Goal: Transaction & Acquisition: Purchase product/service

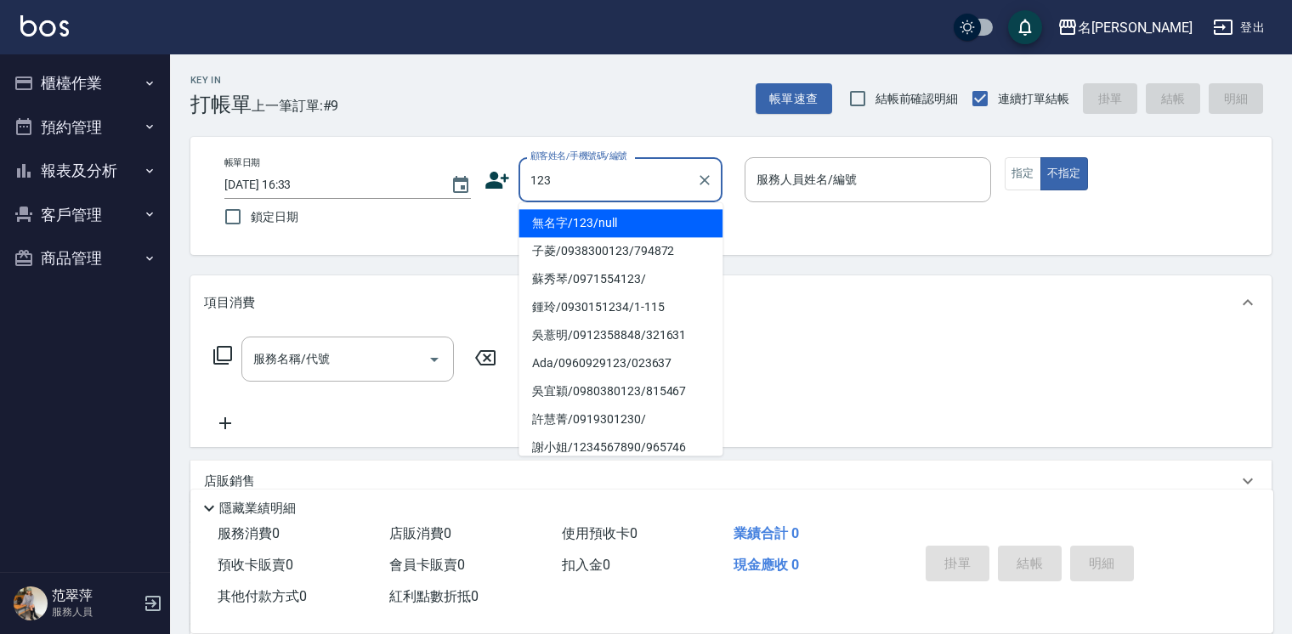
click at [647, 222] on li "無名字/123/null" at bounding box center [621, 223] width 204 height 28
type input "無名字/123/null"
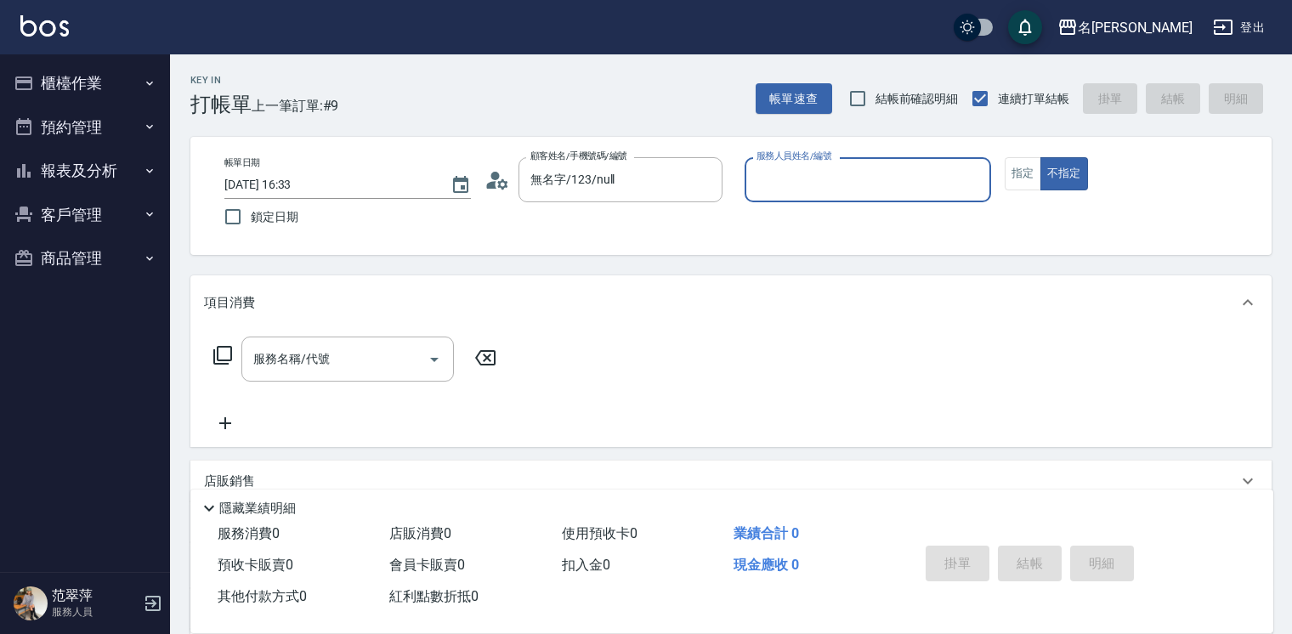
click at [782, 180] on input "服務人員姓名/編號" at bounding box center [867, 180] width 231 height 30
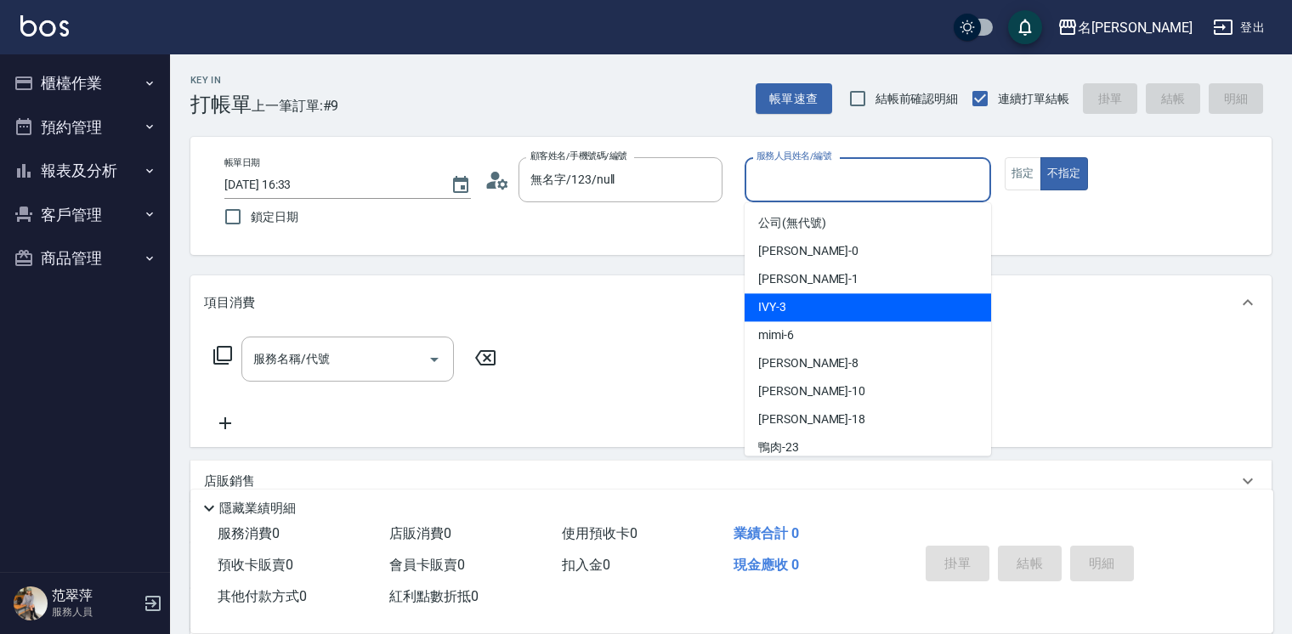
click at [802, 302] on div "IVY -3" at bounding box center [868, 307] width 247 height 28
type input "IVY-3"
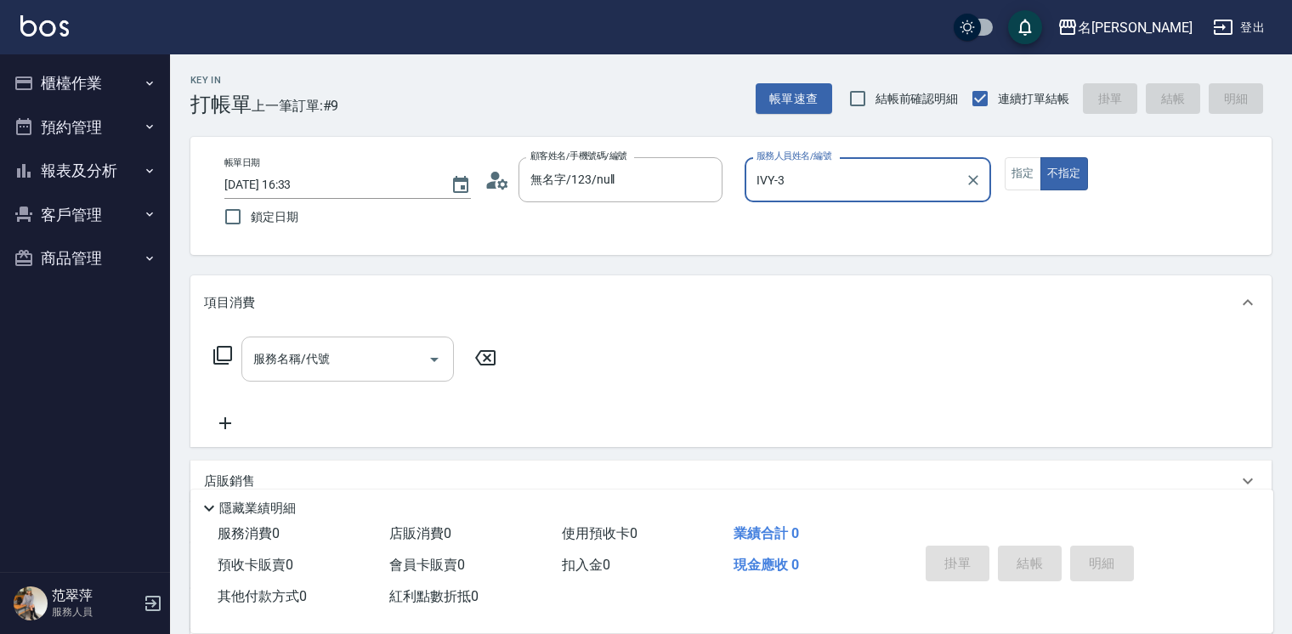
click at [367, 349] on input "服務名稱/代號" at bounding box center [335, 359] width 172 height 30
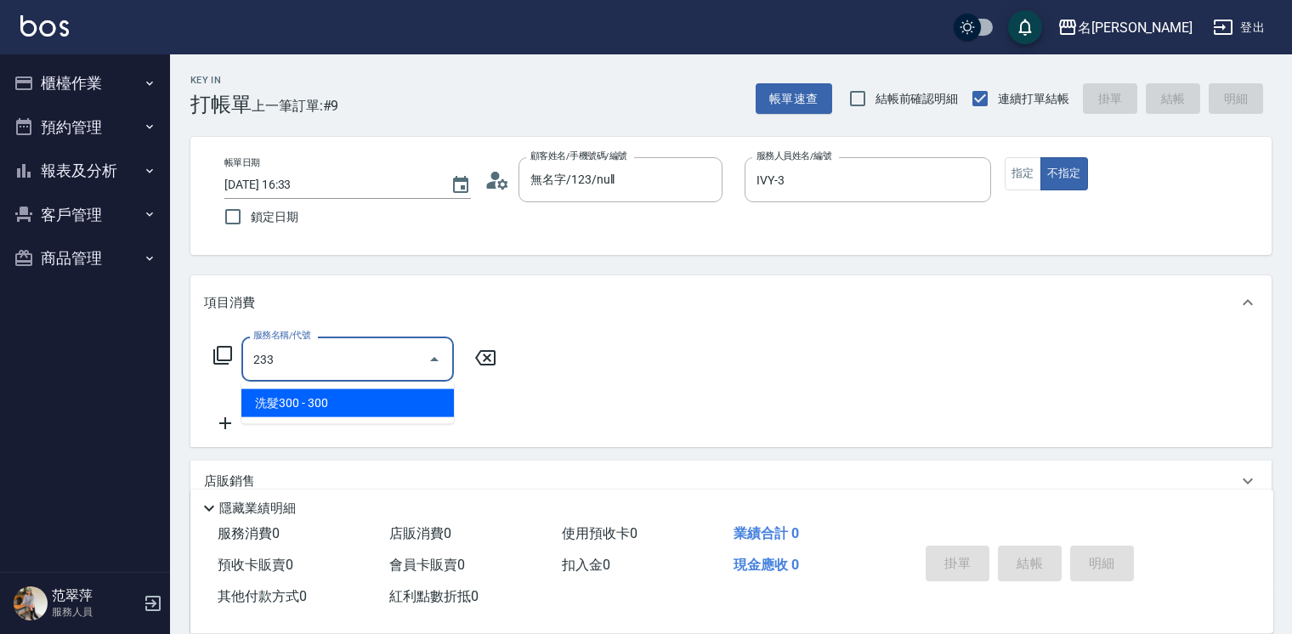
type input "洗髮300(233)"
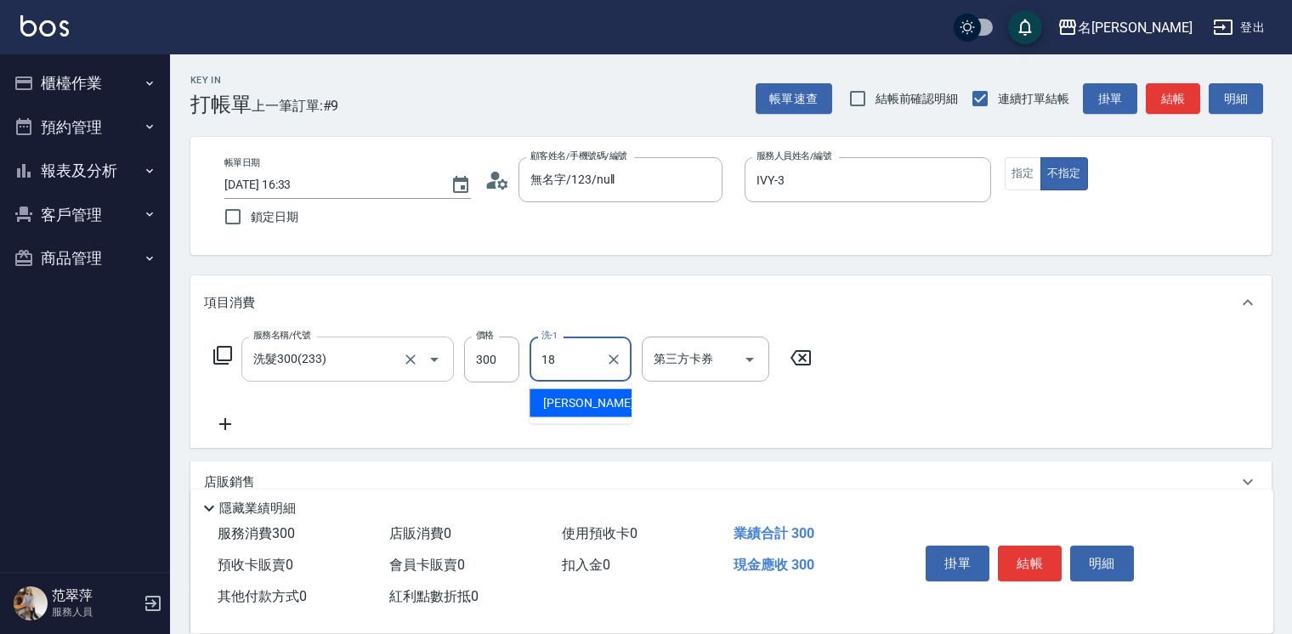
type input "小慧-18"
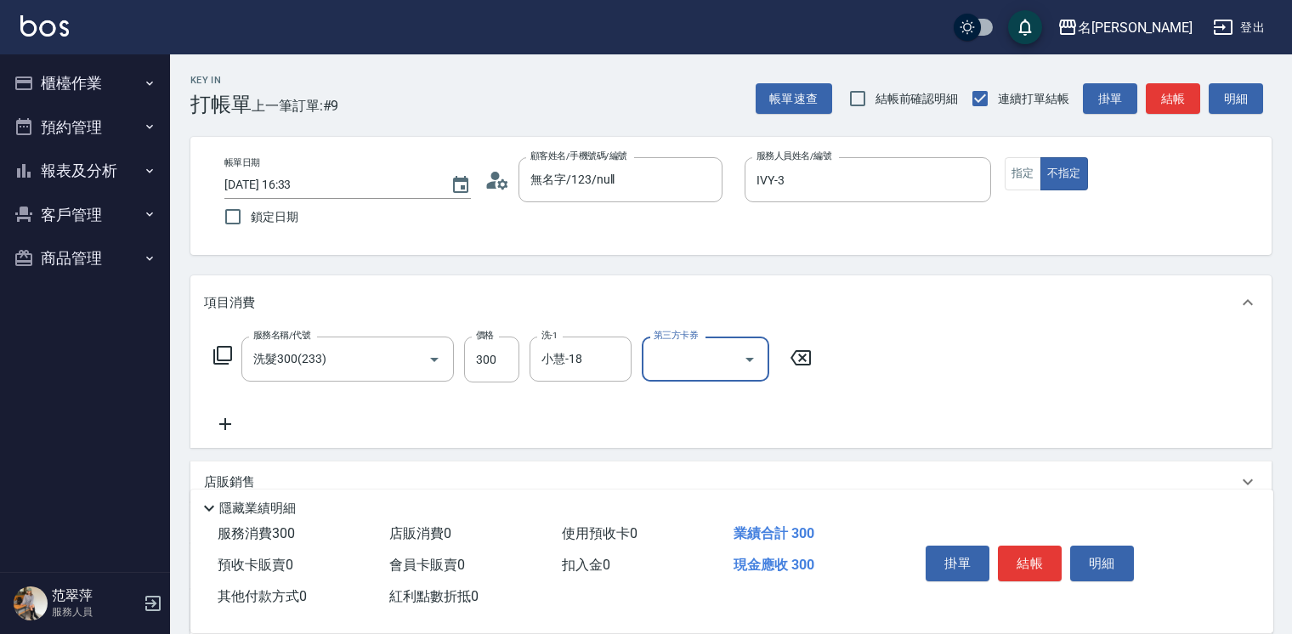
click at [218, 425] on icon at bounding box center [225, 424] width 43 height 20
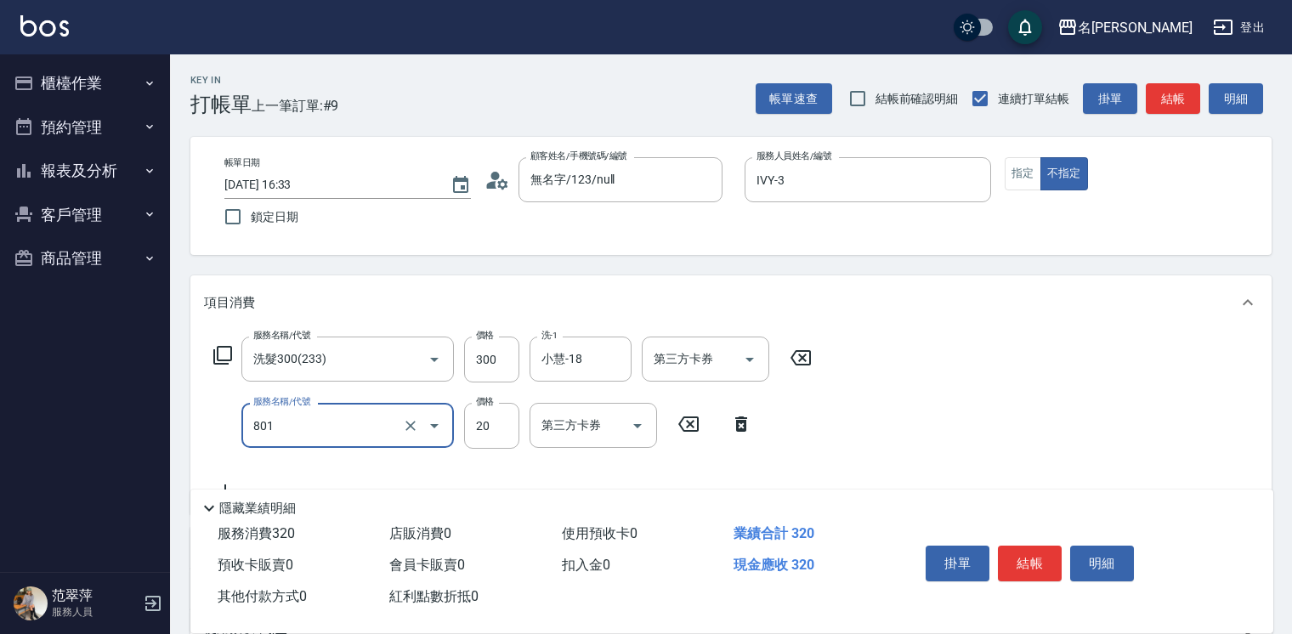
type input "潤絲20(801)"
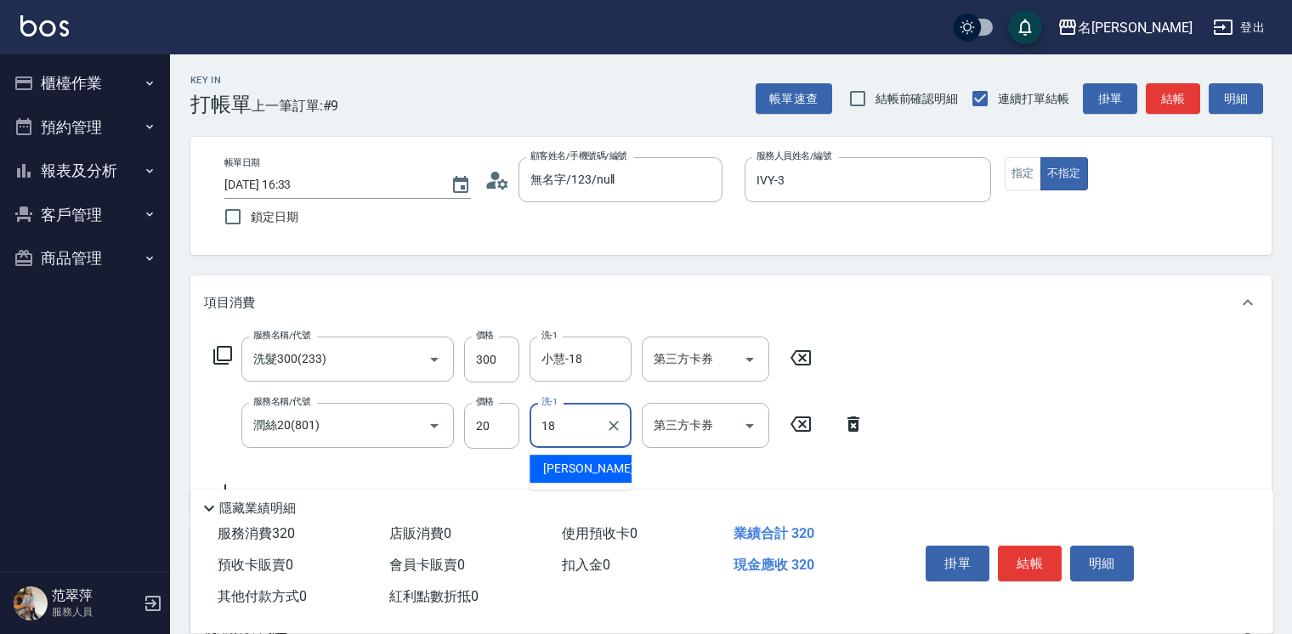
type input "小慧-18"
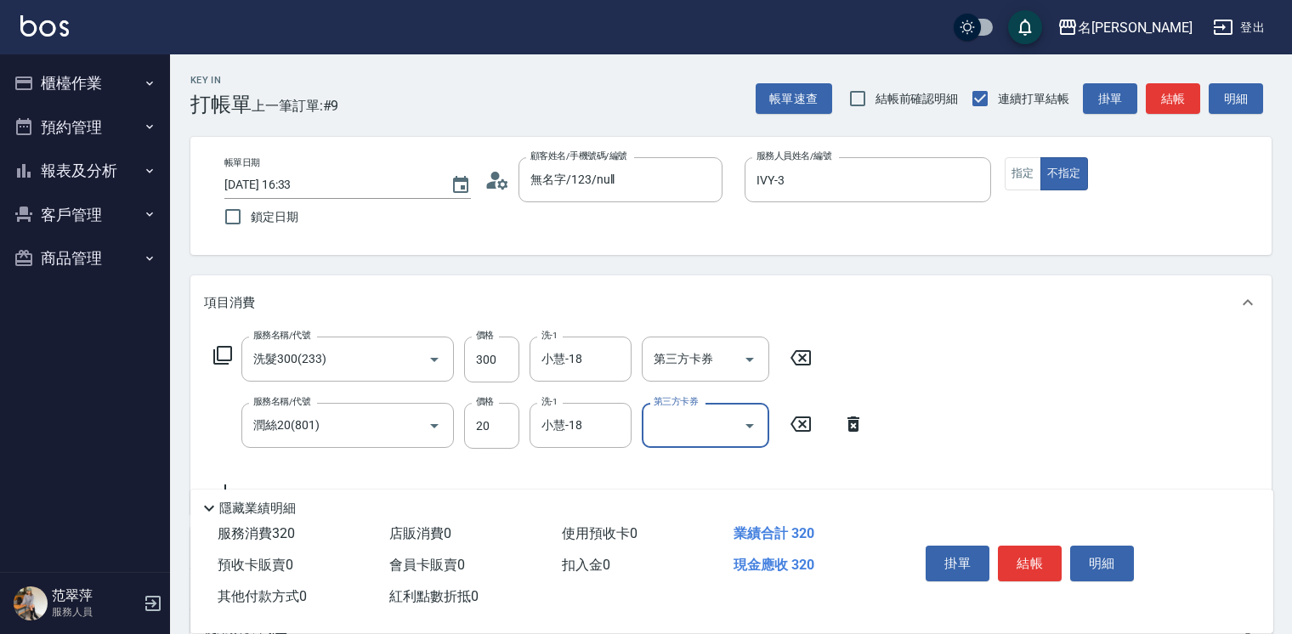
drag, startPoint x: 1031, startPoint y: 555, endPoint x: 1040, endPoint y: 559, distance: 9.5
click at [1037, 559] on button "結帳" at bounding box center [1030, 564] width 64 height 36
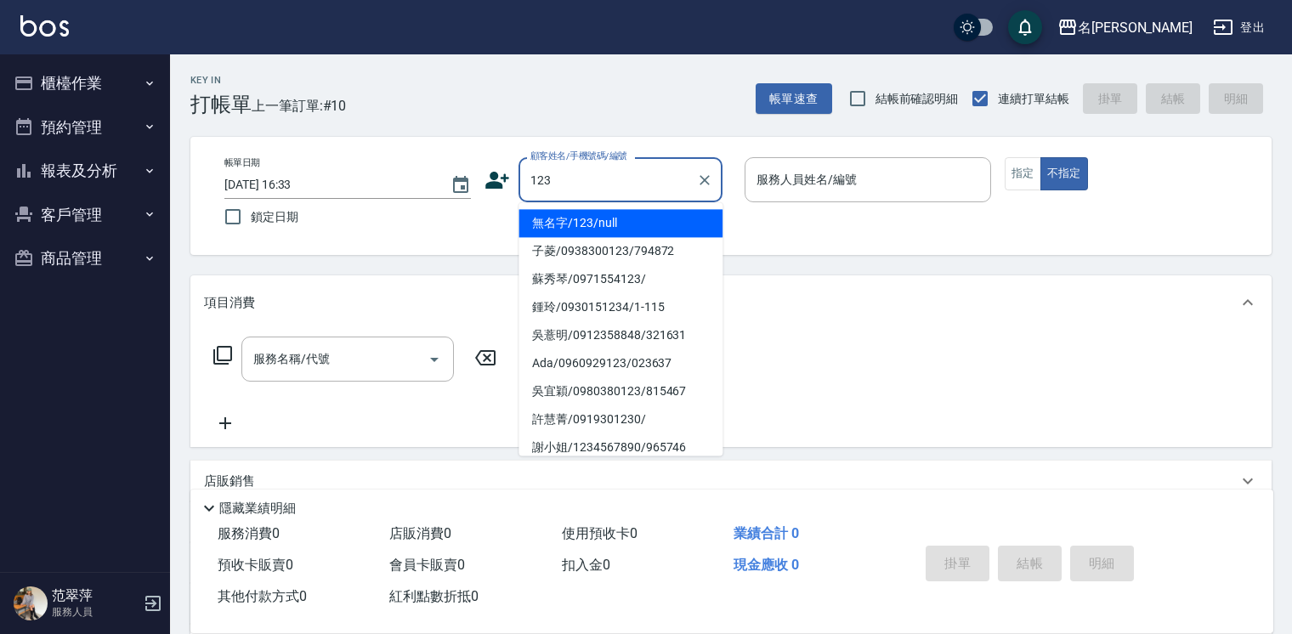
click at [655, 235] on li "無名字/123/null" at bounding box center [621, 223] width 204 height 28
type input "無名字/123/null"
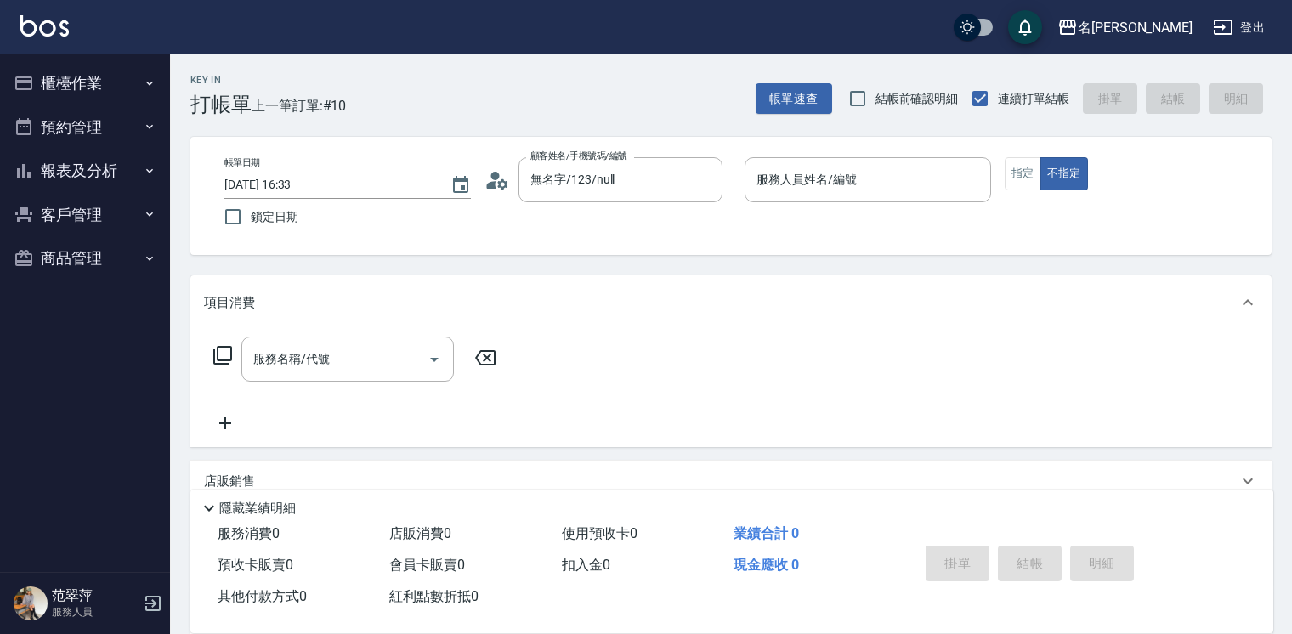
click at [789, 204] on p at bounding box center [868, 211] width 247 height 18
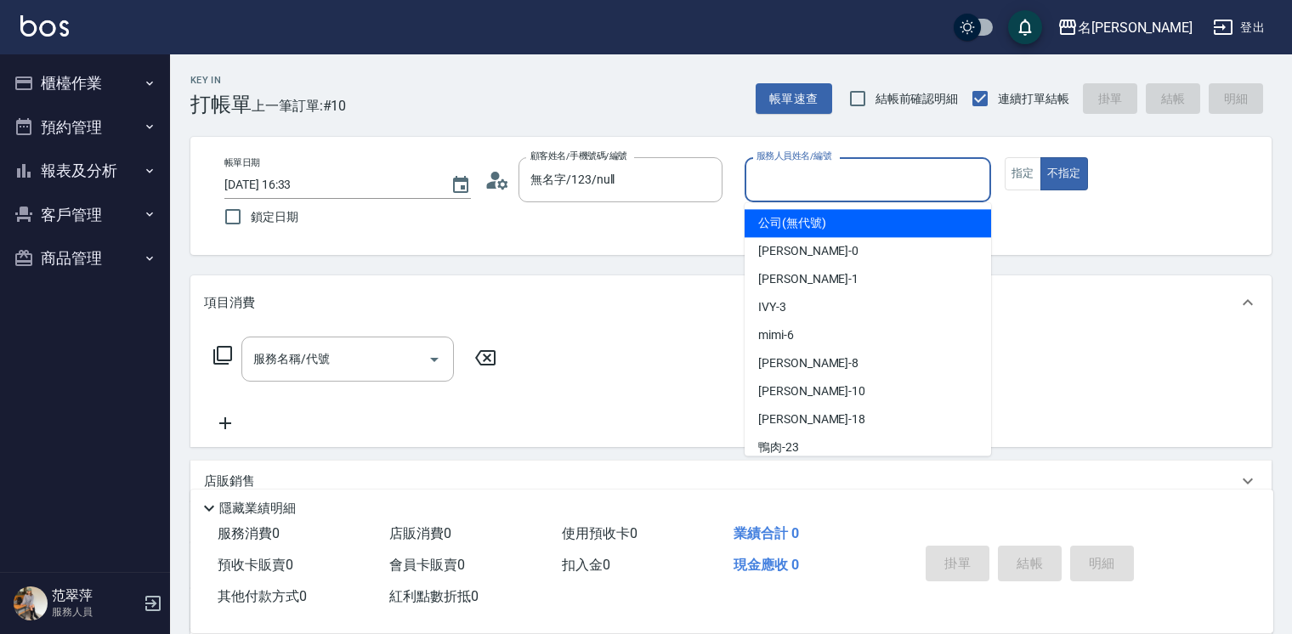
click at [813, 184] on input "服務人員姓名/編號" at bounding box center [867, 180] width 231 height 30
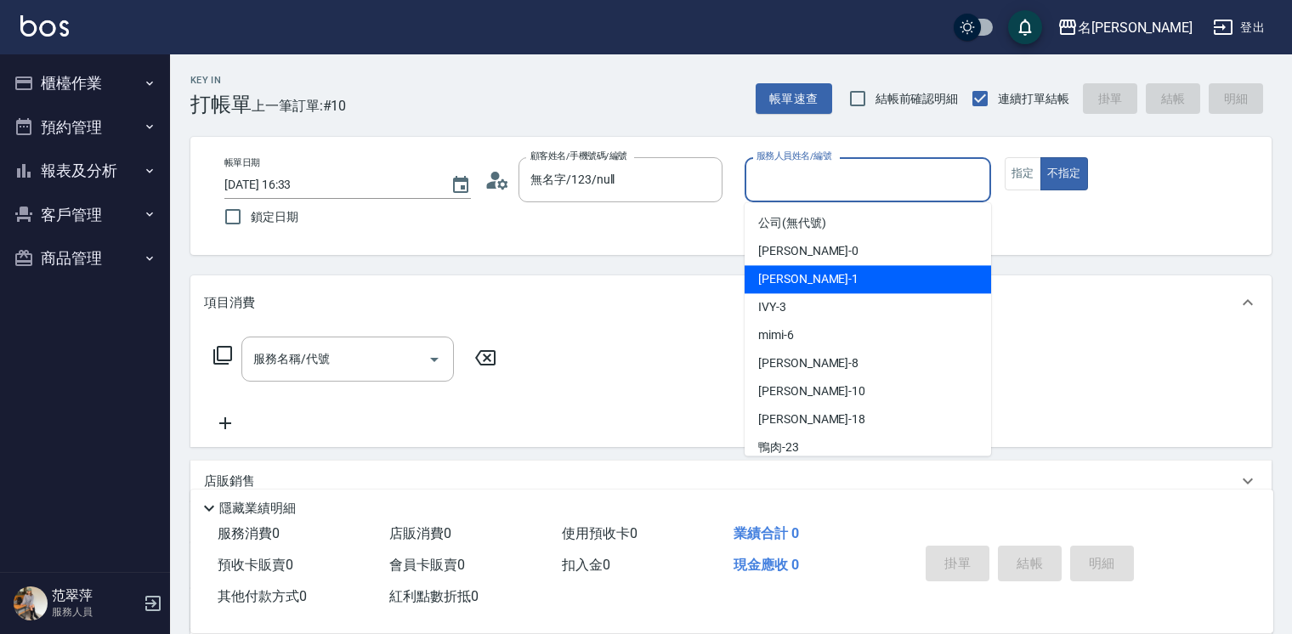
drag, startPoint x: 812, startPoint y: 275, endPoint x: 911, endPoint y: 199, distance: 125.5
click at [818, 267] on div "[PERSON_NAME] -1" at bounding box center [868, 279] width 247 height 28
type input "[PERSON_NAME]-1"
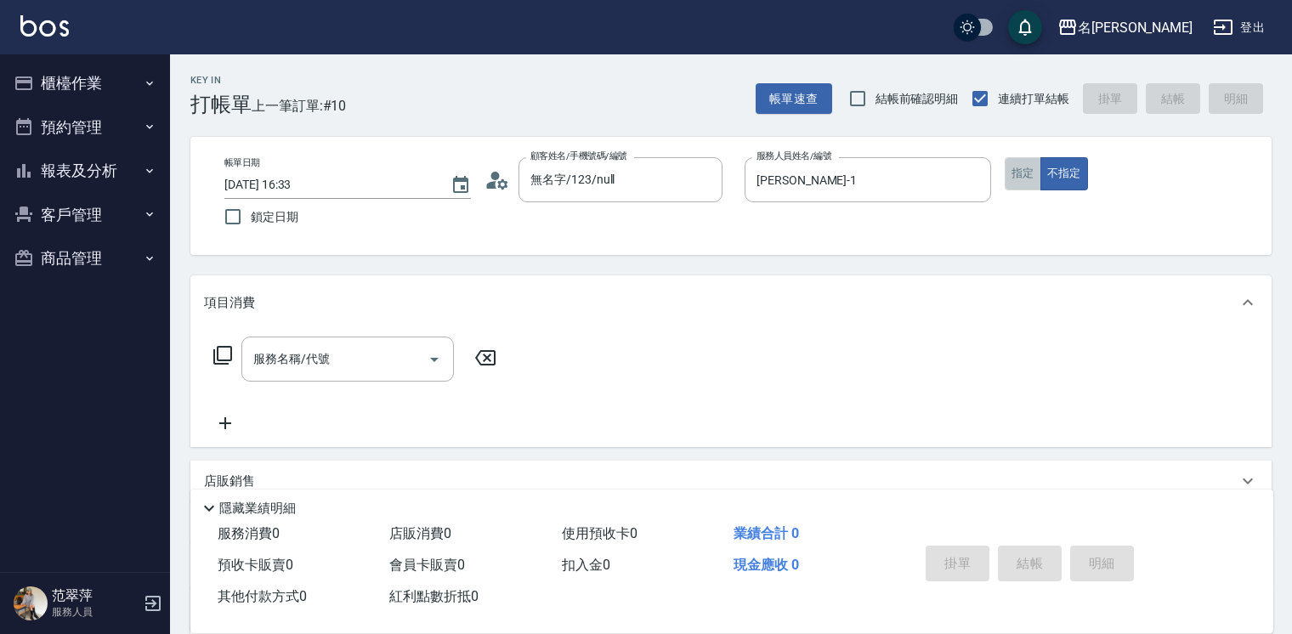
click at [1020, 173] on button "指定" at bounding box center [1023, 173] width 37 height 33
click at [348, 344] on input "服務名稱/代號" at bounding box center [335, 359] width 172 height 30
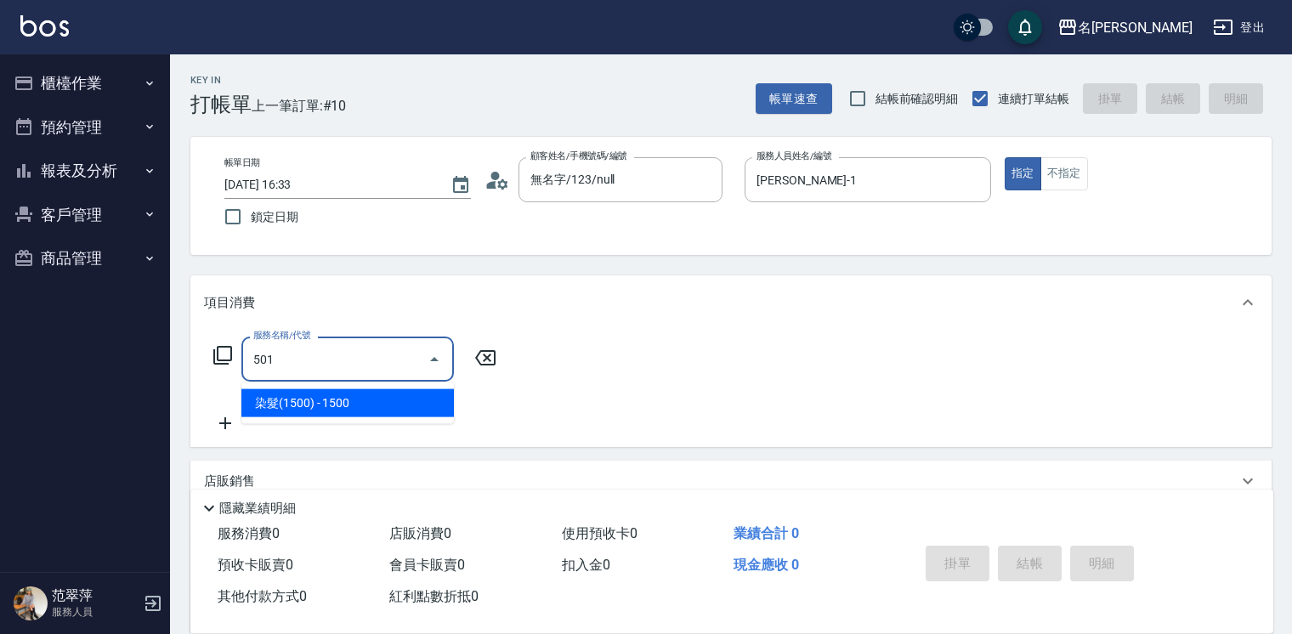
type input "染髮(1500)(501)"
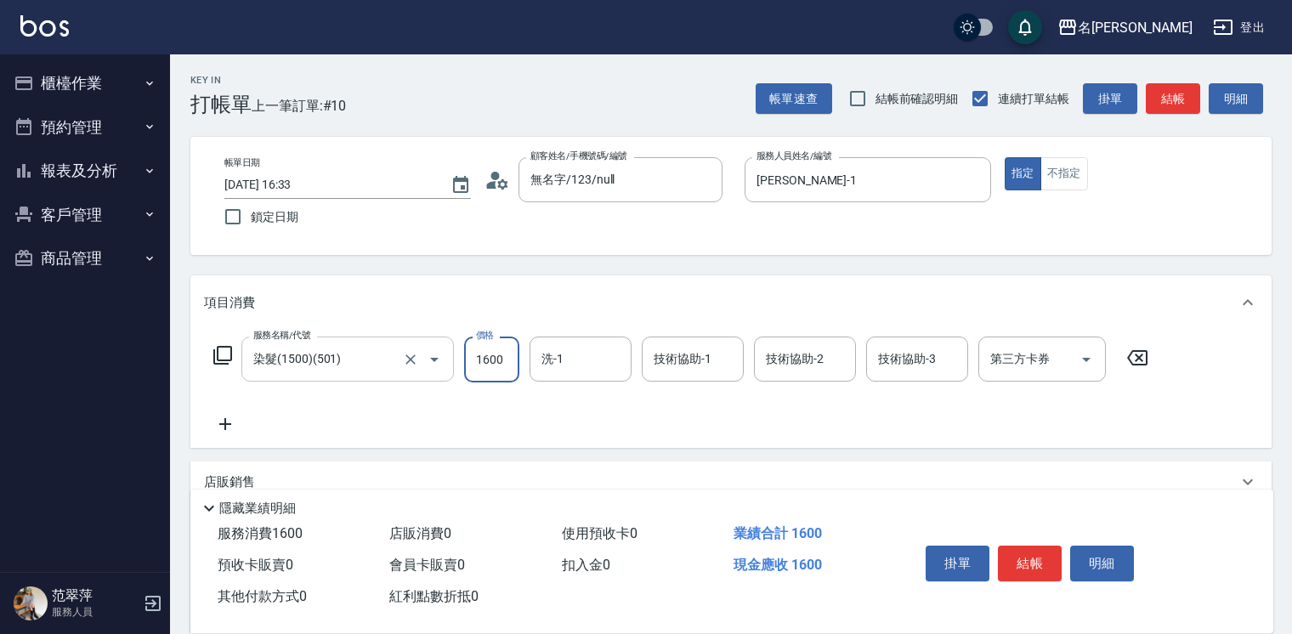
type input "1600"
type input "鴨肉-23"
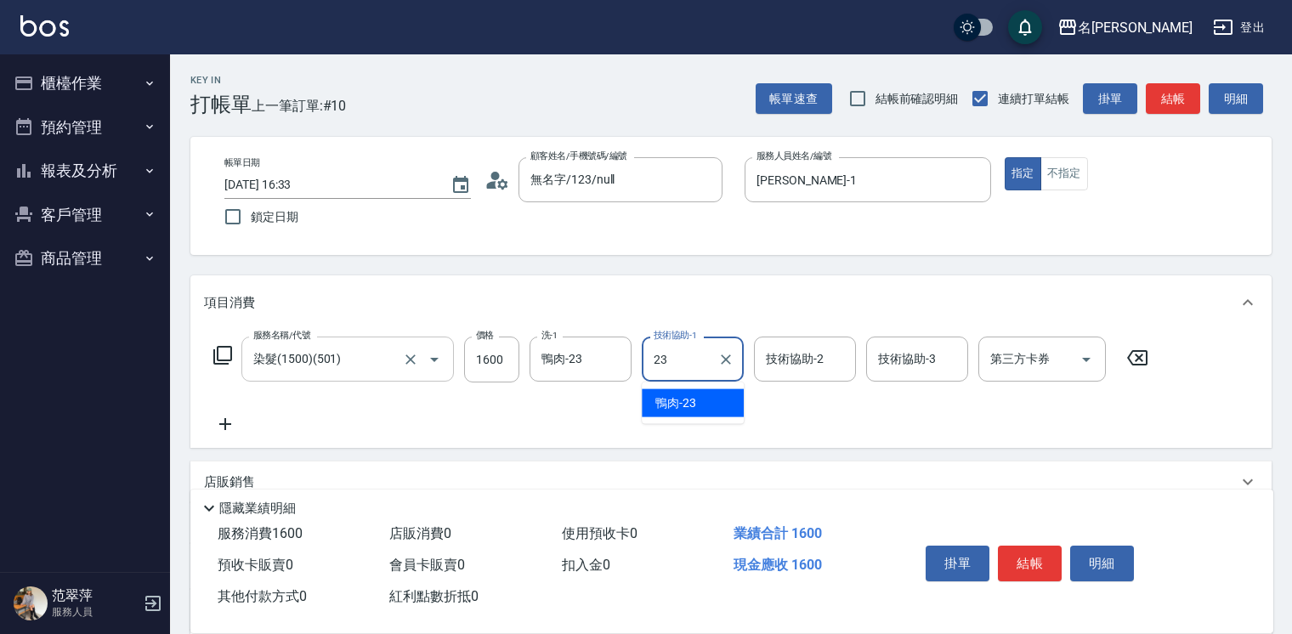
type input "鴨肉-23"
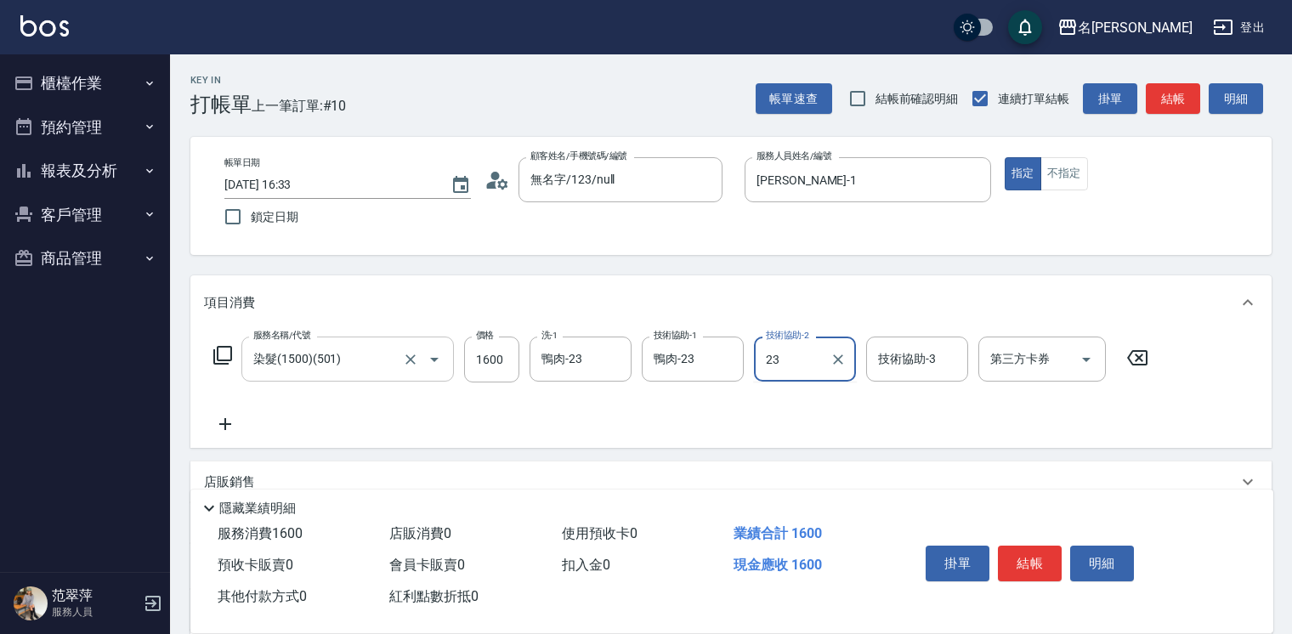
type input "鴨肉-23"
click at [1020, 568] on button "結帳" at bounding box center [1030, 564] width 64 height 36
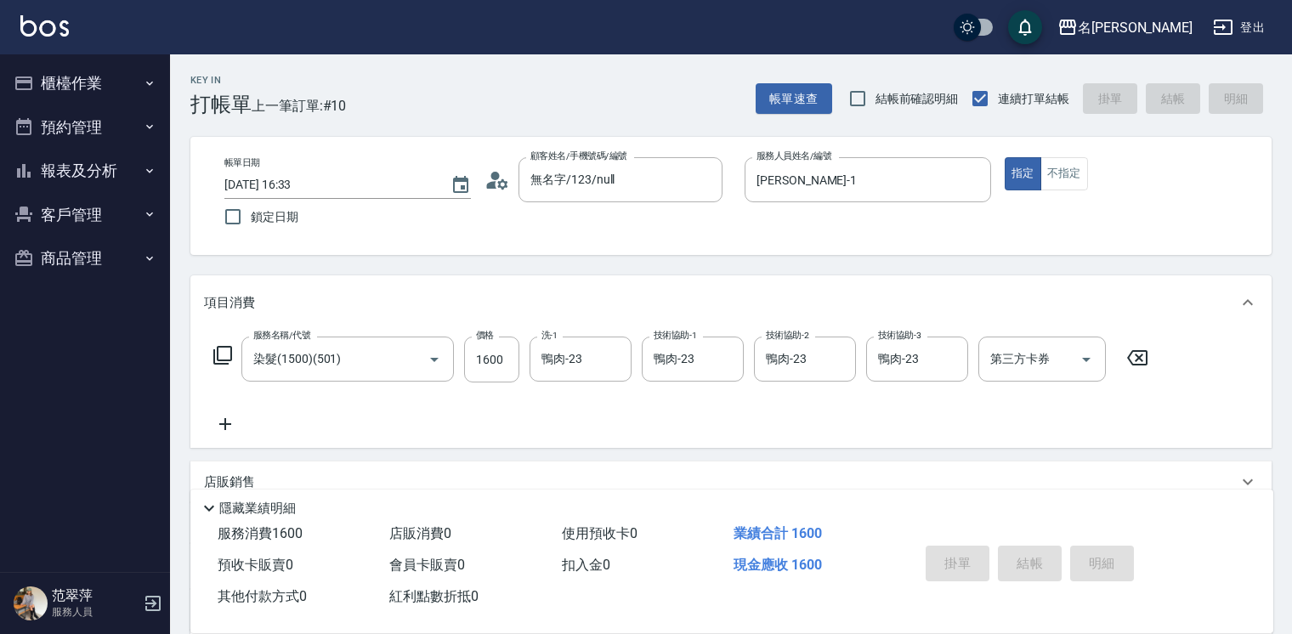
type input "[DATE] 16:34"
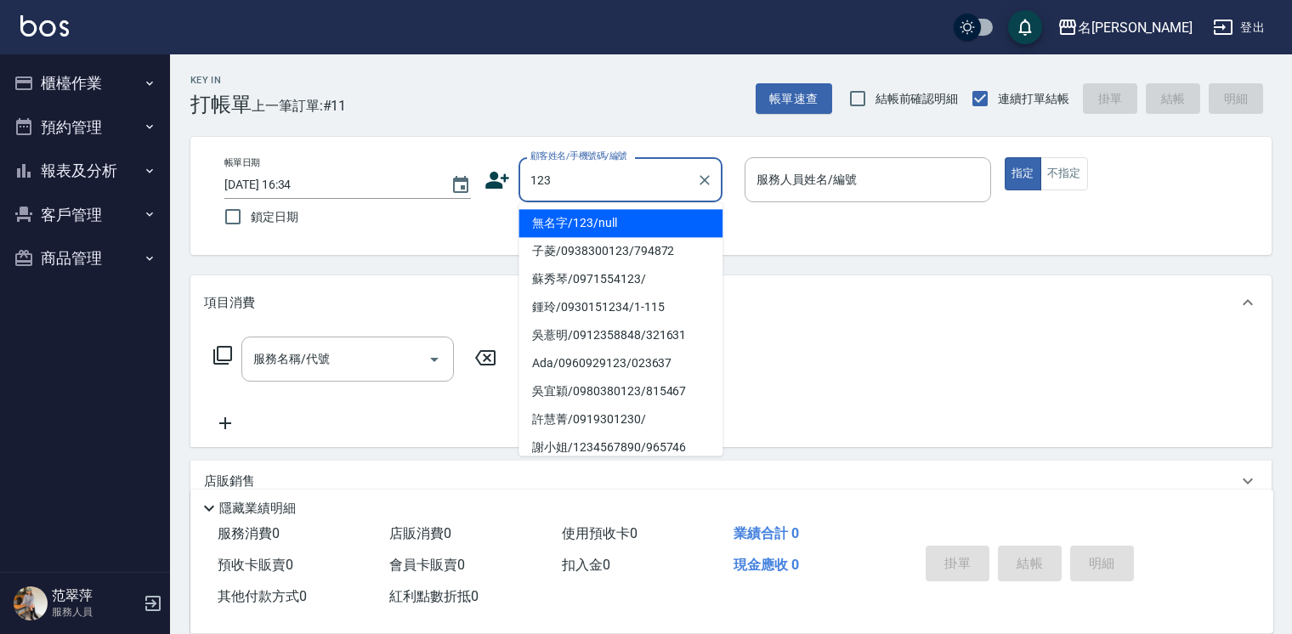
click at [634, 216] on li "無名字/123/null" at bounding box center [621, 223] width 204 height 28
type input "無名字/123/null"
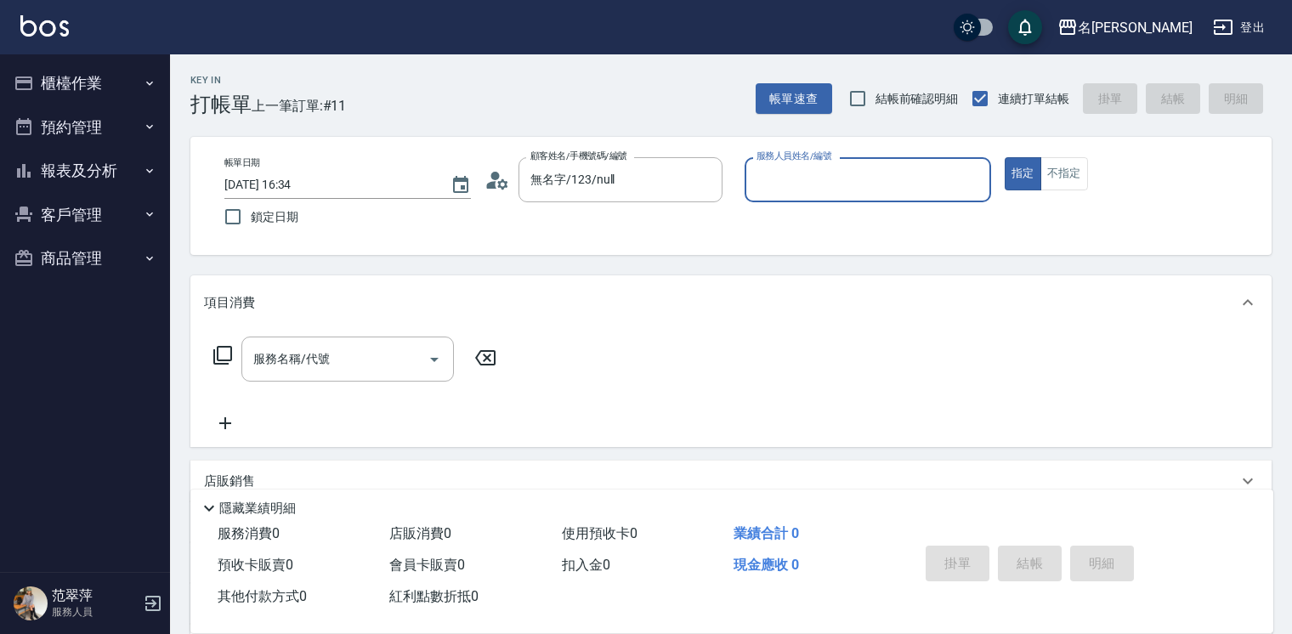
click at [915, 187] on input "服務人員姓名/編號" at bounding box center [867, 180] width 231 height 30
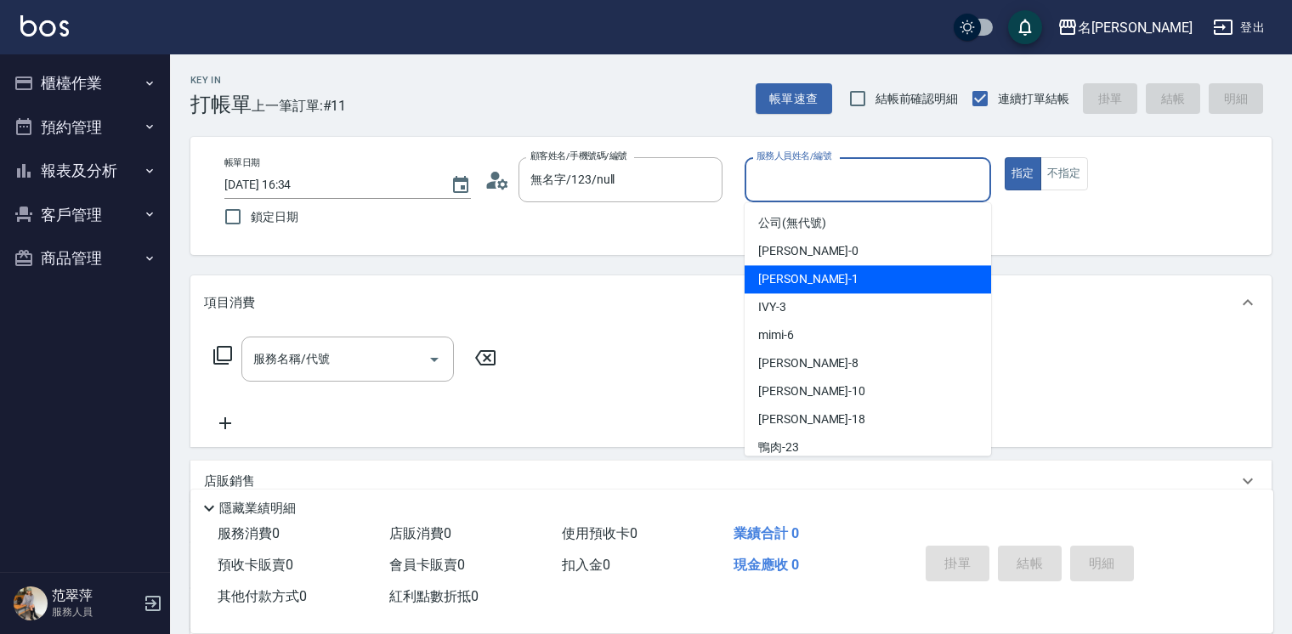
click at [813, 272] on div "[PERSON_NAME] -1" at bounding box center [868, 279] width 247 height 28
type input "[PERSON_NAME]-1"
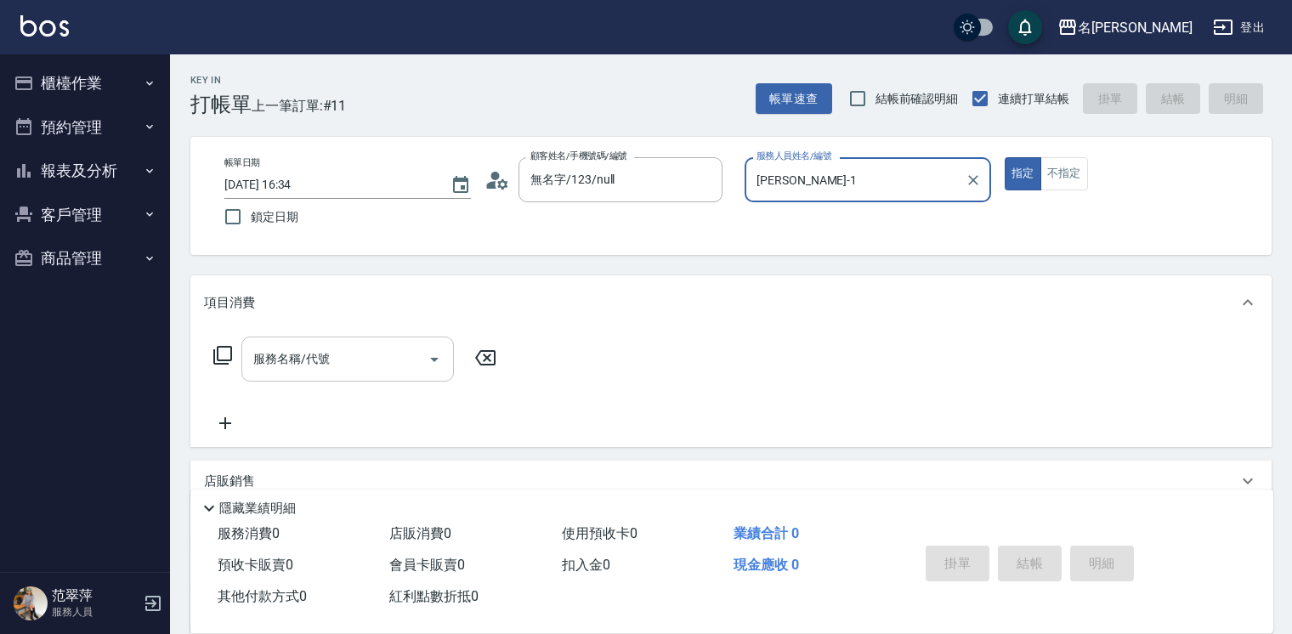
click at [343, 366] on input "服務名稱/代號" at bounding box center [335, 359] width 172 height 30
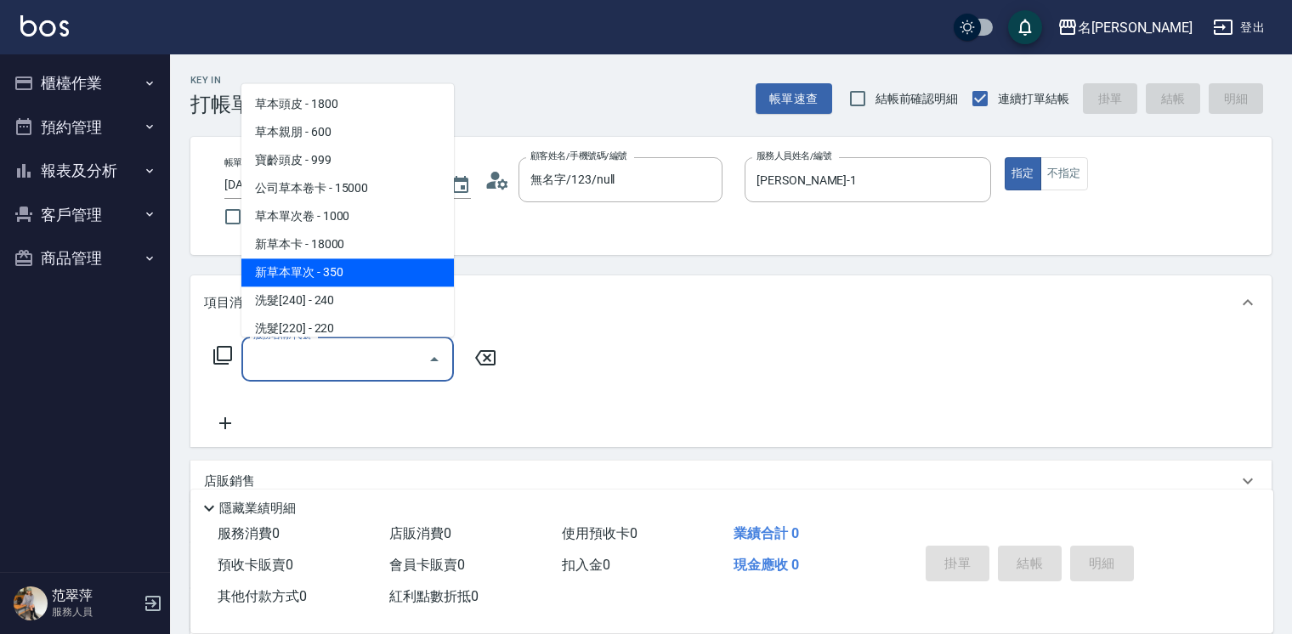
click at [366, 275] on span "新草本單次 - 350" at bounding box center [347, 272] width 213 height 28
type input "新草本單次(109)"
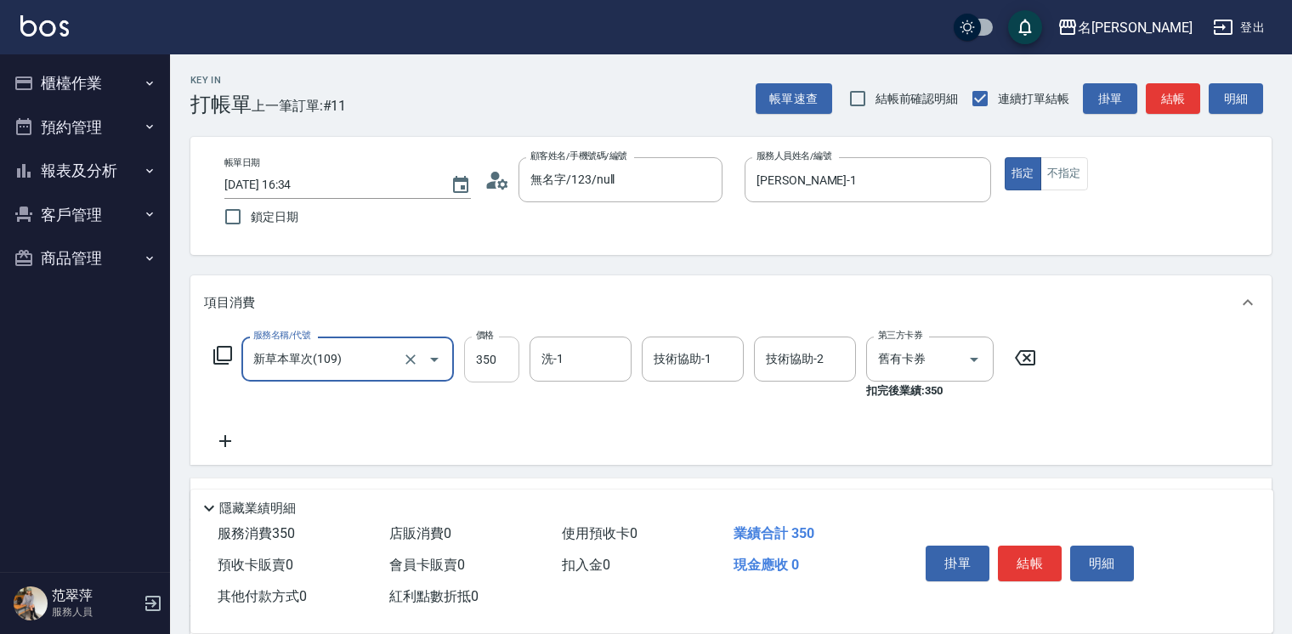
click at [479, 365] on input "350" at bounding box center [491, 360] width 55 height 46
type input "525"
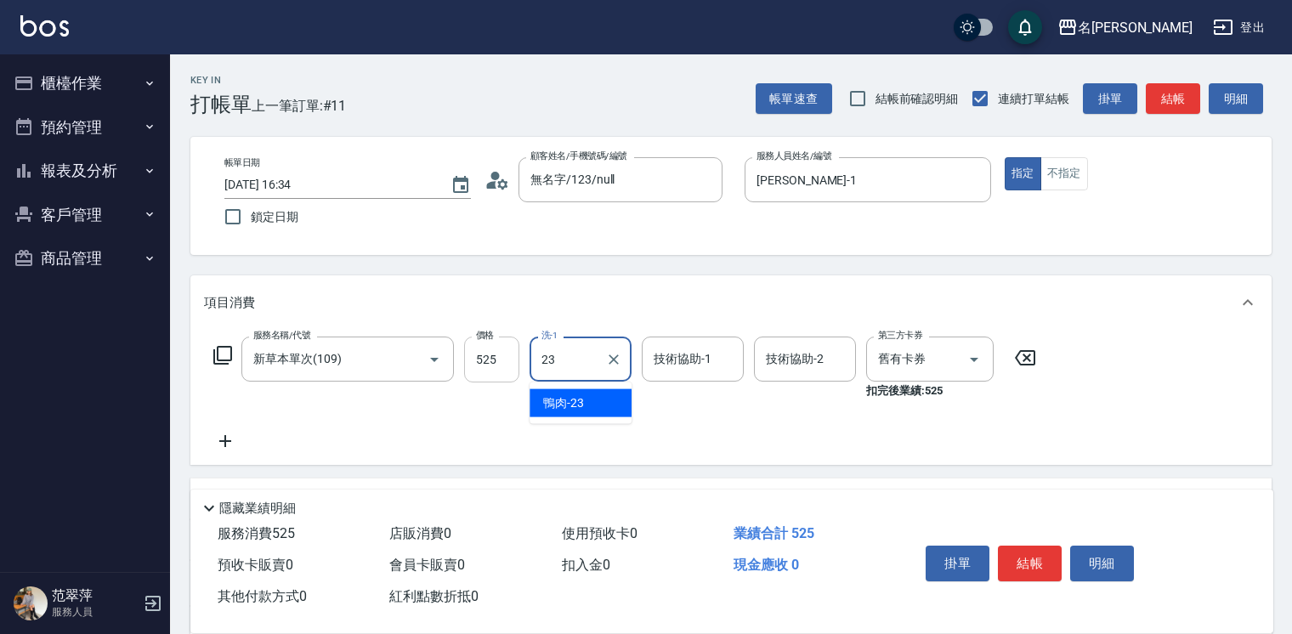
type input "鴨肉-23"
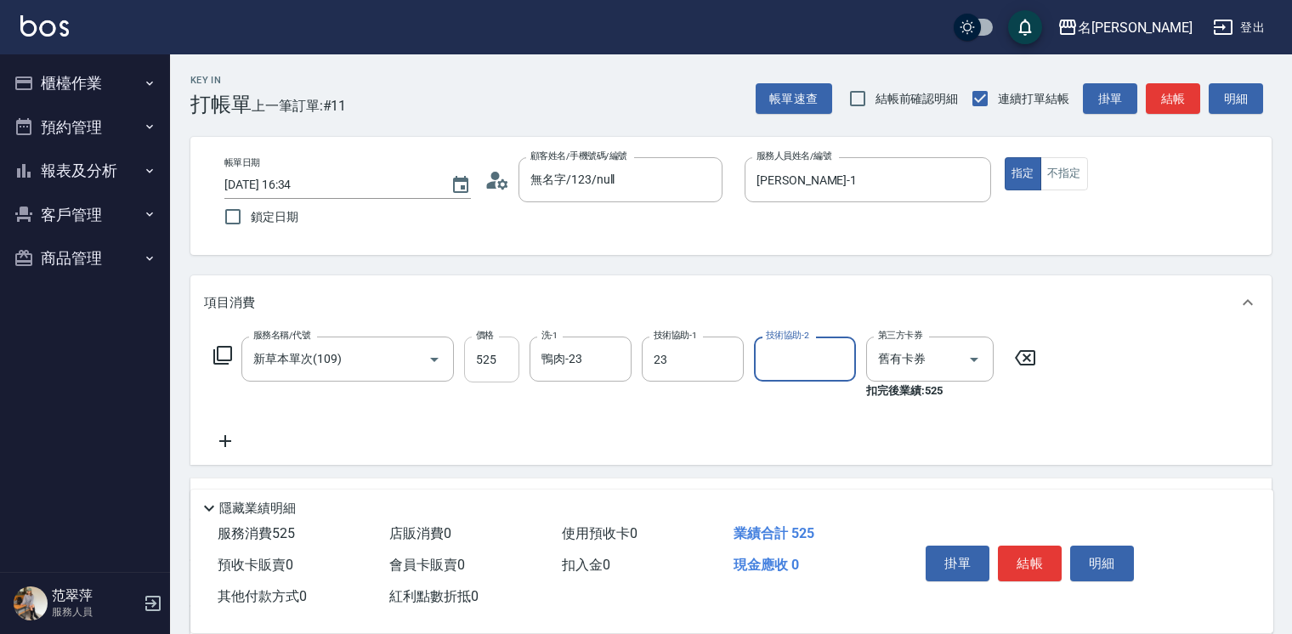
type input "鴨肉-23"
click at [1056, 563] on button "結帳" at bounding box center [1030, 564] width 64 height 36
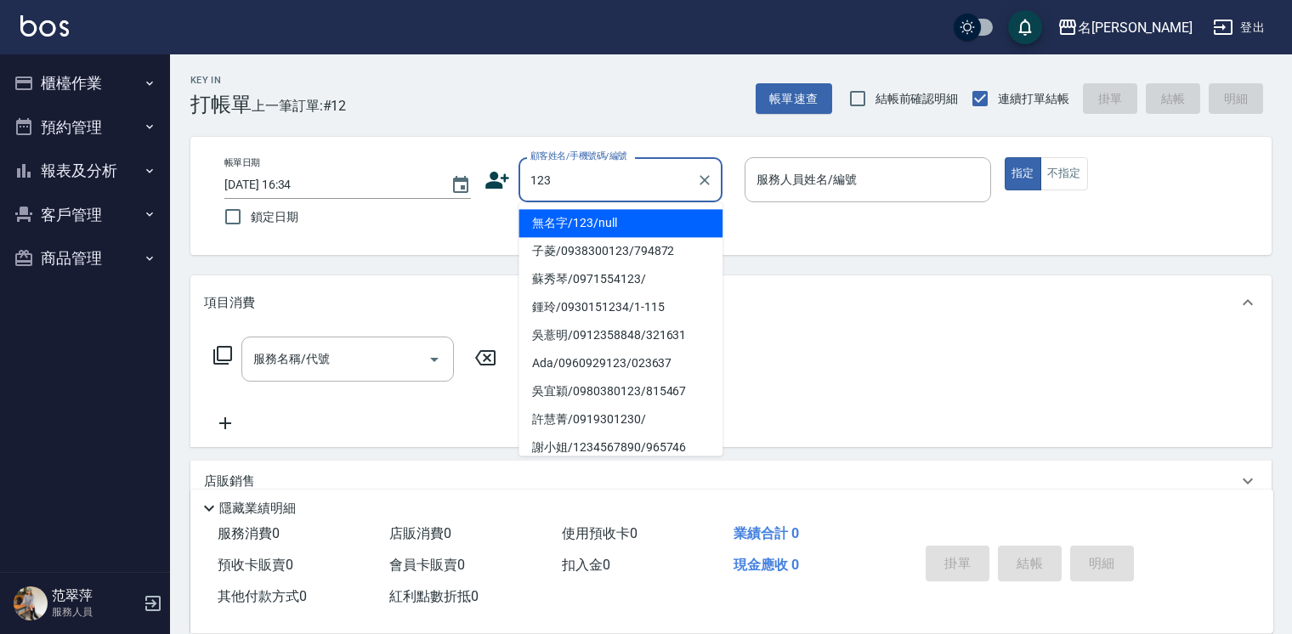
click at [672, 224] on li "無名字/123/null" at bounding box center [621, 223] width 204 height 28
type input "無名字/123/null"
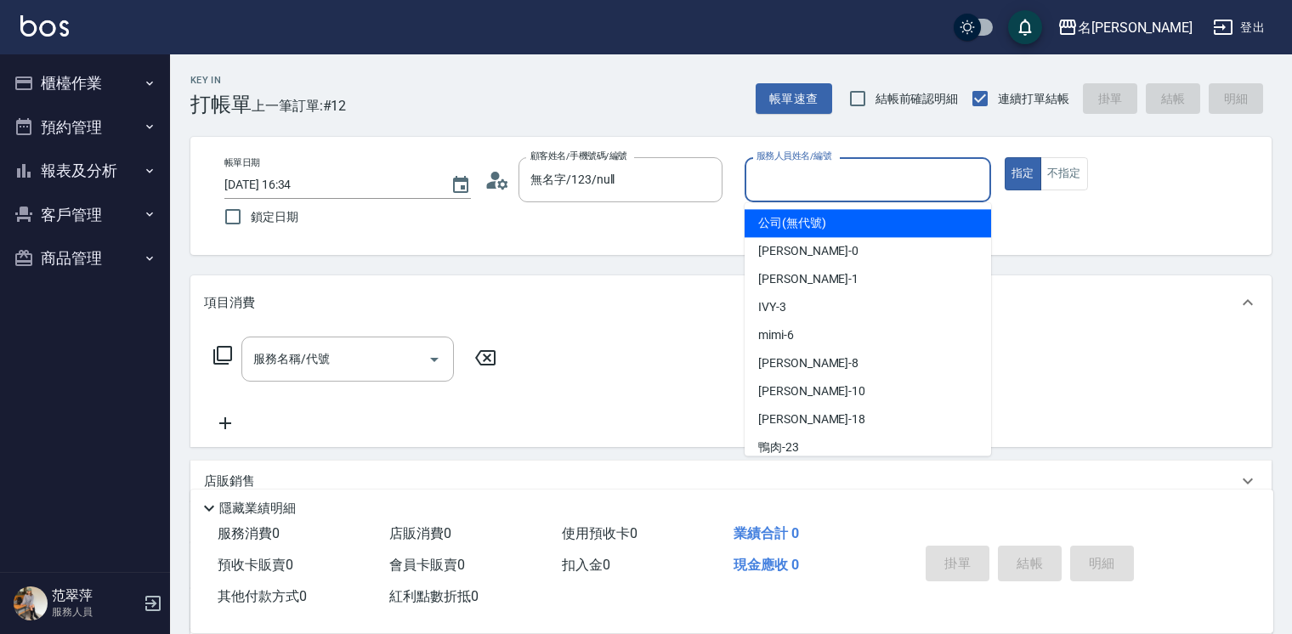
click at [816, 170] on input "服務人員姓名/編號" at bounding box center [867, 180] width 231 height 30
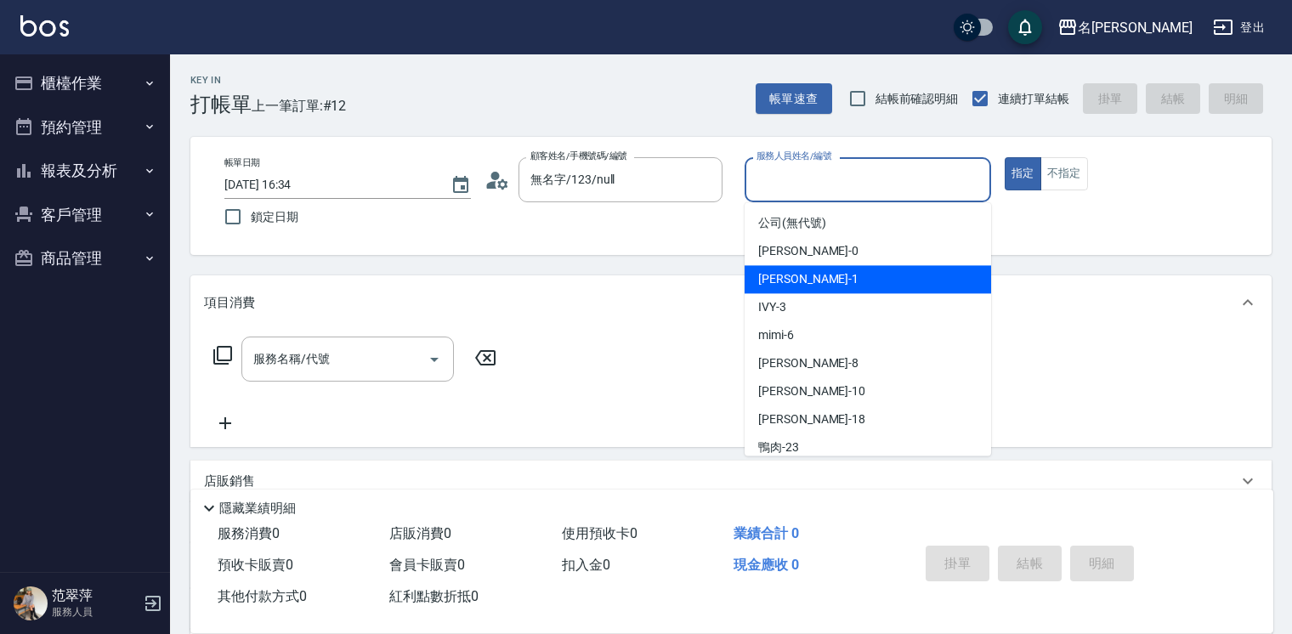
click at [819, 275] on div "[PERSON_NAME] -1" at bounding box center [868, 279] width 247 height 28
type input "[PERSON_NAME]-1"
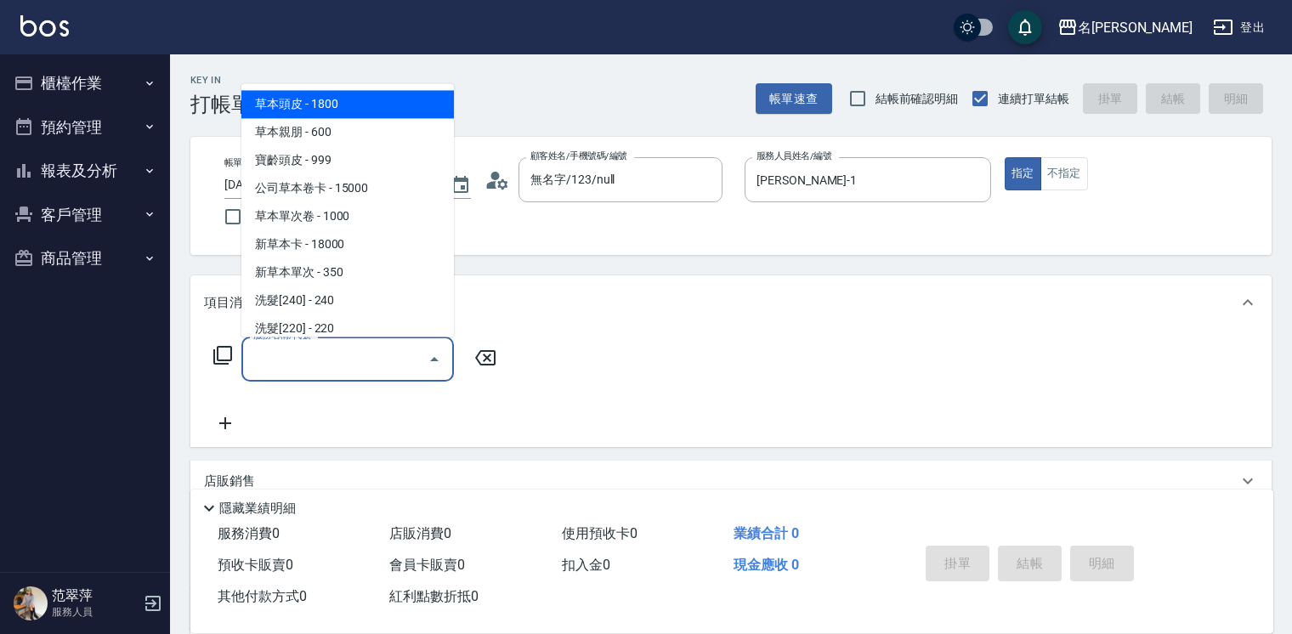
click at [342, 348] on input "服務名稱/代號" at bounding box center [335, 359] width 172 height 30
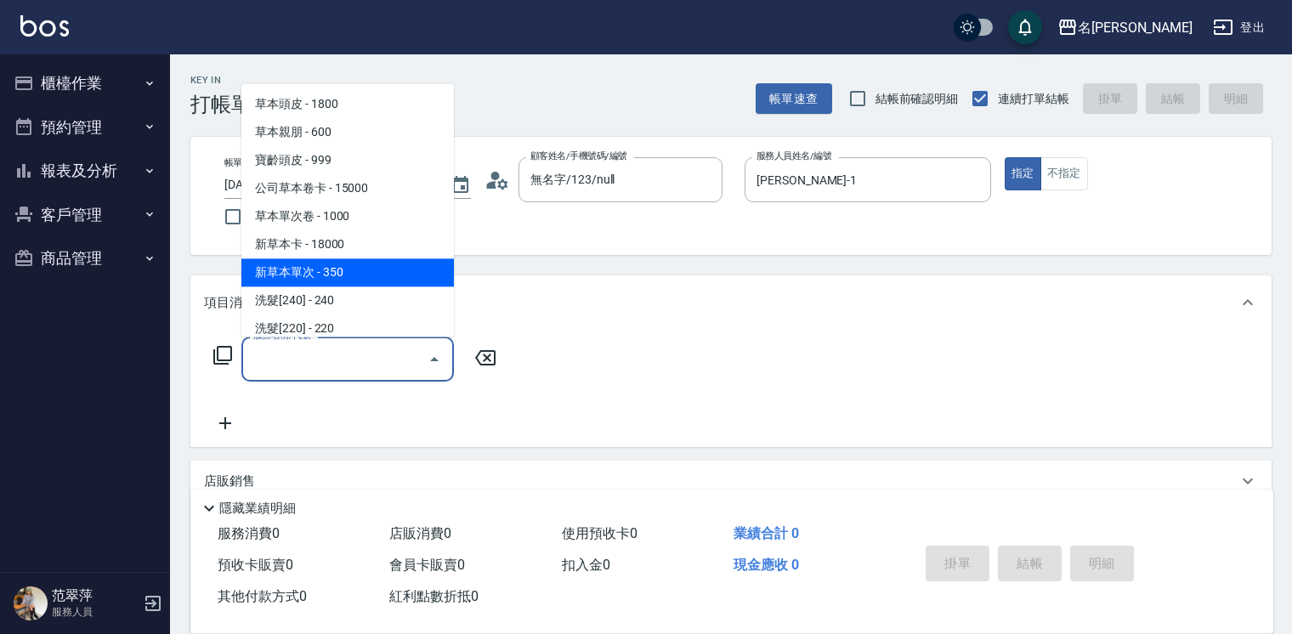
click at [377, 275] on span "新草本單次 - 350" at bounding box center [347, 272] width 213 height 28
type input "新草本單次(109)"
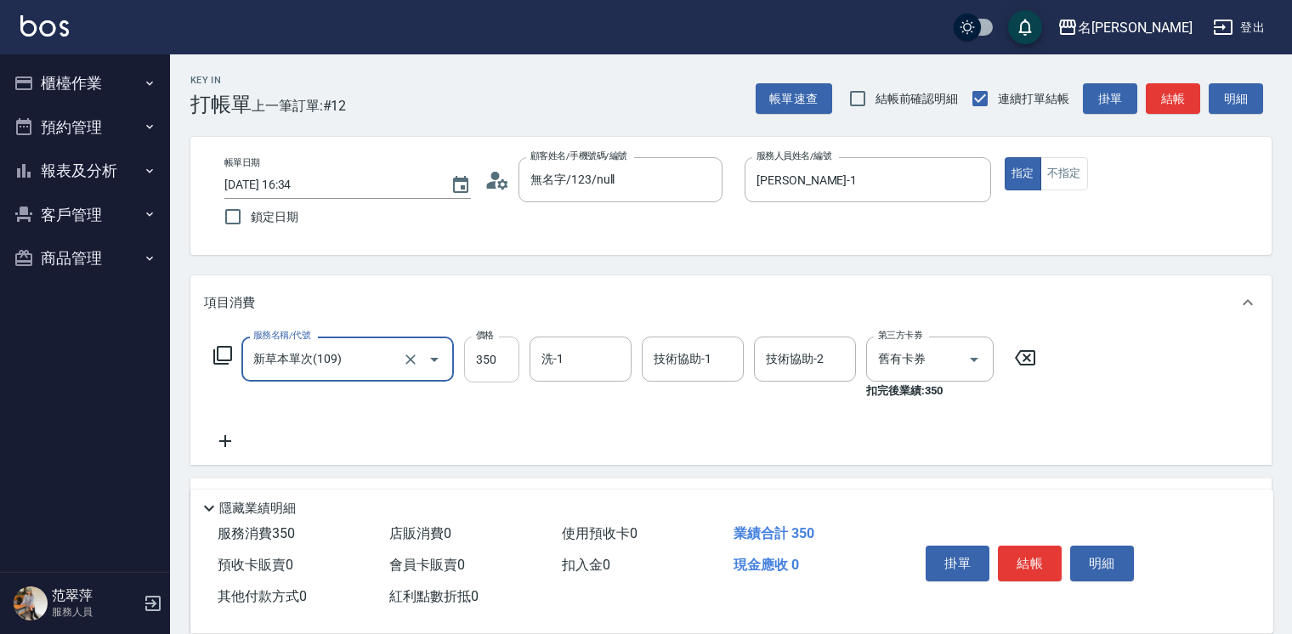
click at [509, 357] on input "350" at bounding box center [491, 360] width 55 height 46
type input "496"
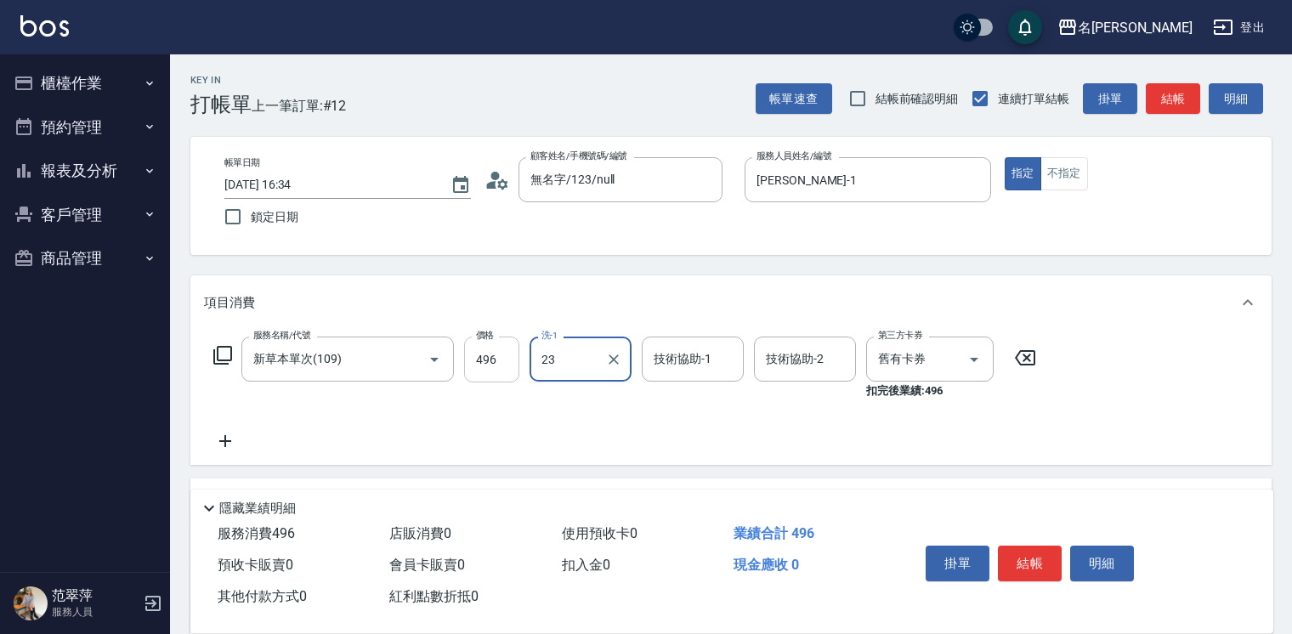
type input "鴨肉-23"
click at [225, 438] on icon at bounding box center [225, 441] width 12 height 12
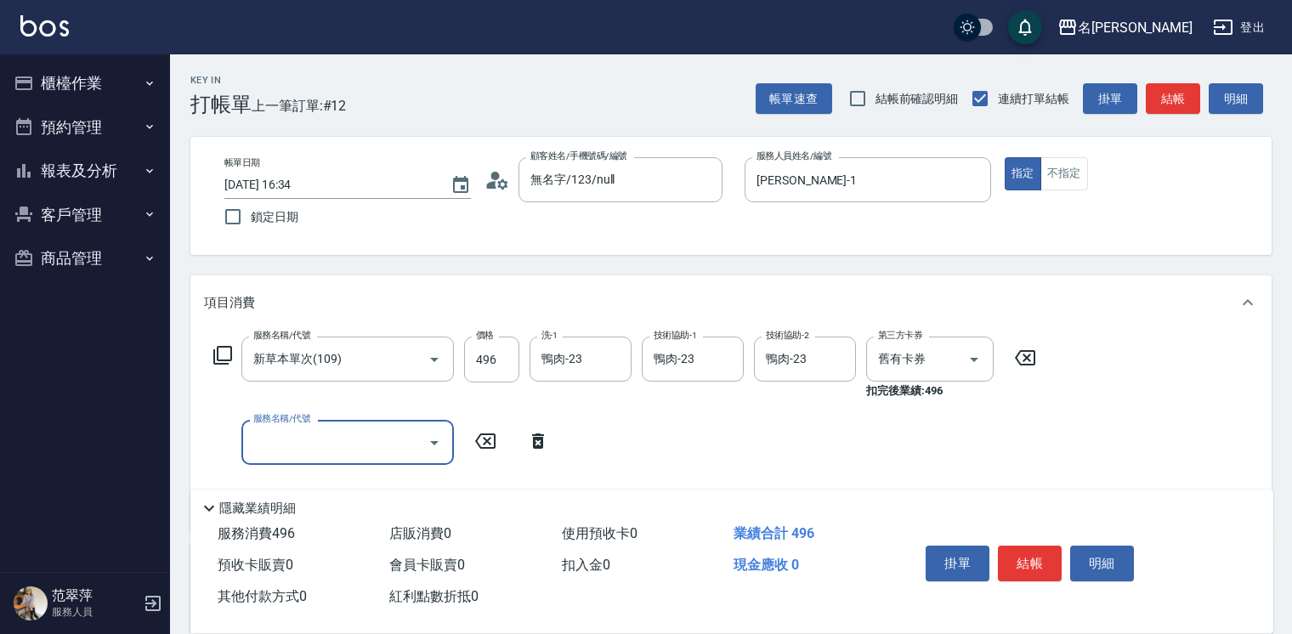
click at [222, 356] on icon at bounding box center [223, 355] width 20 height 20
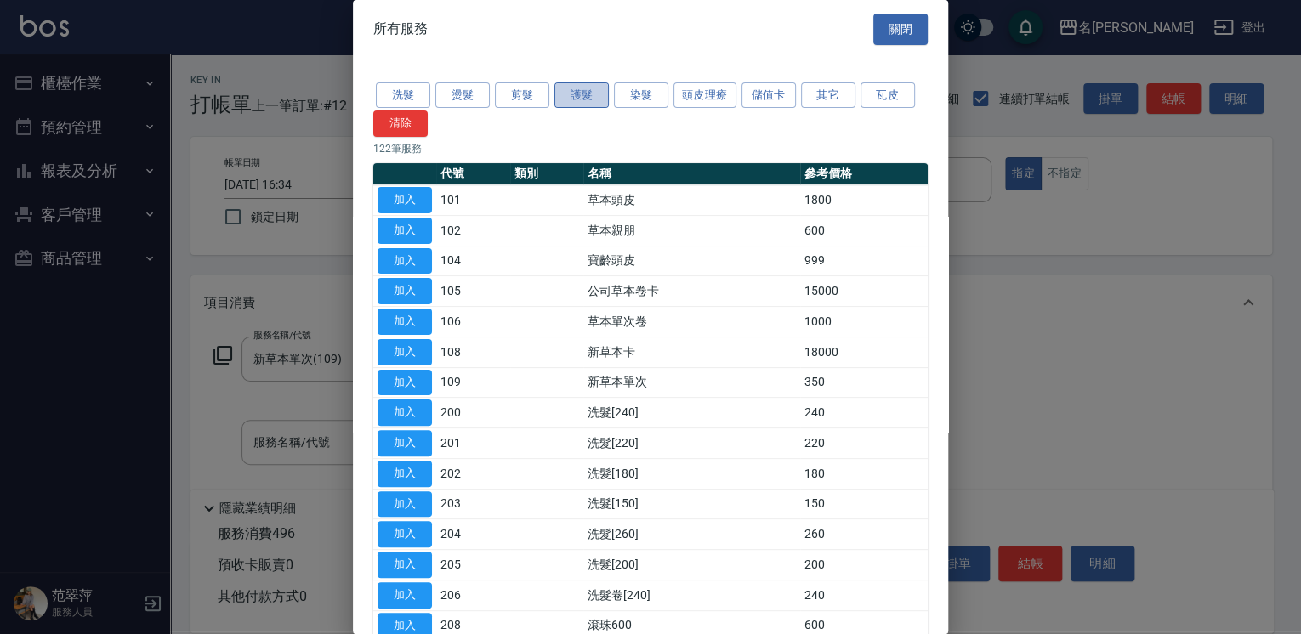
click at [572, 94] on button "護髮" at bounding box center [581, 95] width 54 height 26
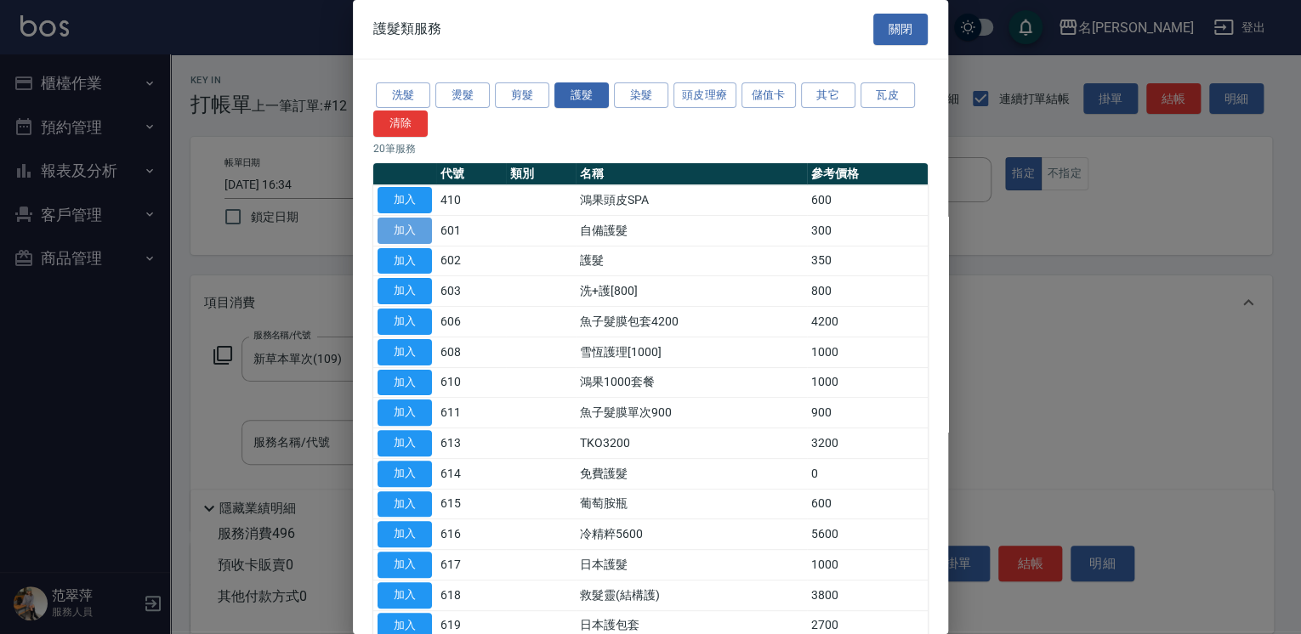
click at [405, 231] on button "加入" at bounding box center [404, 231] width 54 height 26
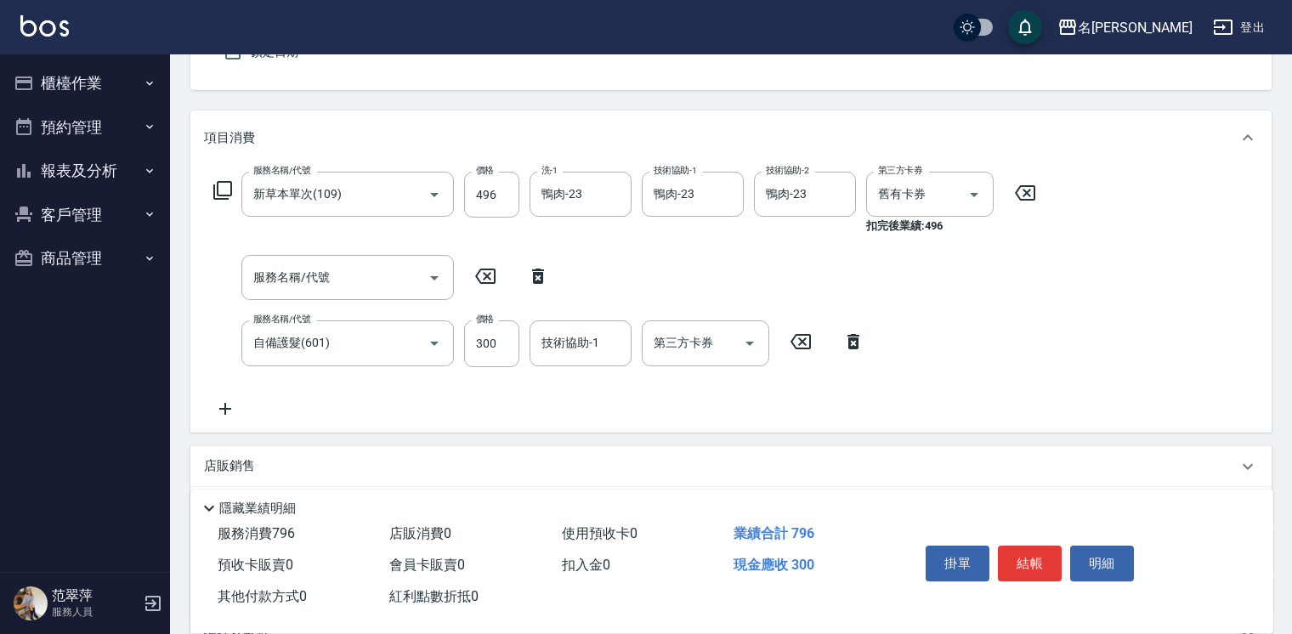
scroll to position [305, 0]
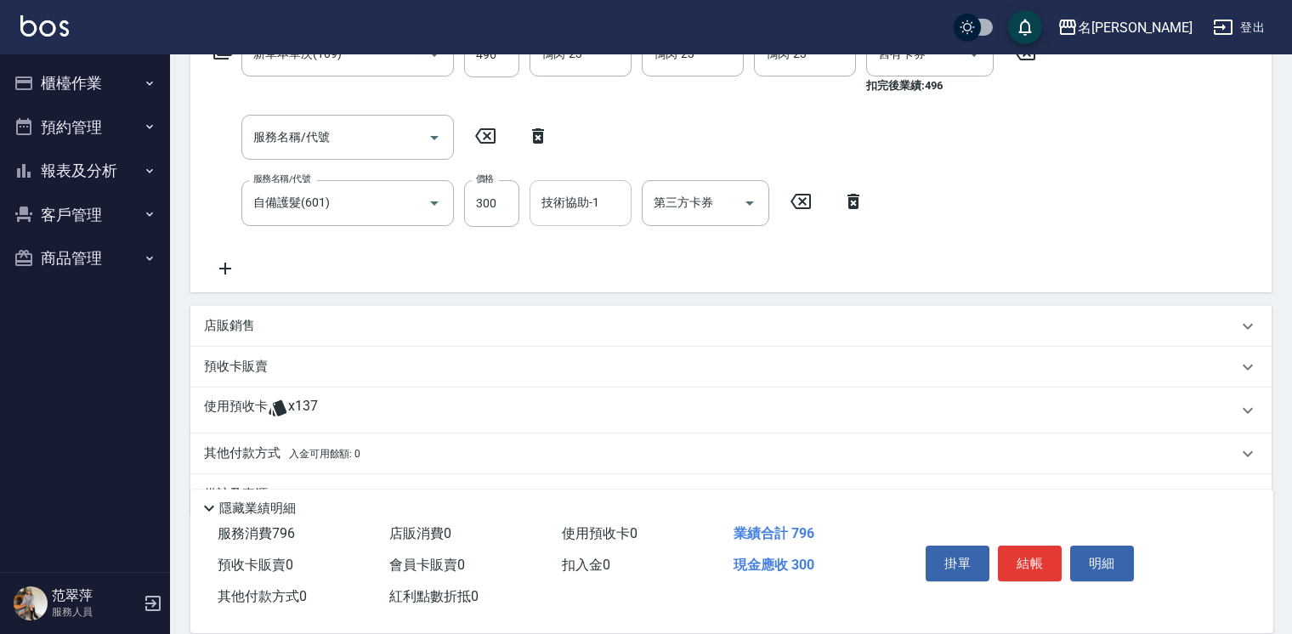
click at [595, 200] on div "技術協助-1 技術協助-1" at bounding box center [581, 202] width 102 height 45
type input "鴨肉-23"
click at [1029, 547] on button "結帳" at bounding box center [1030, 564] width 64 height 36
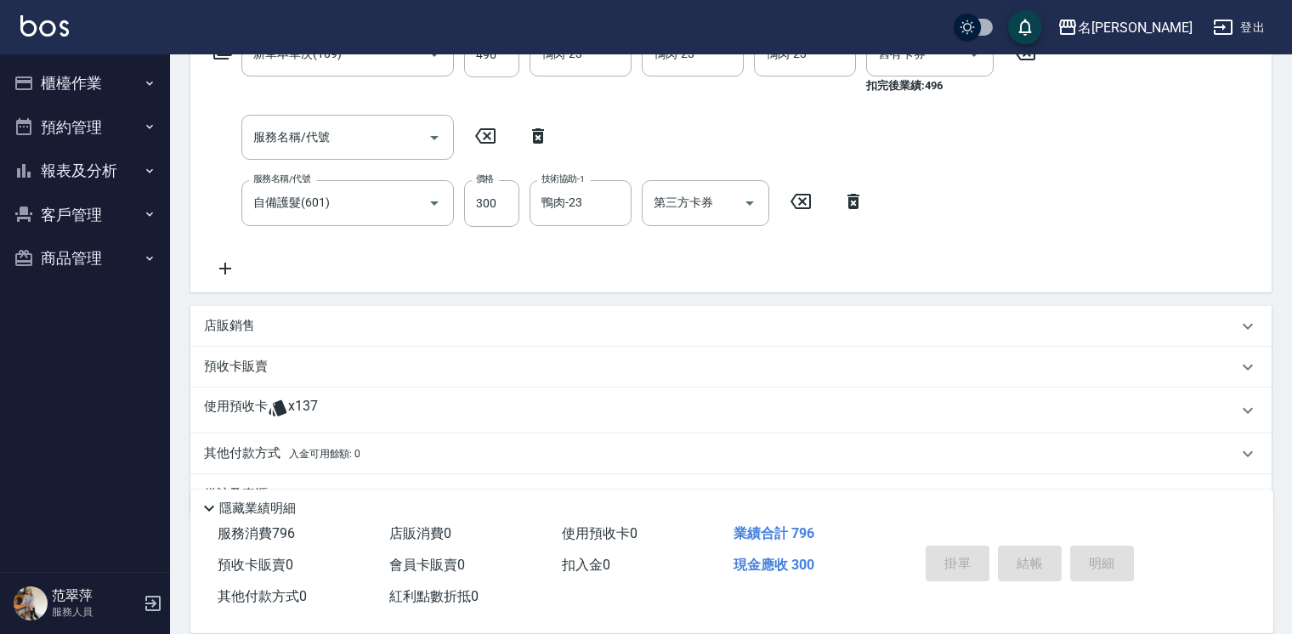
type input "[DATE] 16:51"
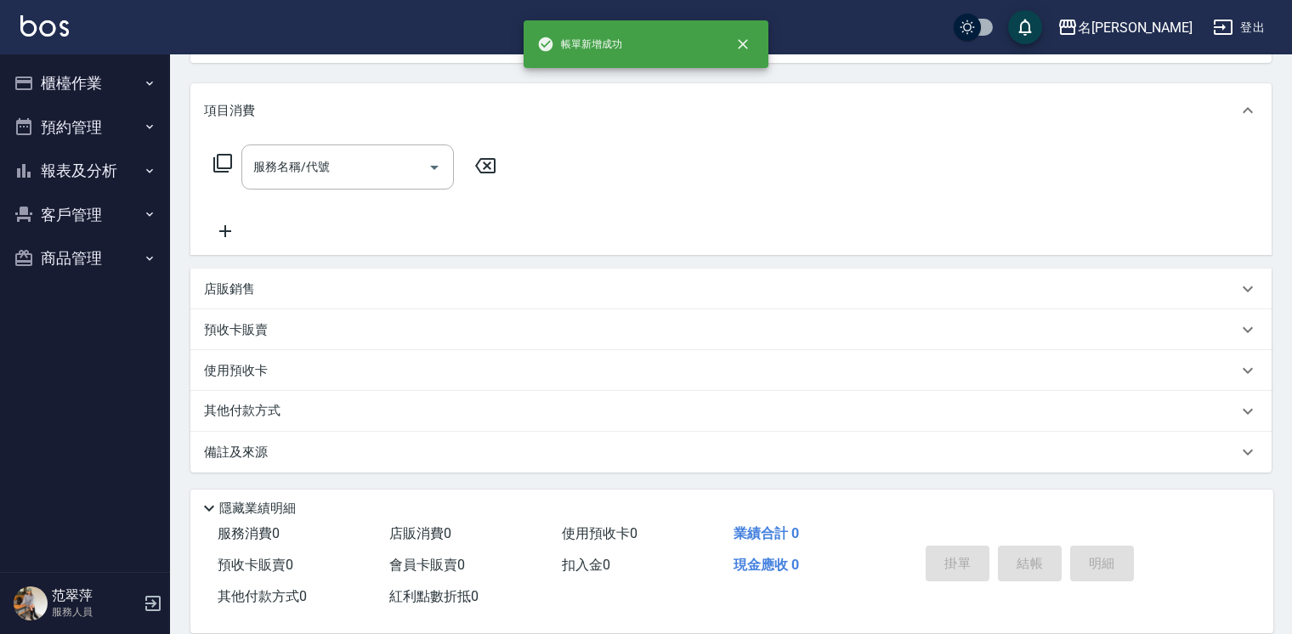
scroll to position [0, 0]
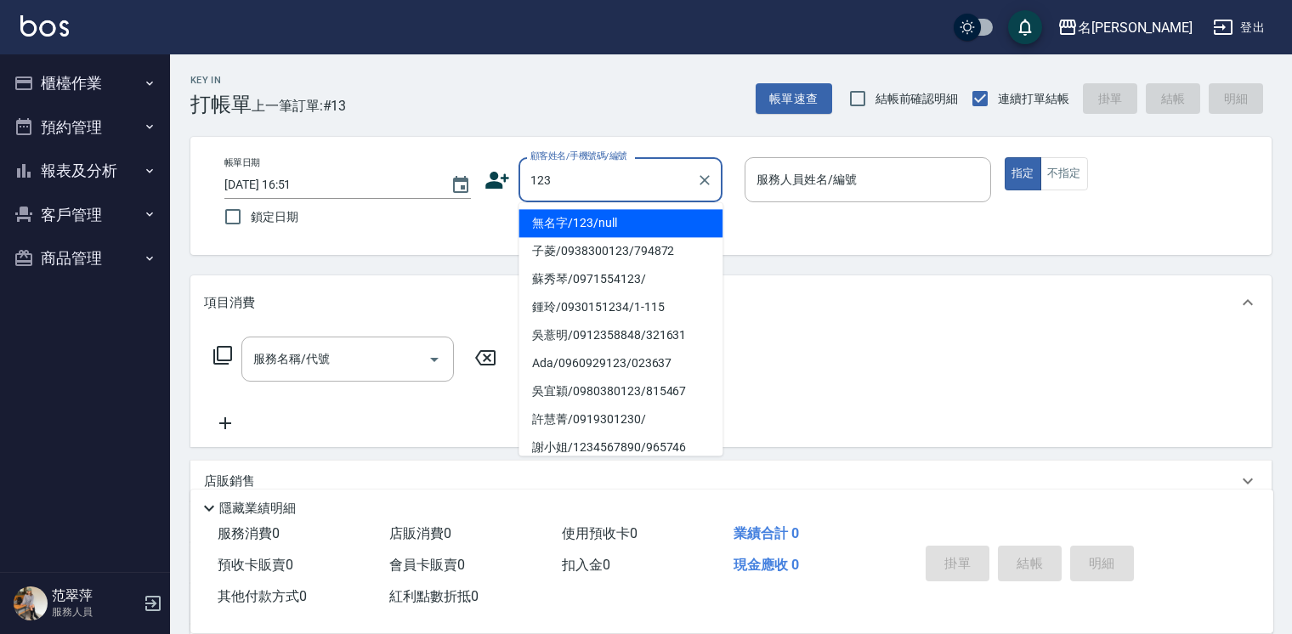
click at [623, 224] on li "無名字/123/null" at bounding box center [621, 223] width 204 height 28
type input "無名字/123/null"
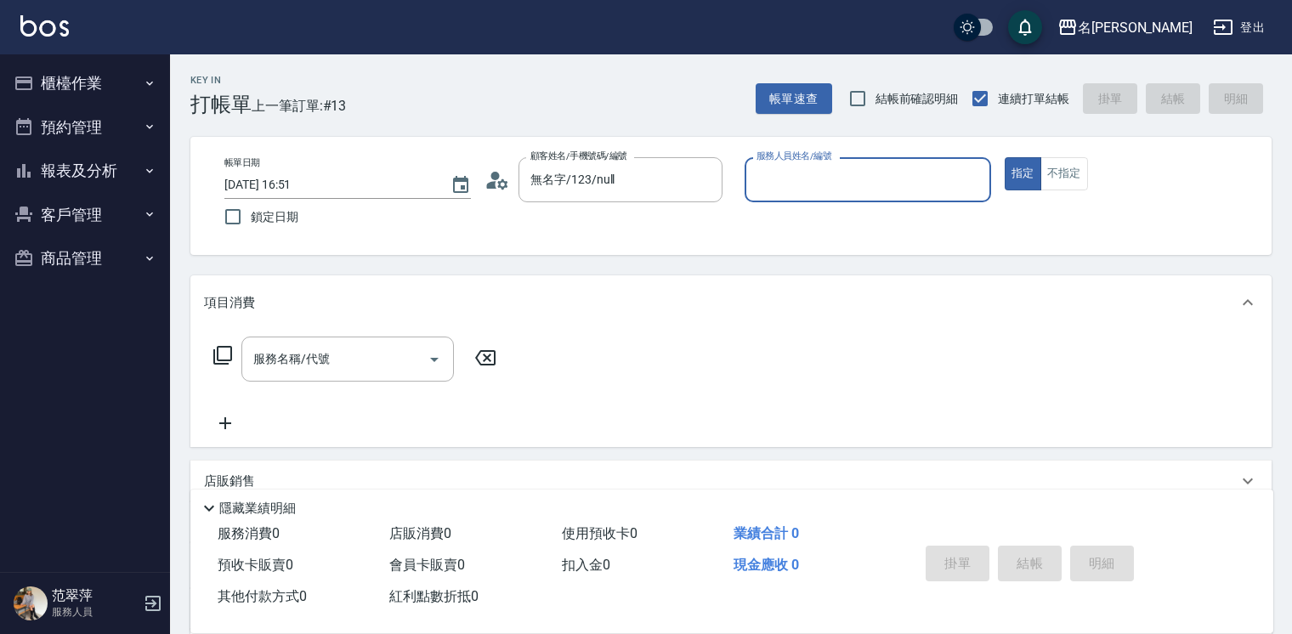
click at [814, 182] on input "服務人員姓名/編號" at bounding box center [867, 180] width 231 height 30
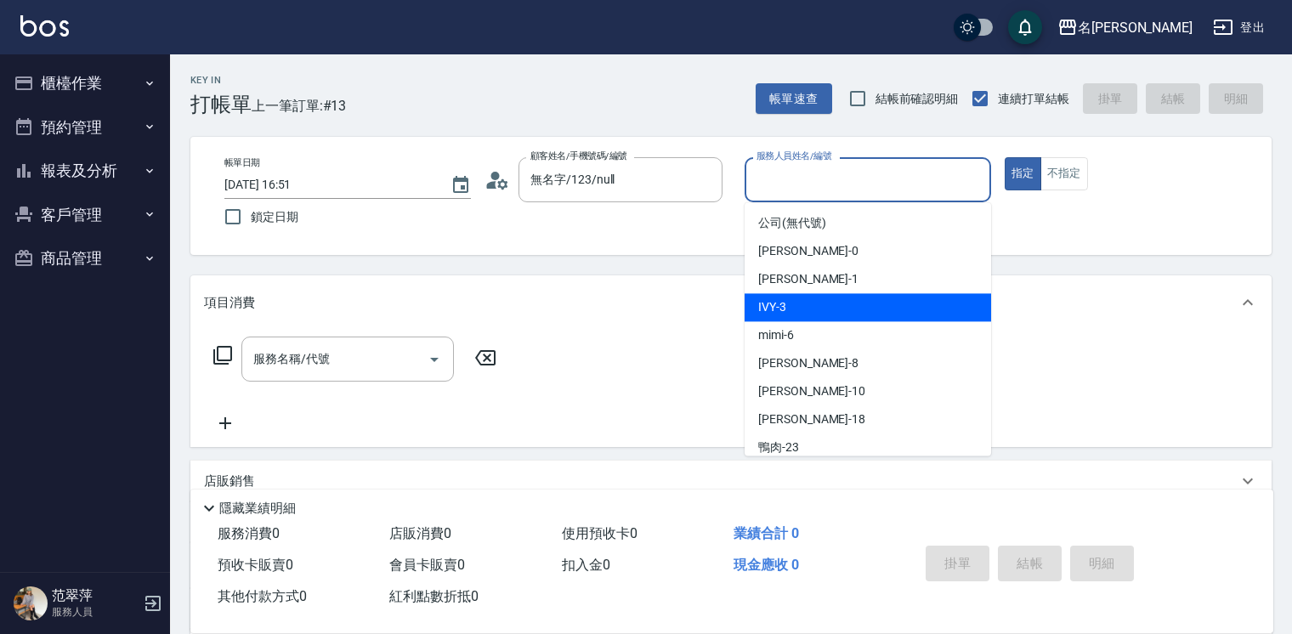
click at [803, 299] on div "IVY -3" at bounding box center [868, 307] width 247 height 28
type input "IVY-3"
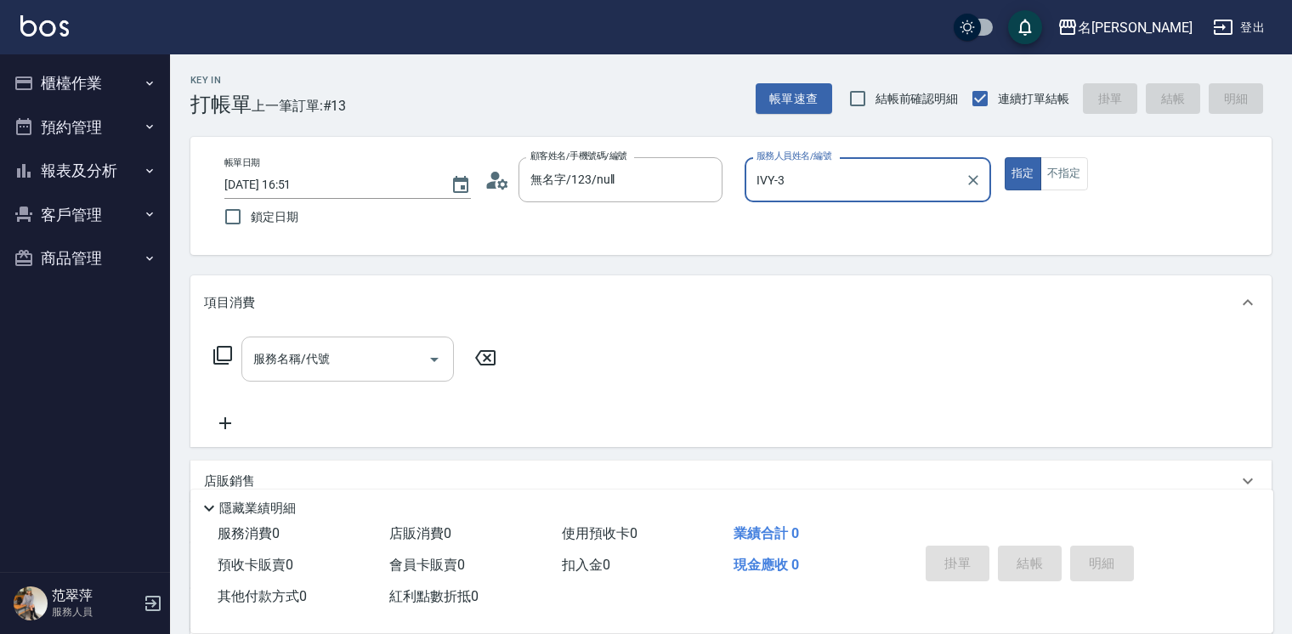
click at [343, 371] on input "服務名稱/代號" at bounding box center [335, 359] width 172 height 30
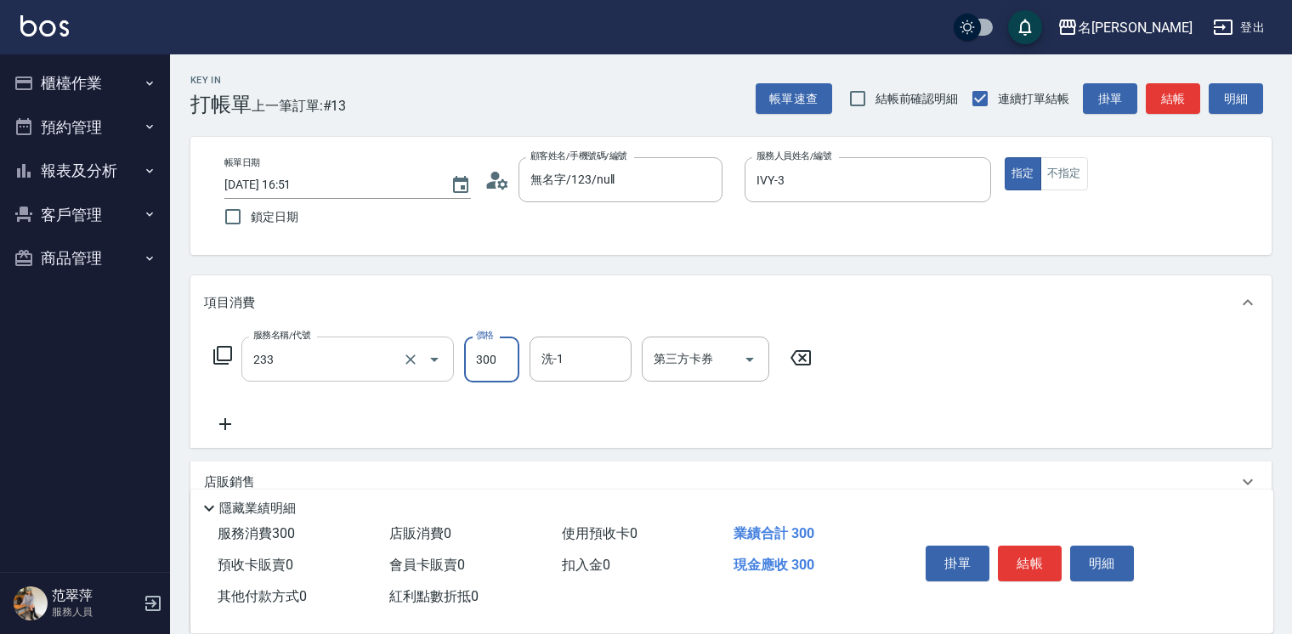
type input "洗髮300(233)"
type input "2"
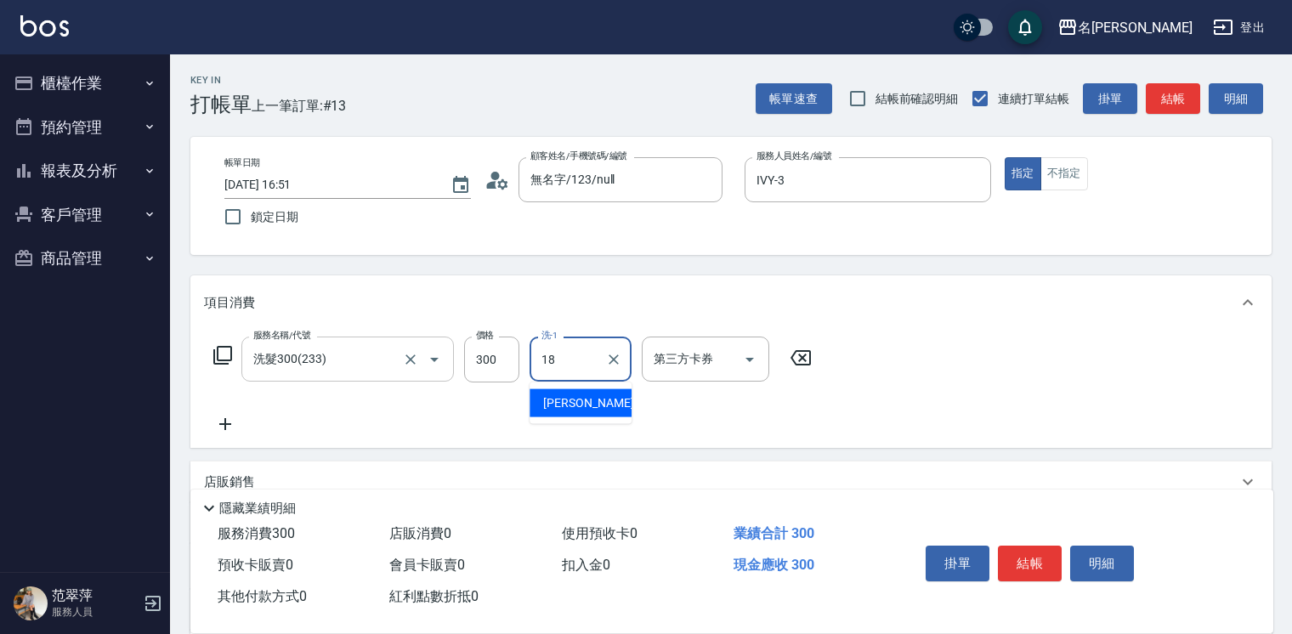
type input "小慧-18"
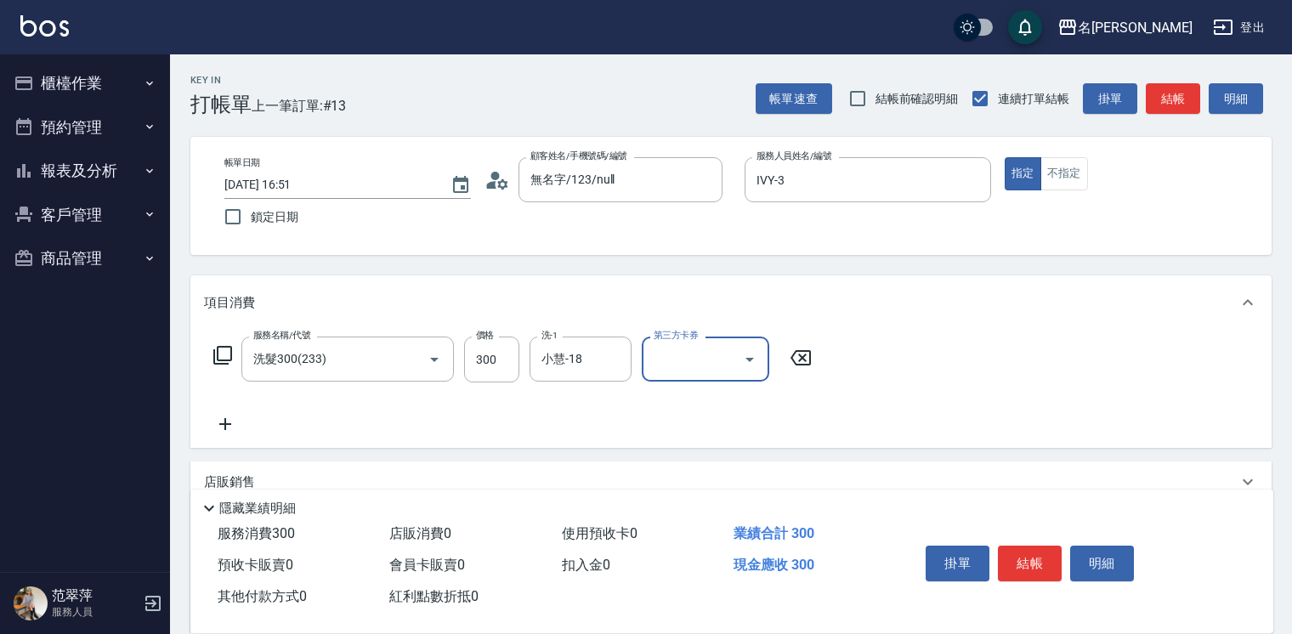
click at [218, 423] on icon at bounding box center [225, 424] width 43 height 20
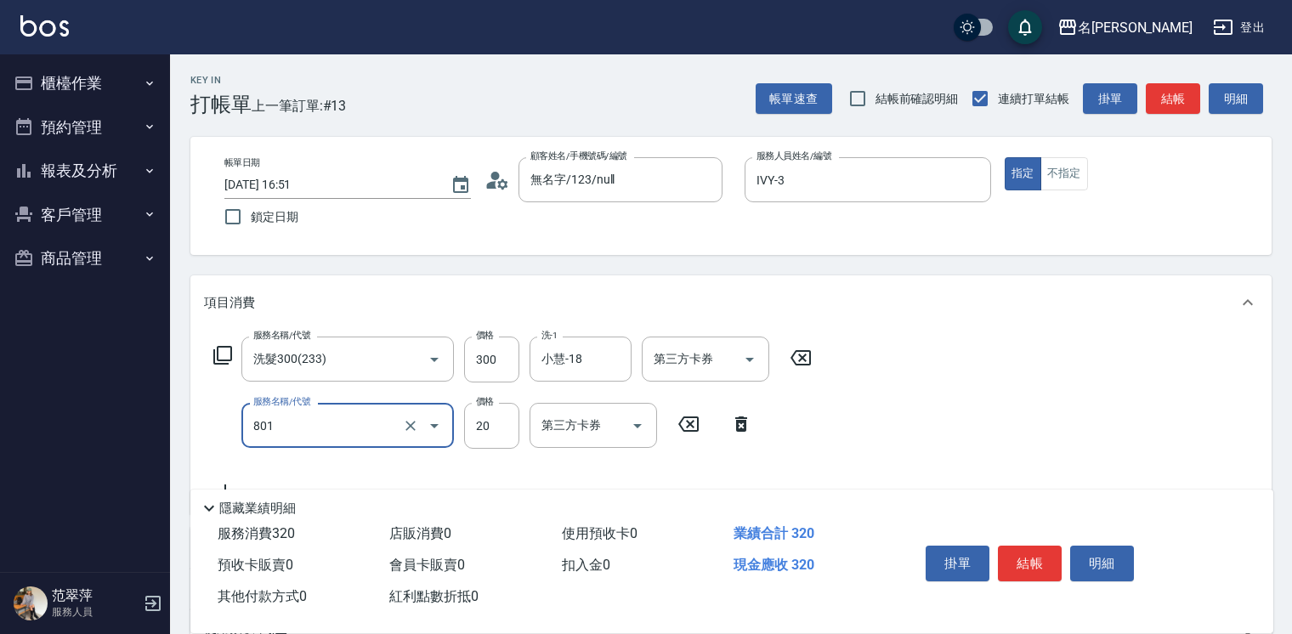
type input "潤絲20(801)"
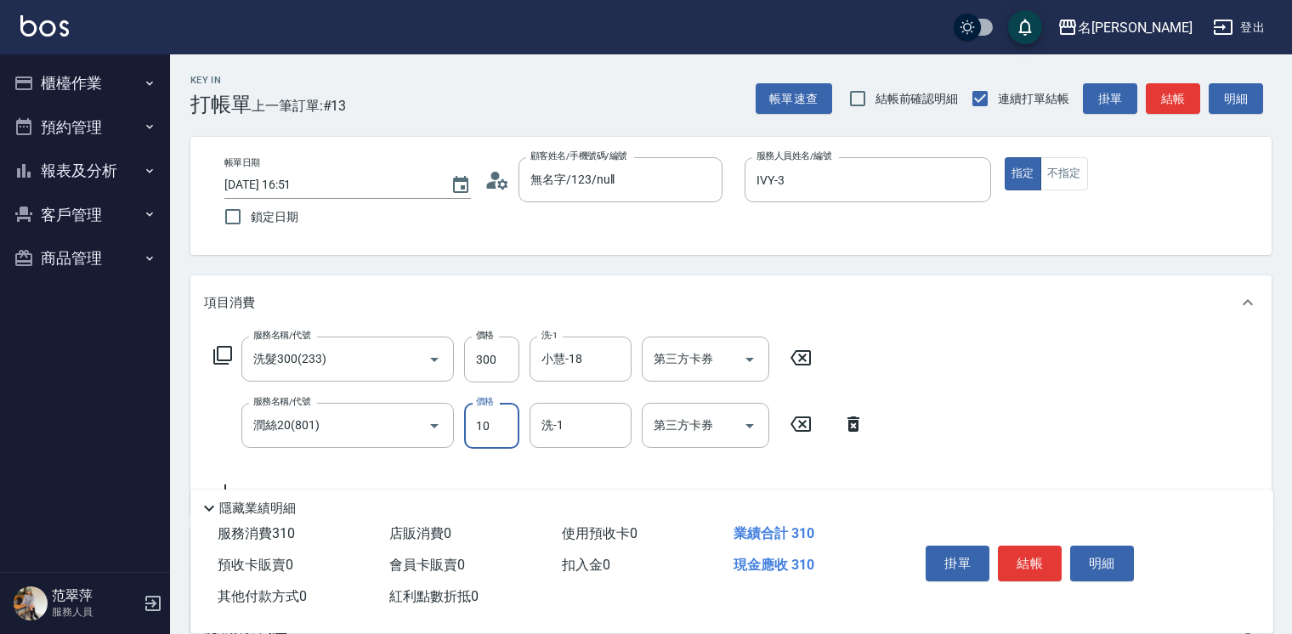
type input "10"
type input "小慧-18"
click at [1052, 551] on button "結帳" at bounding box center [1030, 564] width 64 height 36
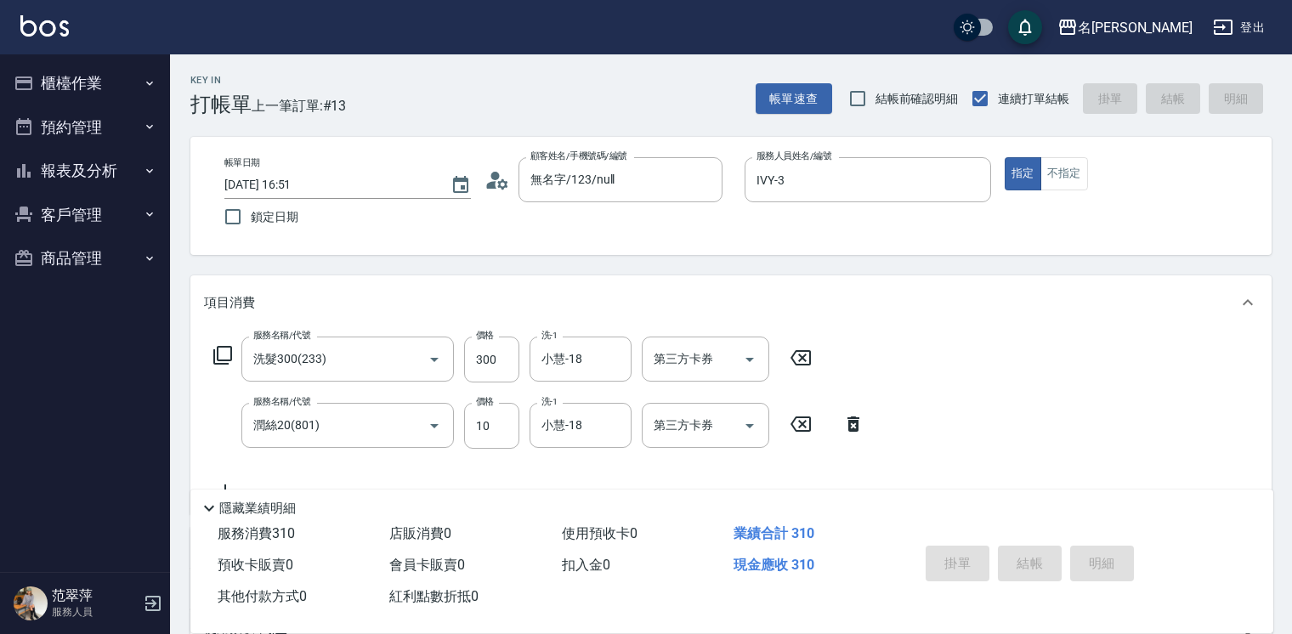
type input "[DATE] 16:52"
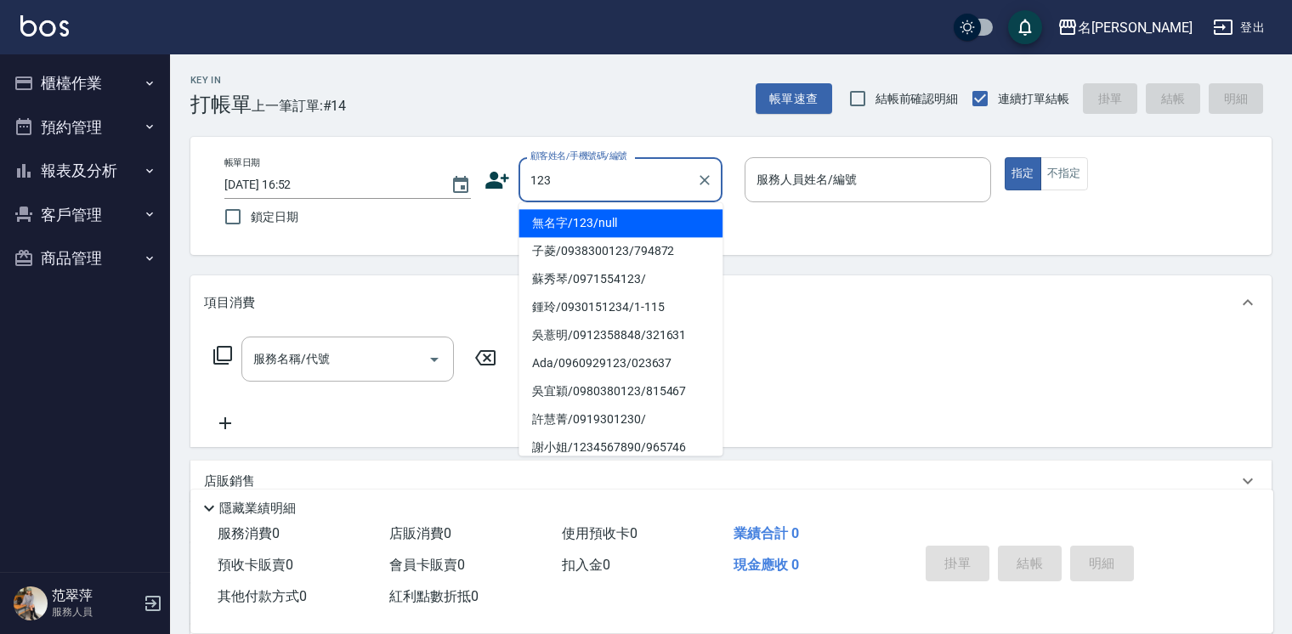
click at [650, 220] on li "無名字/123/null" at bounding box center [621, 223] width 204 height 28
type input "無名字/123/null"
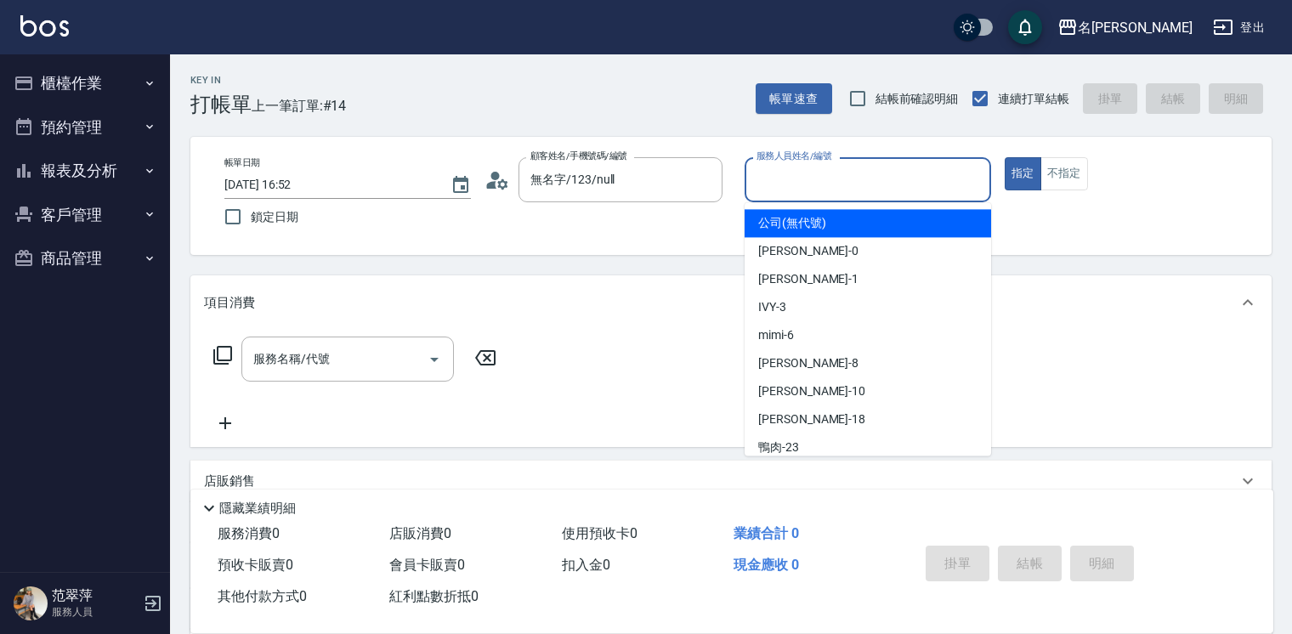
click at [795, 184] on input "服務人員姓名/編號" at bounding box center [867, 180] width 231 height 30
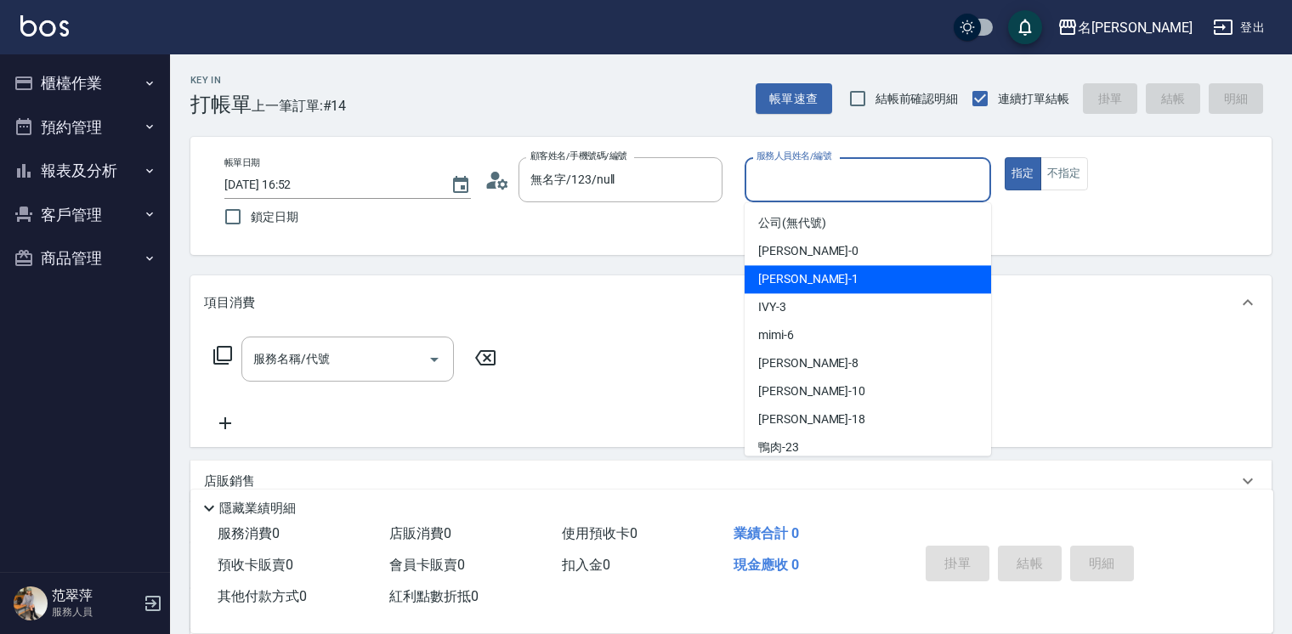
click at [813, 286] on div "[PERSON_NAME] -1" at bounding box center [868, 279] width 247 height 28
type input "[PERSON_NAME]-1"
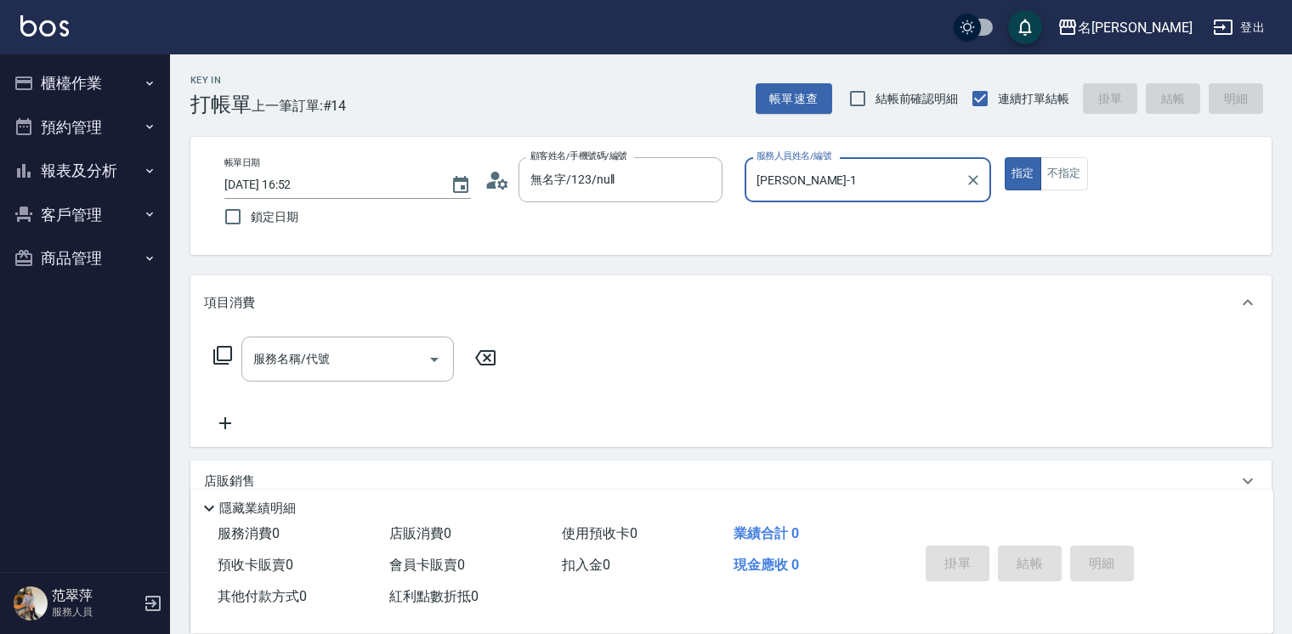
click at [223, 351] on icon at bounding box center [223, 355] width 20 height 20
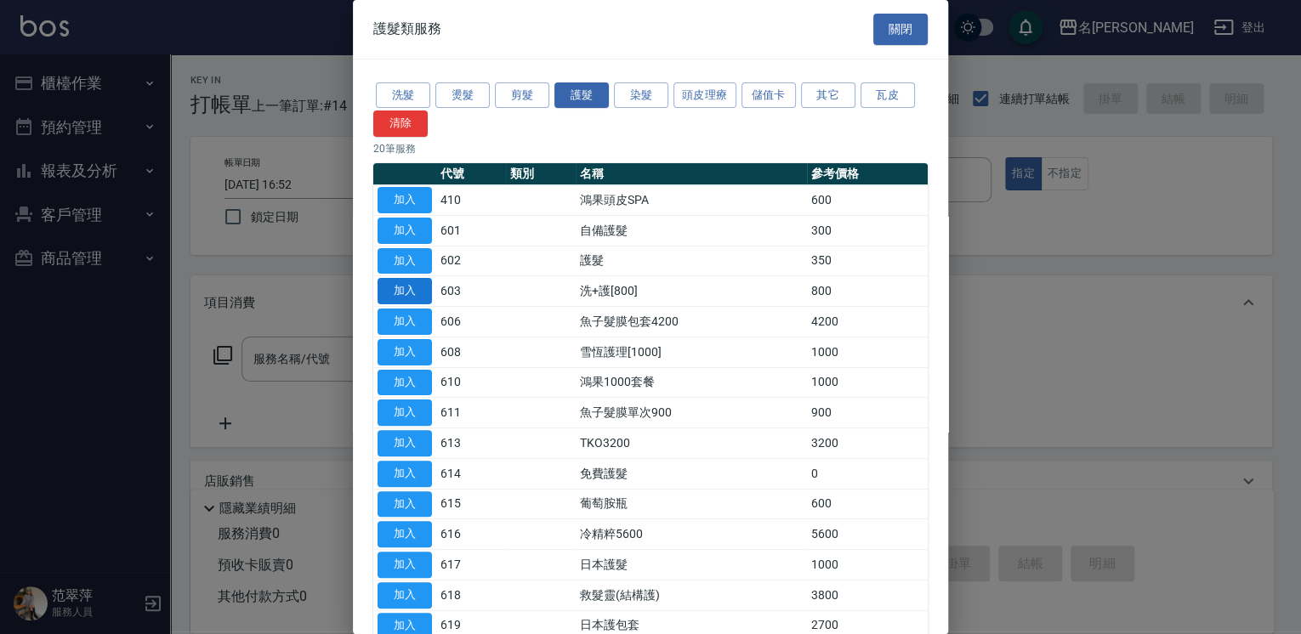
click at [418, 285] on button "加入" at bounding box center [404, 291] width 54 height 26
type input "洗+護[800](603)"
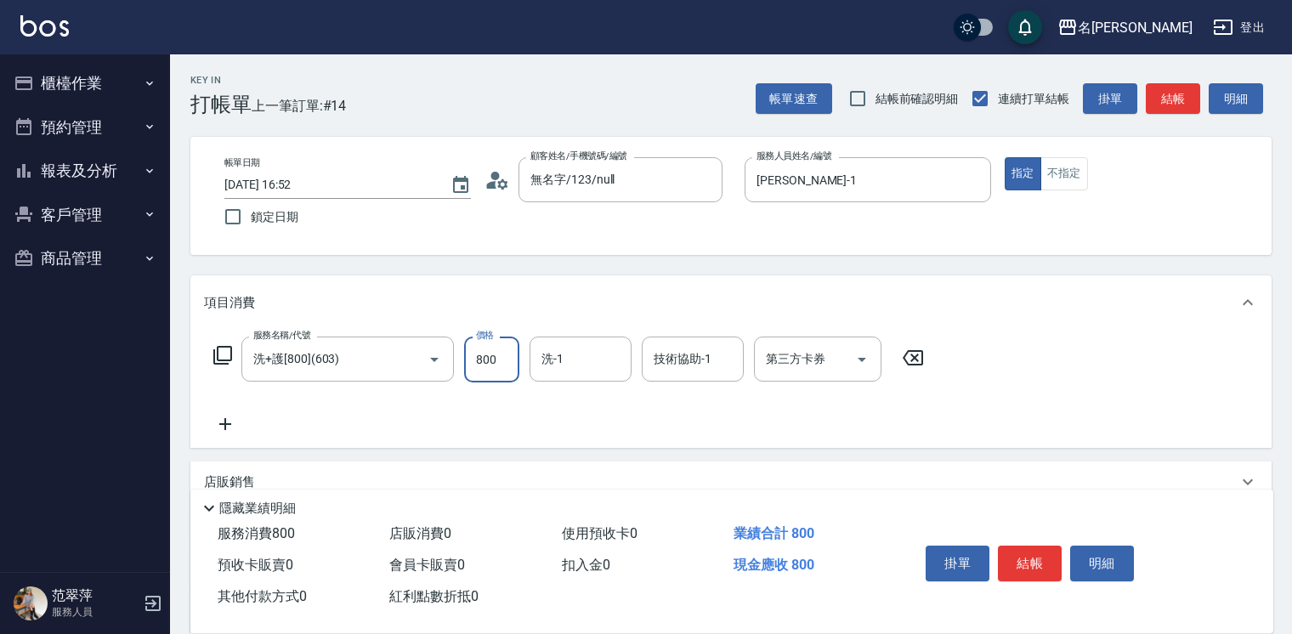
click at [483, 357] on input "800" at bounding box center [491, 360] width 55 height 46
type input "0"
type input "[PERSON_NAME]-1"
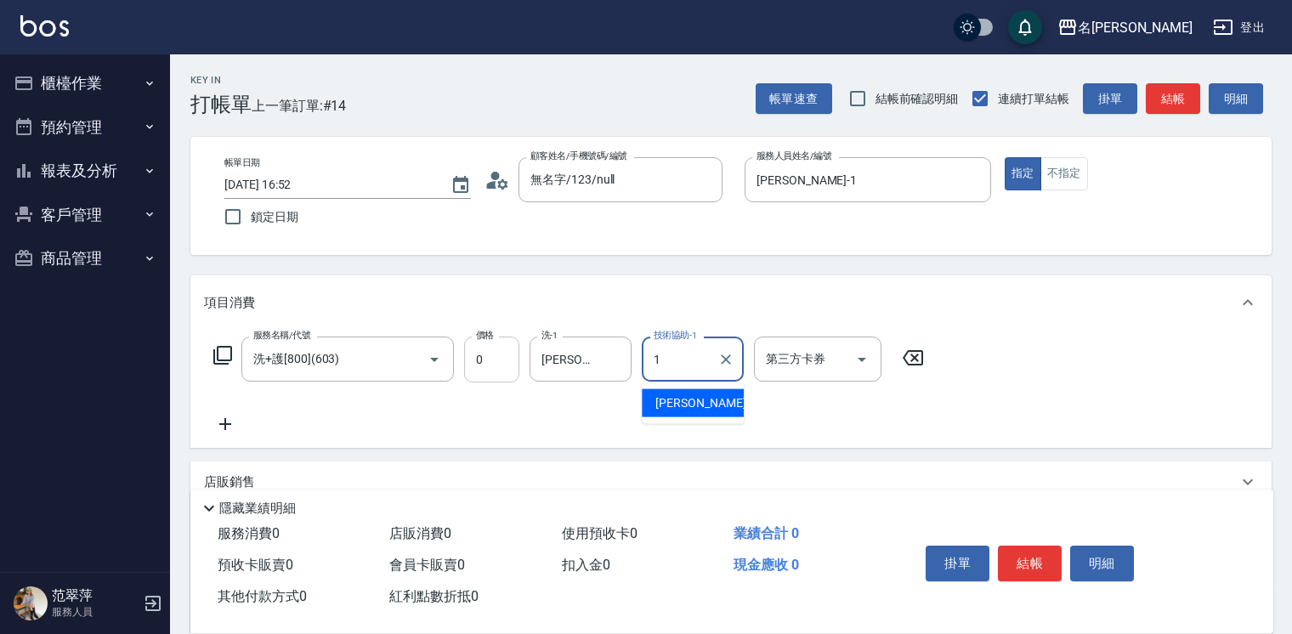
type input "[PERSON_NAME]-1"
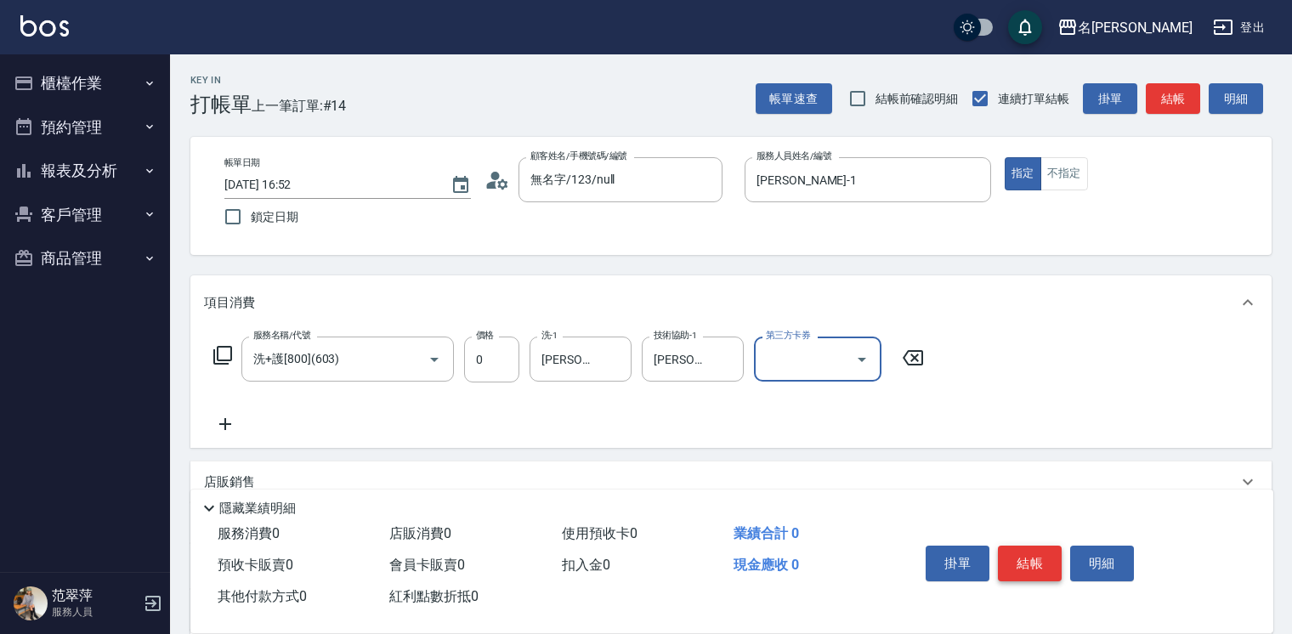
click at [1030, 554] on button "結帳" at bounding box center [1030, 564] width 64 height 36
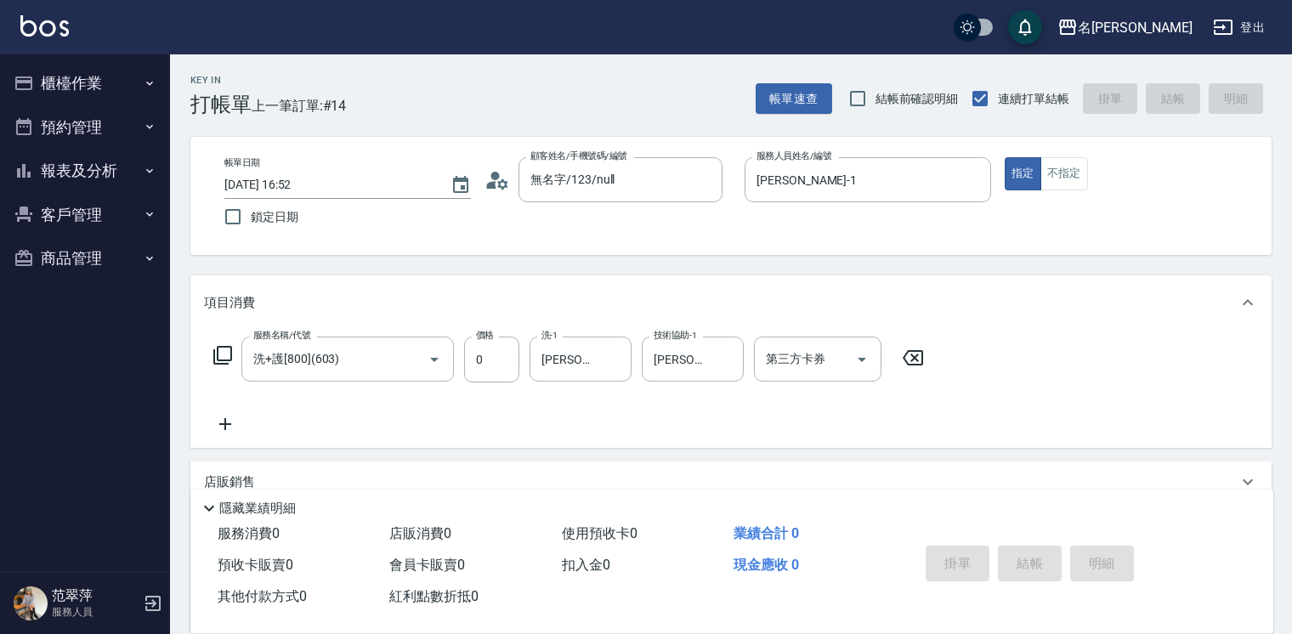
type input "[DATE] 16:58"
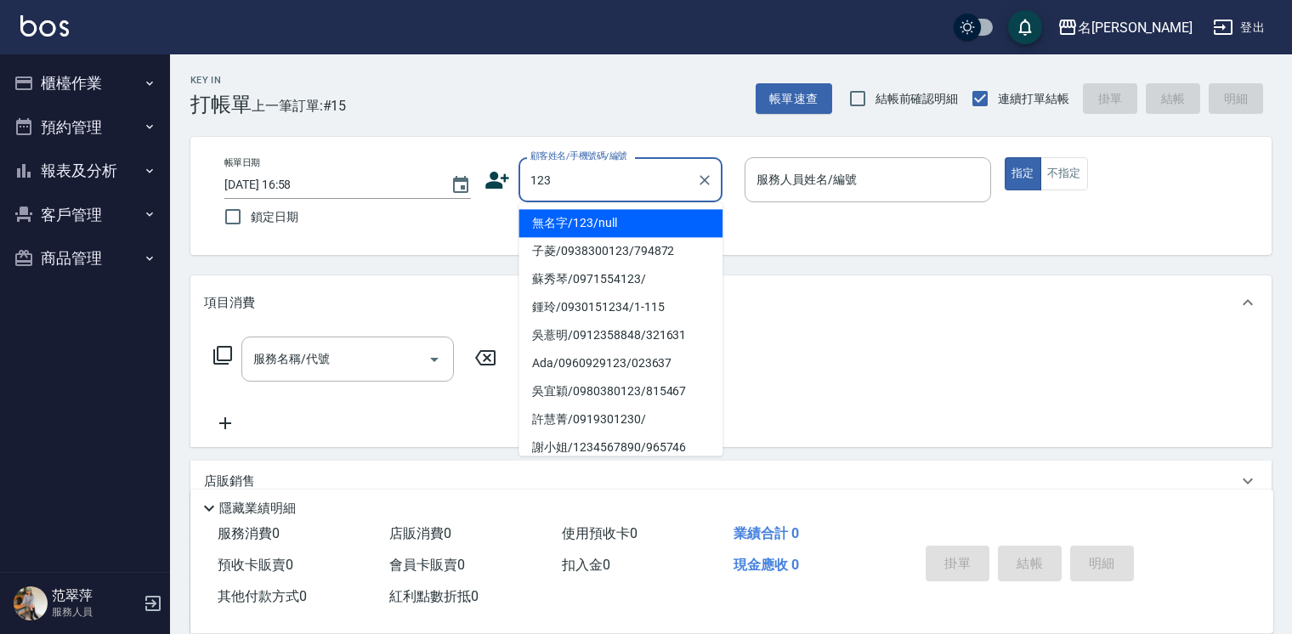
click at [660, 224] on li "無名字/123/null" at bounding box center [621, 223] width 204 height 28
type input "無名字/123/null"
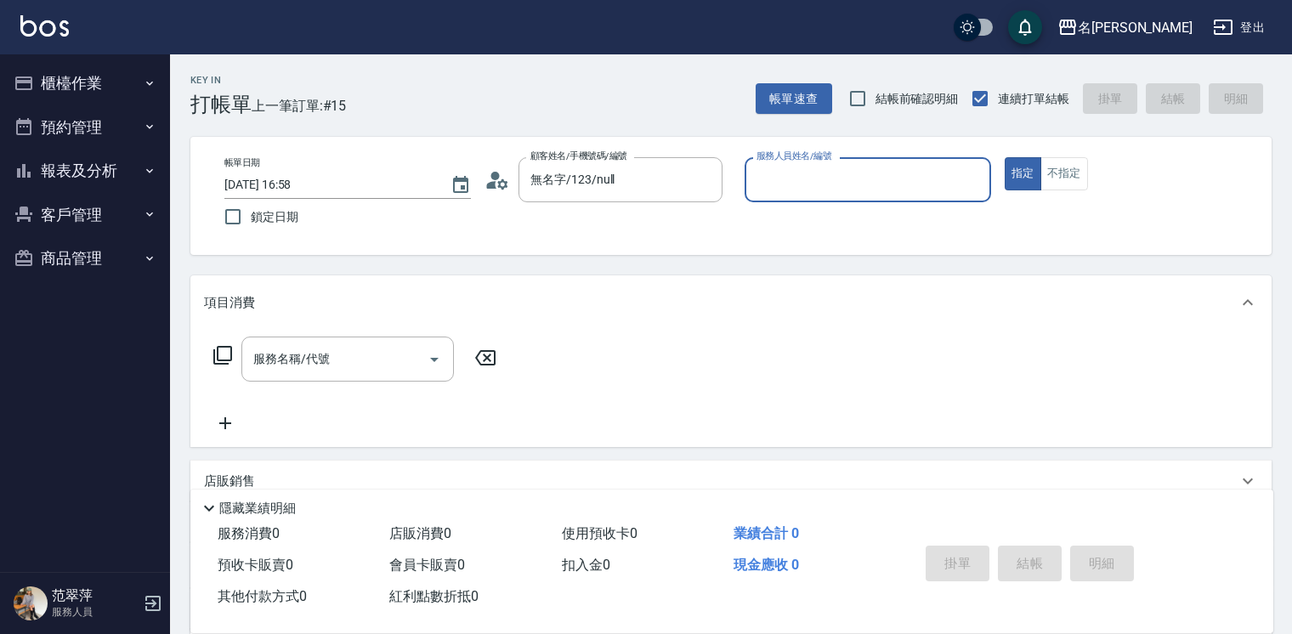
click at [776, 179] on input "服務人員姓名/編號" at bounding box center [867, 180] width 231 height 30
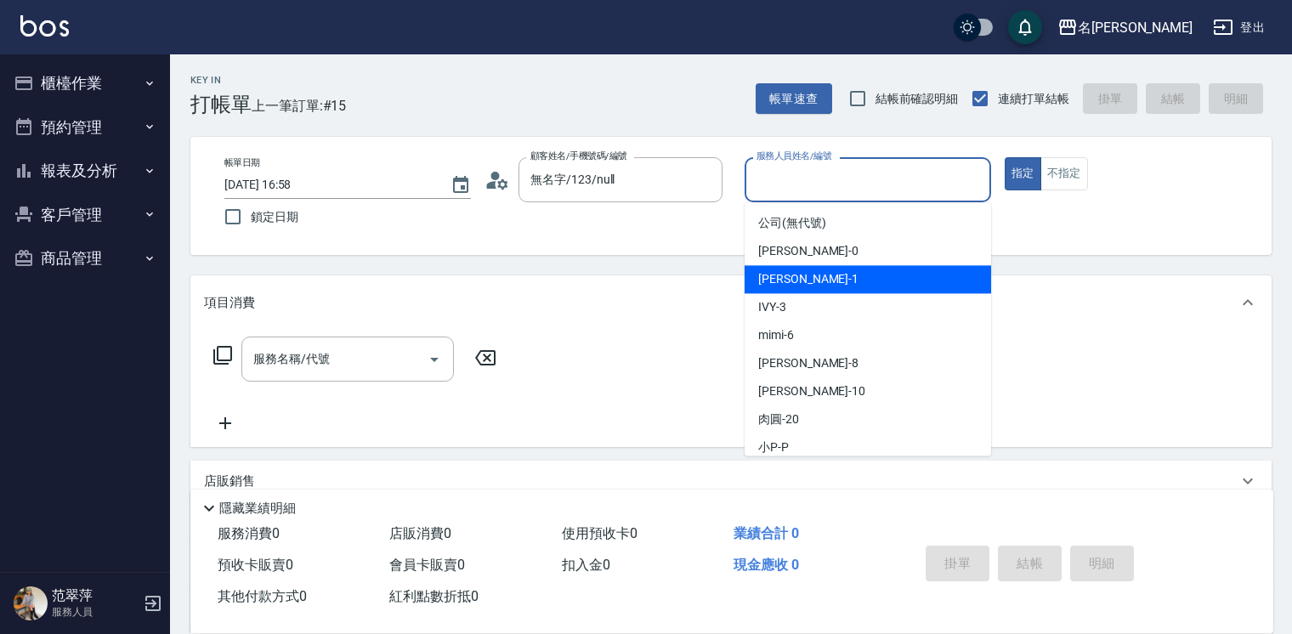
click at [806, 275] on span "[PERSON_NAME] -1" at bounding box center [808, 279] width 100 height 18
type input "[PERSON_NAME]-1"
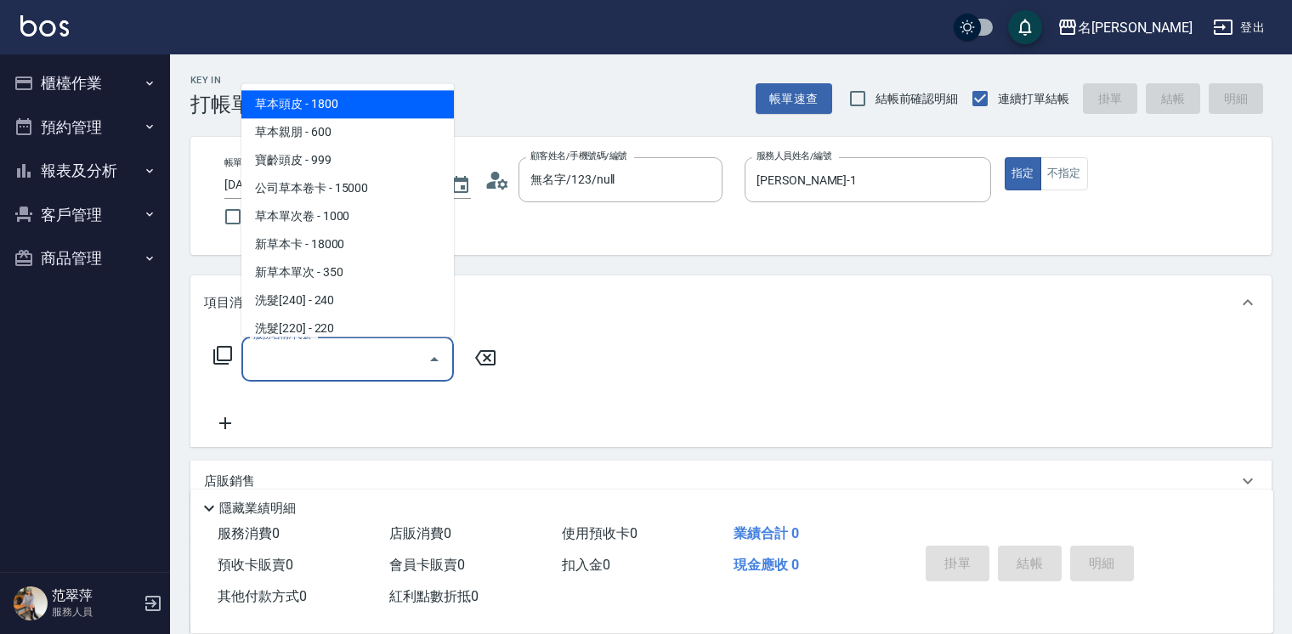
click at [320, 366] on input "服務名稱/代號" at bounding box center [335, 359] width 172 height 30
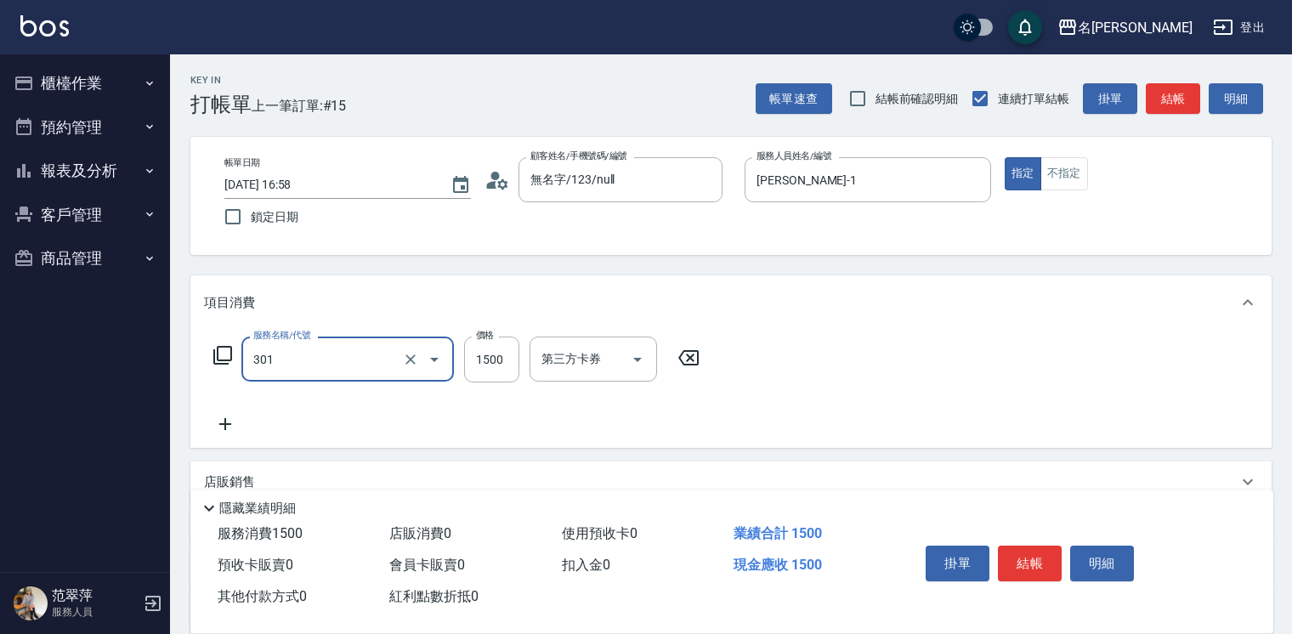
type input "燙髮(1500)(301)"
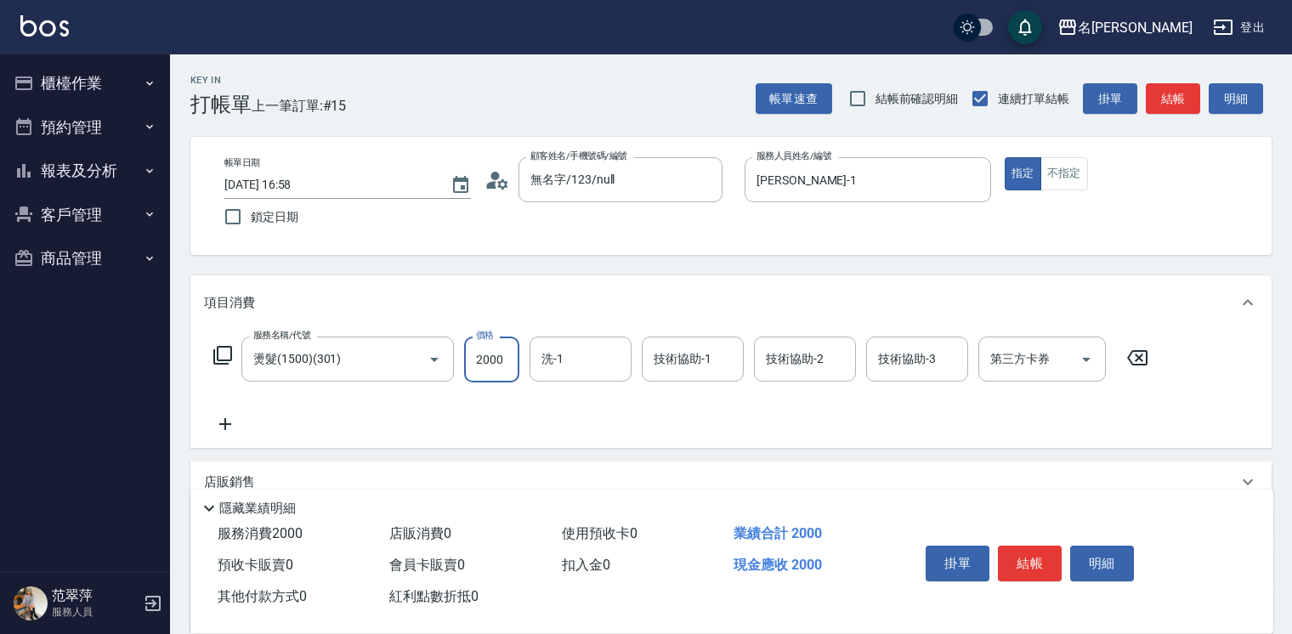
type input "2000"
type input "[PERSON_NAME]-1"
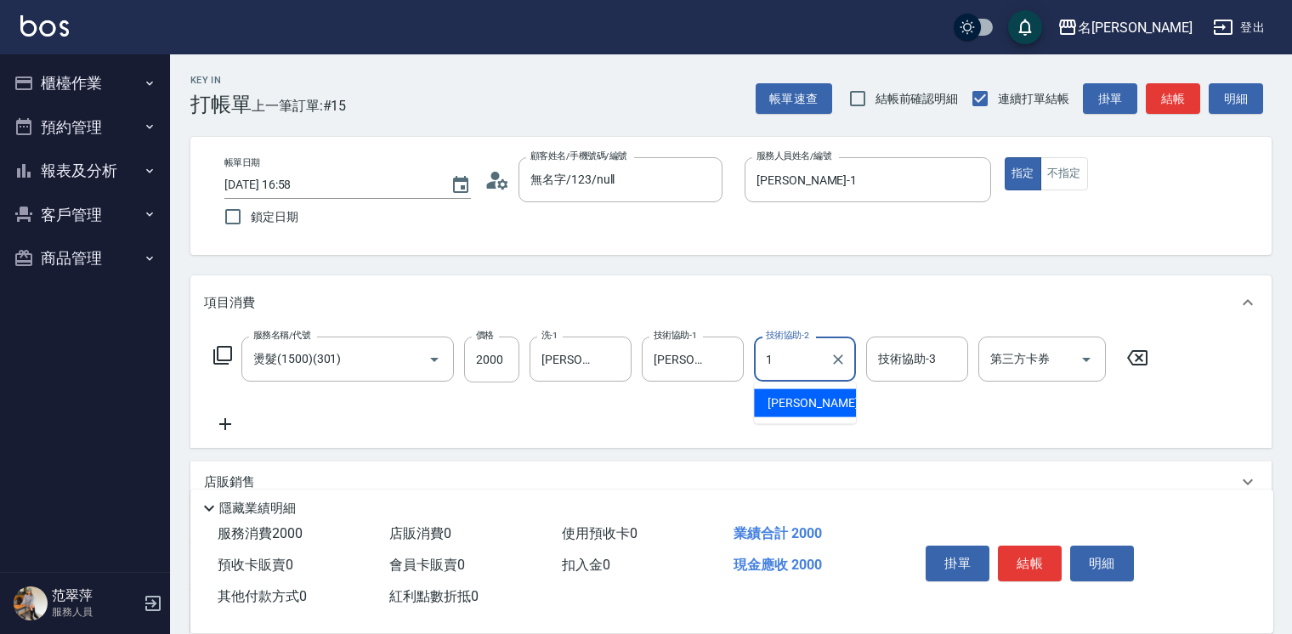
type input "[PERSON_NAME]-1"
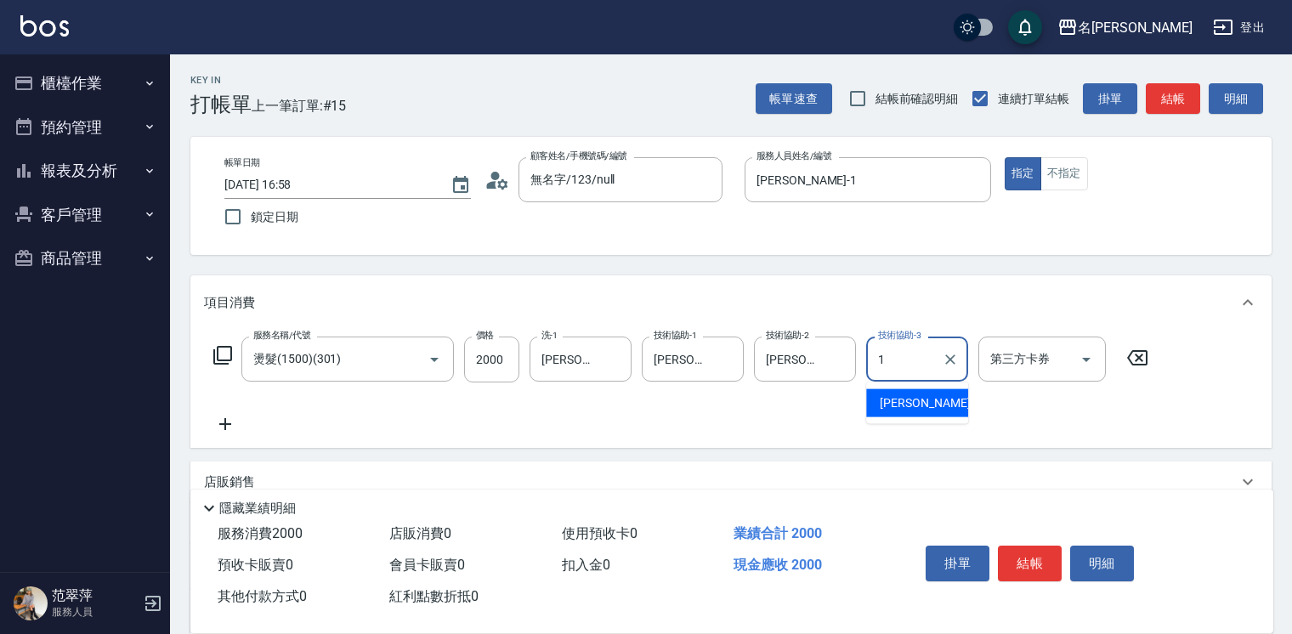
type input "[PERSON_NAME]-1"
click at [224, 434] on icon at bounding box center [225, 424] width 43 height 20
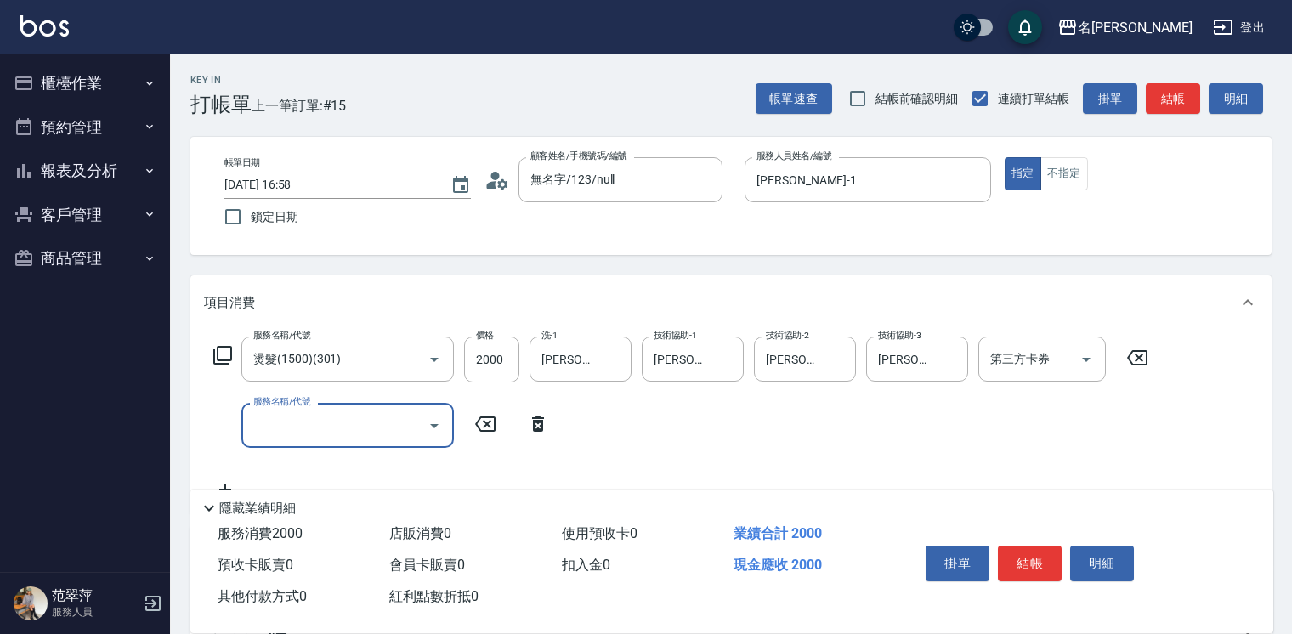
click at [260, 431] on input "服務名稱/代號" at bounding box center [335, 426] width 172 height 30
type input "染髮(1500)(501)"
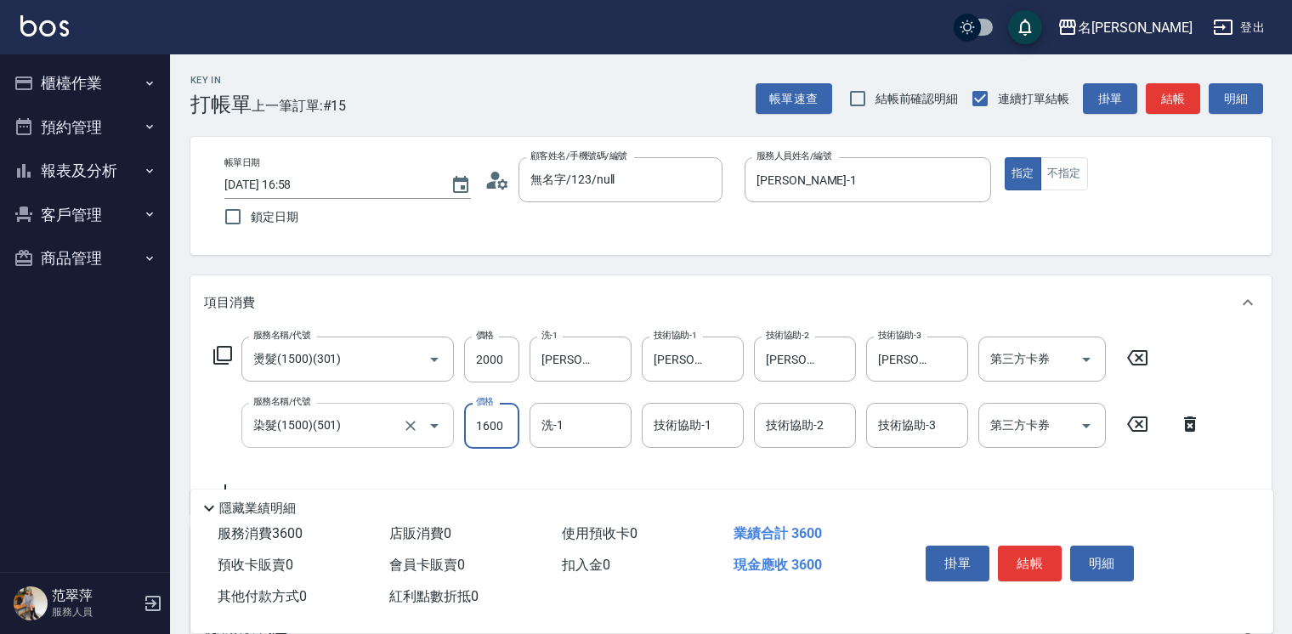
type input "1600"
type input "IVY-3"
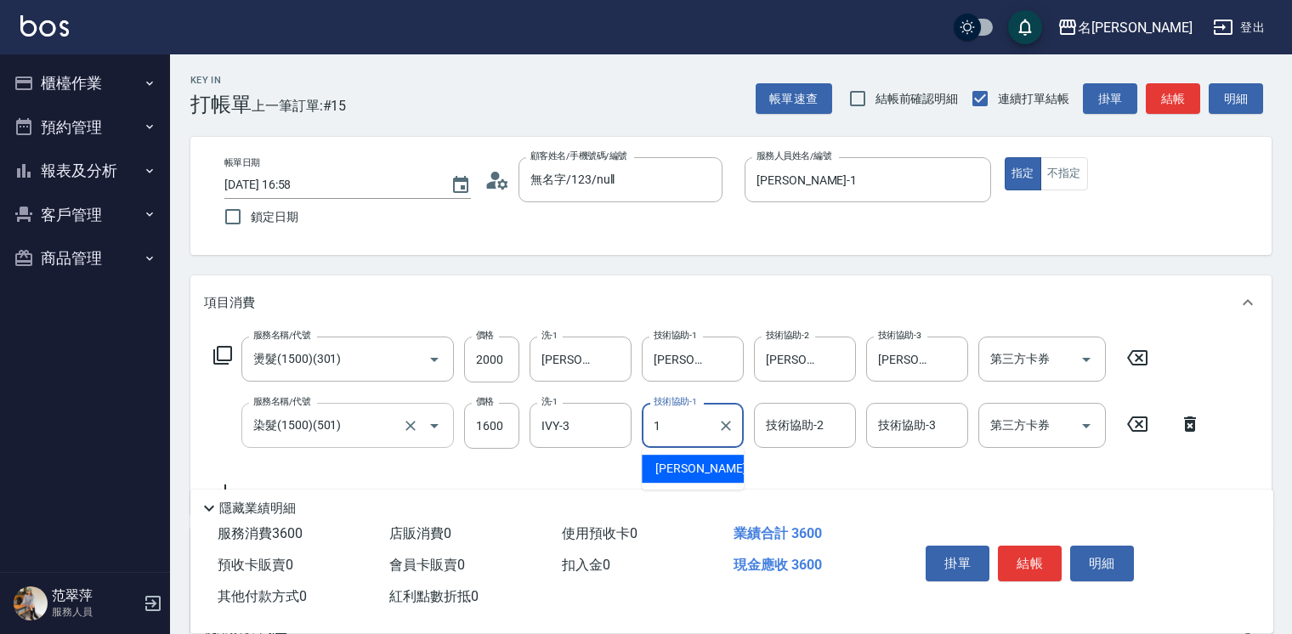
type input "[PERSON_NAME]-1"
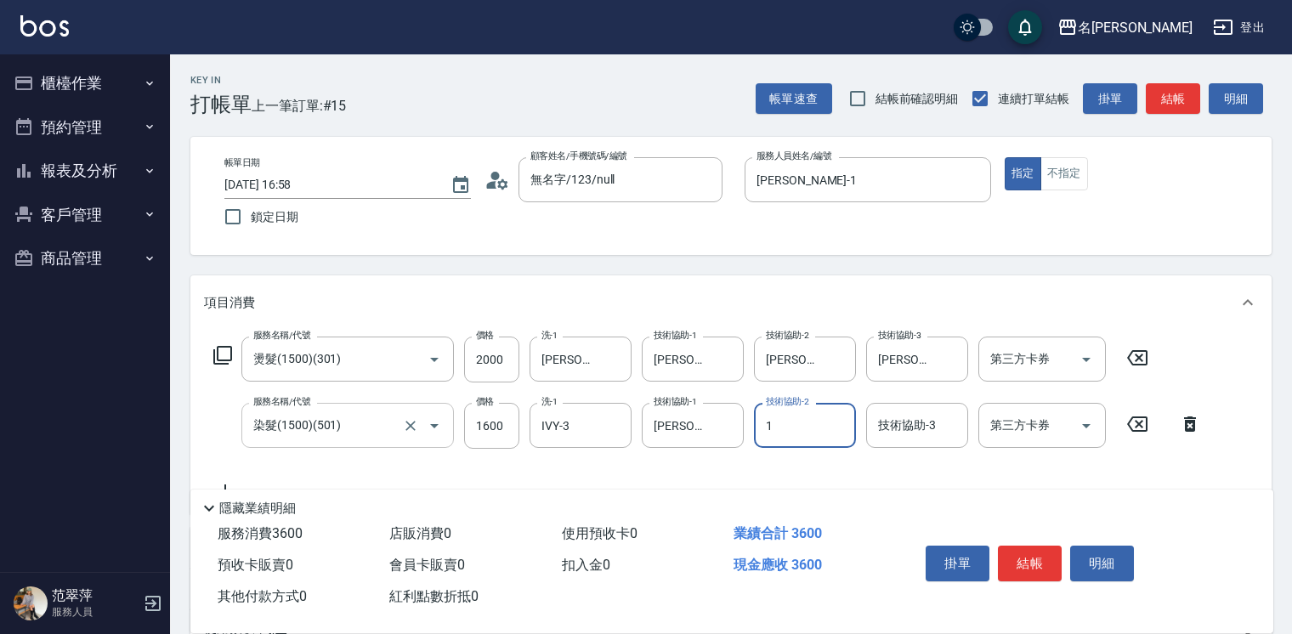
type input "[PERSON_NAME]-1"
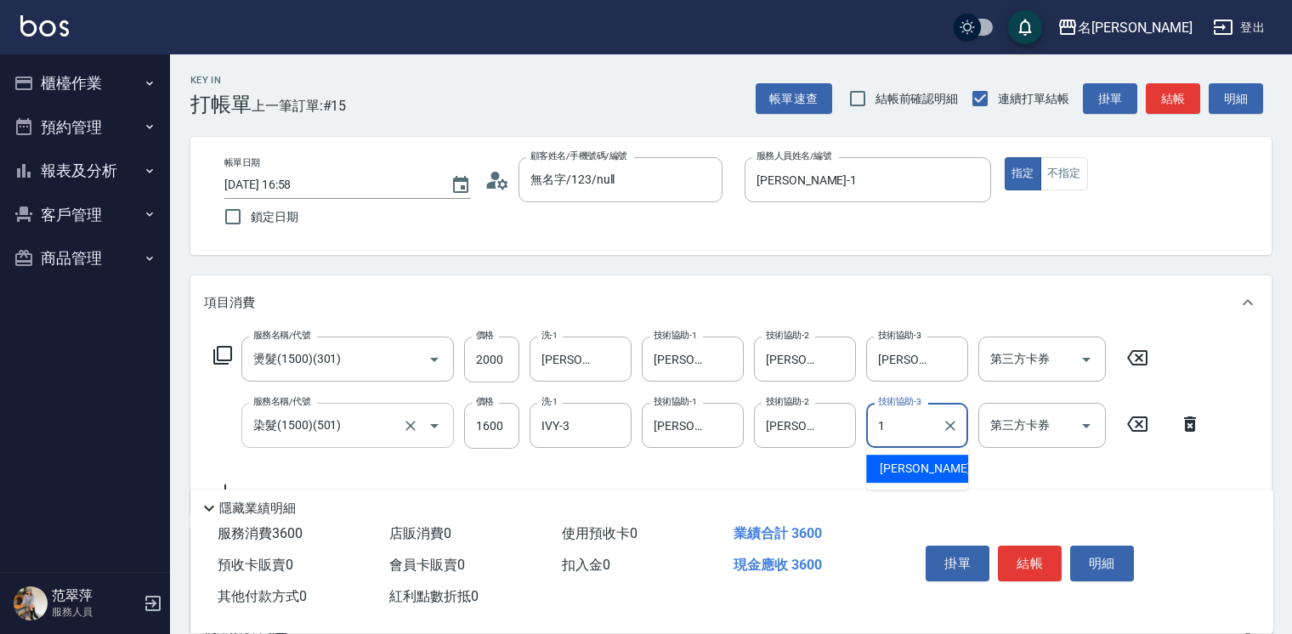
type input "[PERSON_NAME]-1"
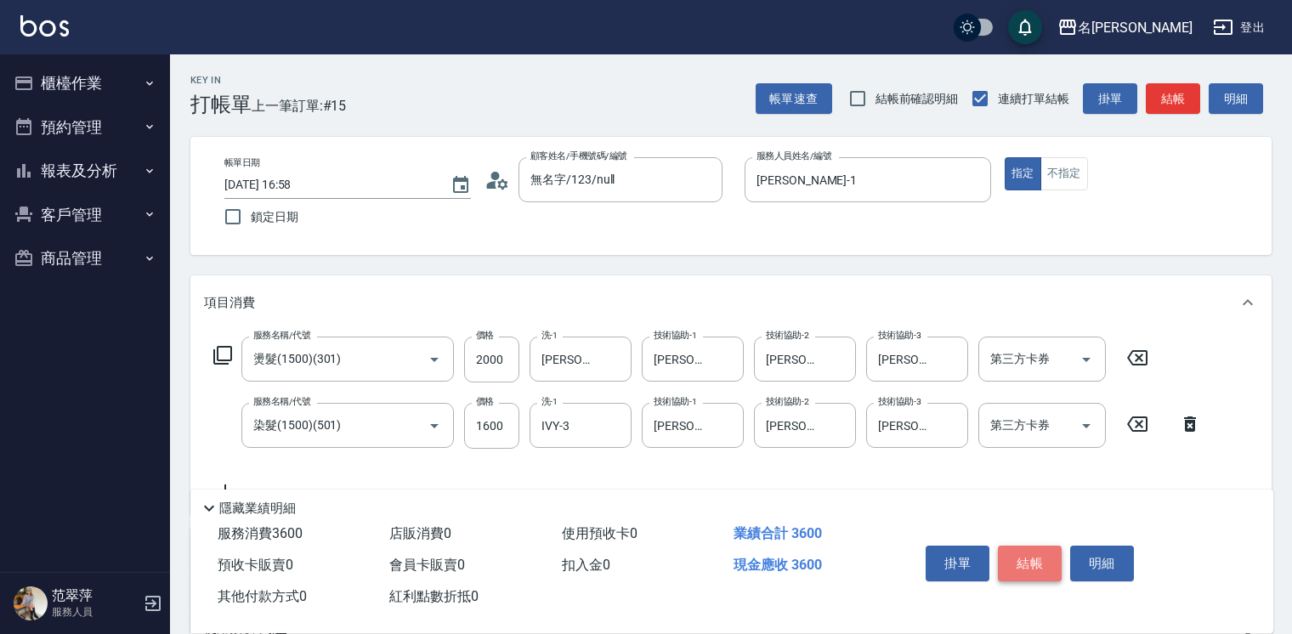
click at [1025, 559] on button "結帳" at bounding box center [1030, 564] width 64 height 36
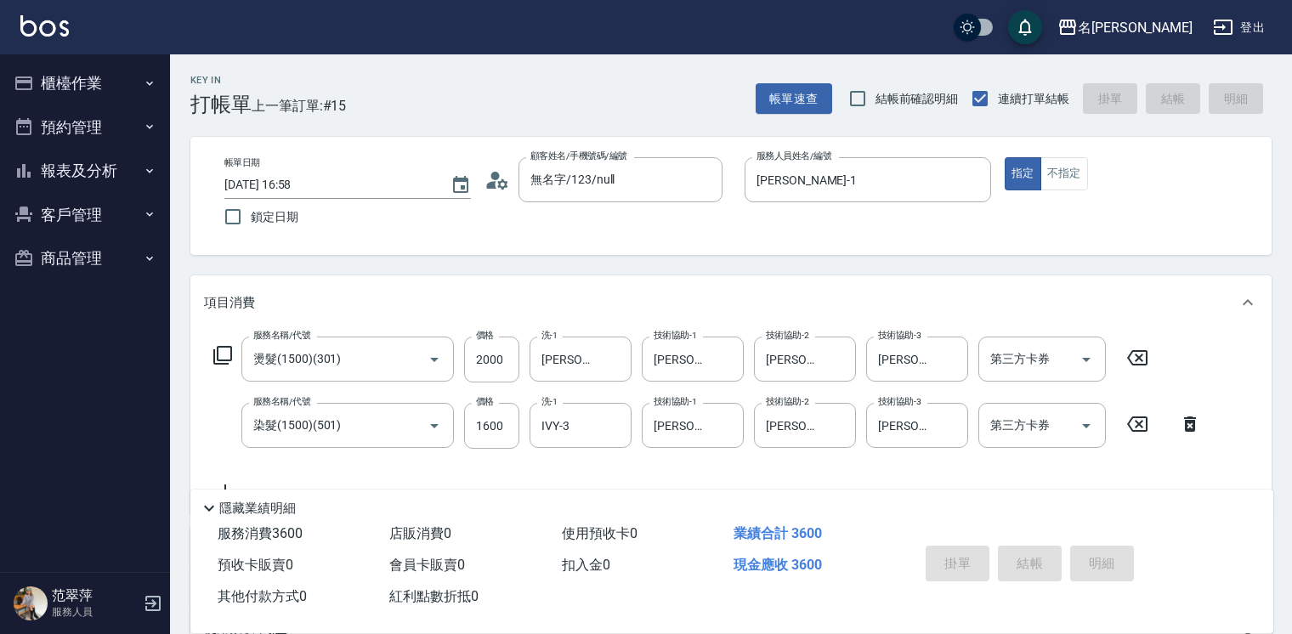
type input "[DATE] 17:01"
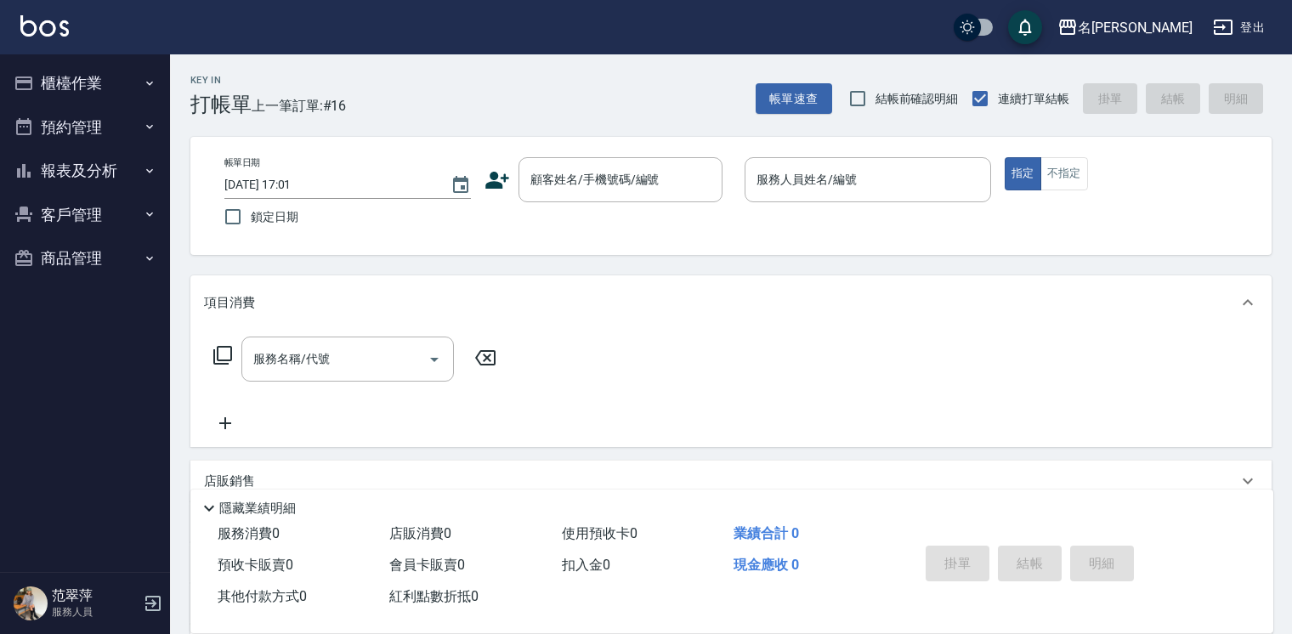
drag, startPoint x: 138, startPoint y: 390, endPoint x: 121, endPoint y: 425, distance: 38.8
click at [118, 428] on nav "櫃檯作業 打帳單 帳單列表 現金收支登錄 高階收支登錄 材料自購登錄 每日結帳 排班表 現場電腦打卡 預約管理 預約管理 單日預約紀錄 單週預約紀錄 報表及分…" at bounding box center [85, 313] width 170 height 518
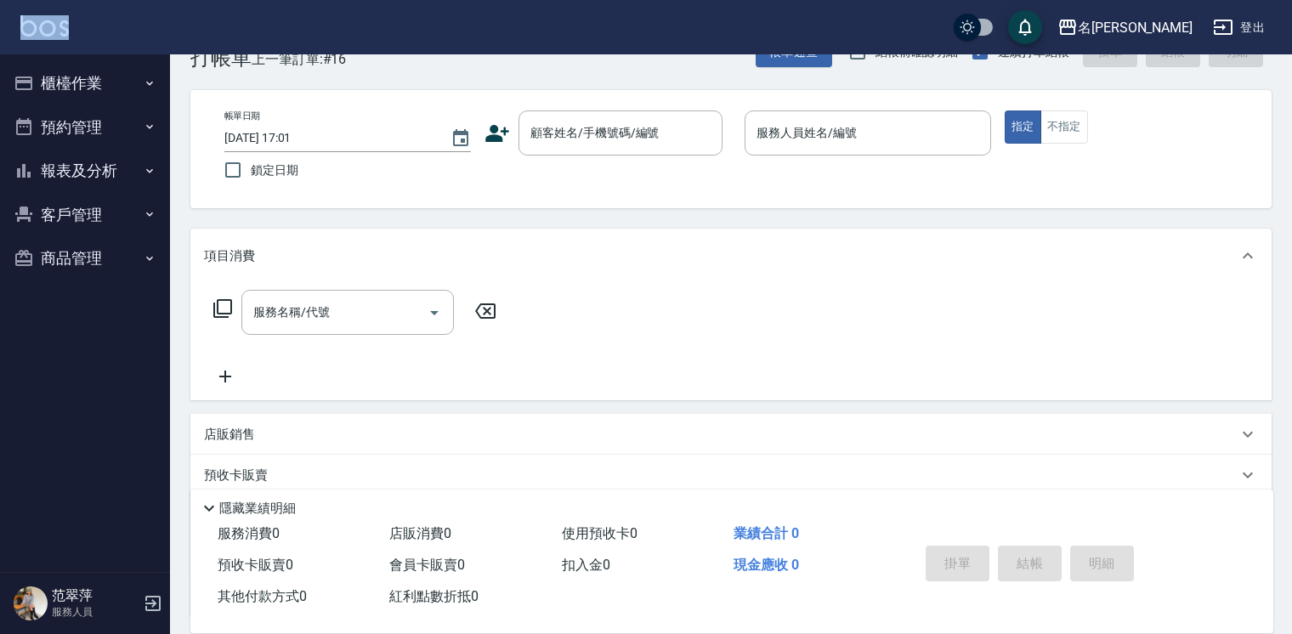
scroll to position [68, 0]
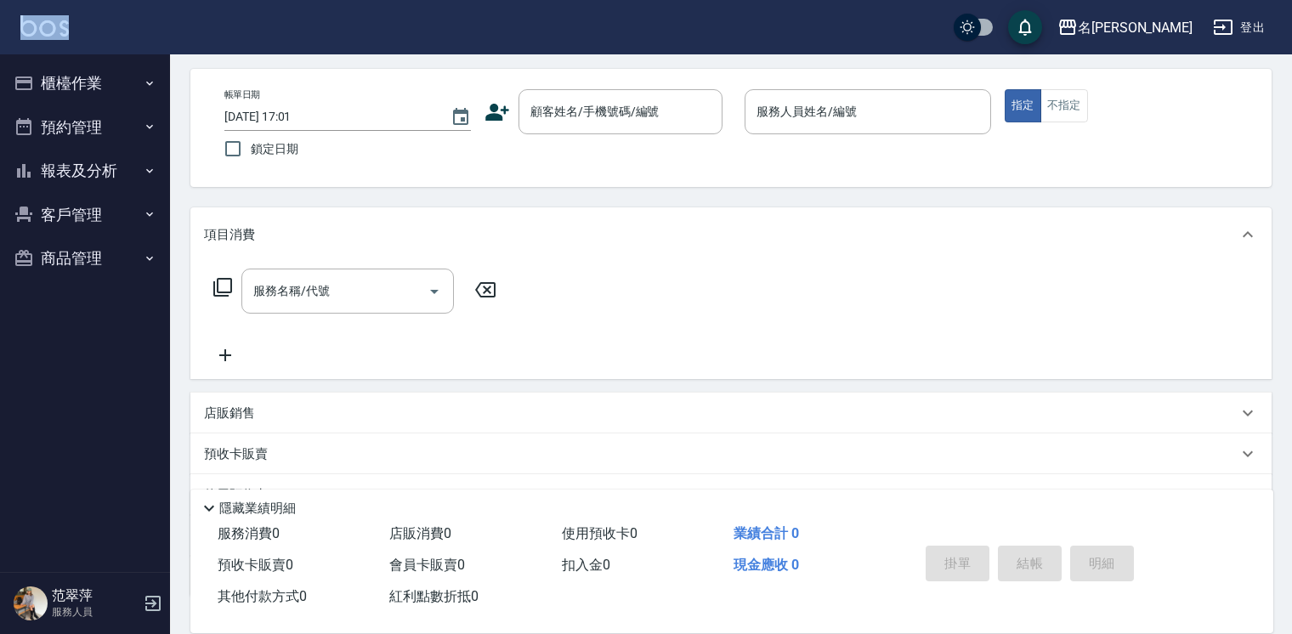
drag, startPoint x: 129, startPoint y: 37, endPoint x: 170, endPoint y: 179, distance: 147.7
click at [170, 179] on div "名留竹林 登出 櫃檯作業 打帳單 帳單列表 現金收支登錄 高階收支登錄 材料自購登錄 每日結帳 排班表 現場電腦打卡 預約管理 預約管理 單日預約紀錄 單週預…" at bounding box center [646, 345] width 1292 height 826
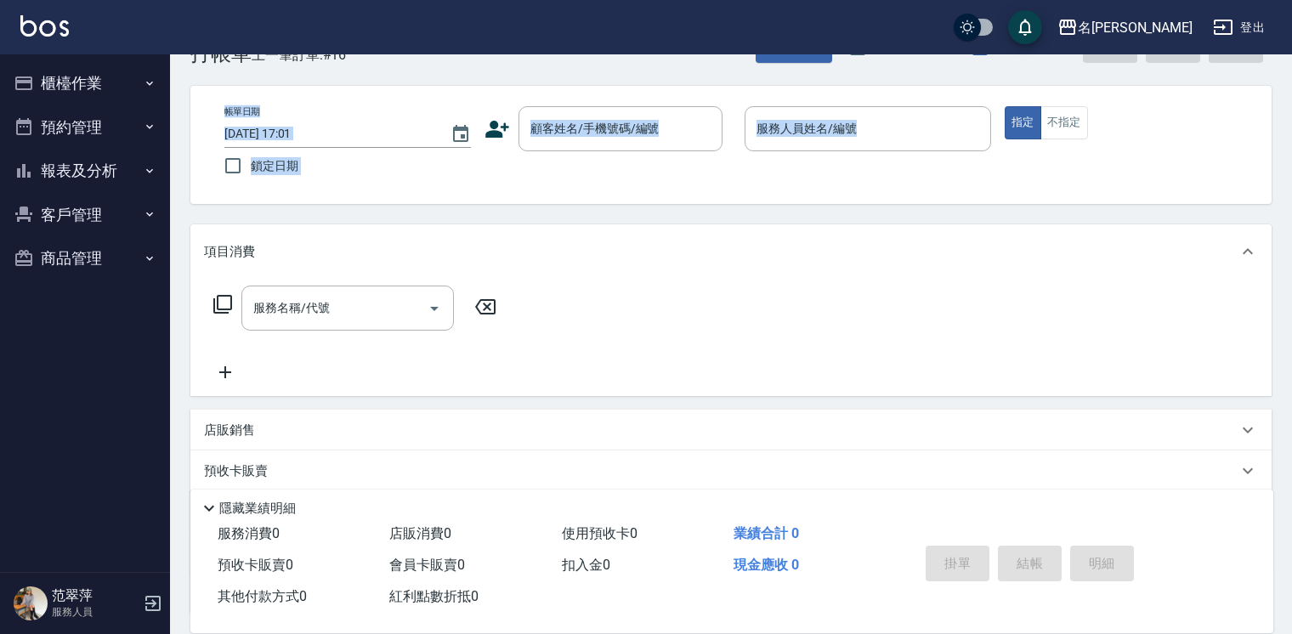
scroll to position [0, 0]
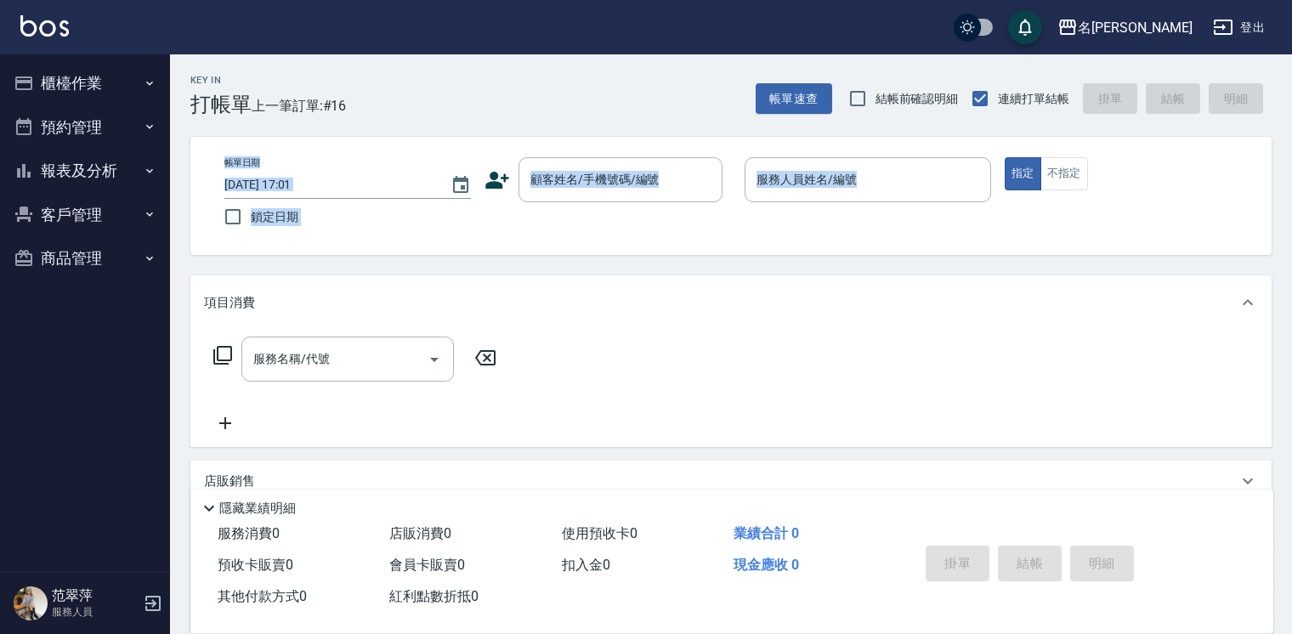
drag, startPoint x: 1289, startPoint y: 123, endPoint x: 1302, endPoint y: -71, distance: 195.1
click at [1291, 0] on html "名留竹林 登出 櫃檯作業 打帳單 帳單列表 現金收支登錄 高階收支登錄 材料自購登錄 每日結帳 排班表 現場電腦打卡 預約管理 預約管理 單日預約紀錄 單週預…" at bounding box center [646, 413] width 1292 height 826
click at [143, 174] on icon "button" at bounding box center [150, 171] width 14 height 14
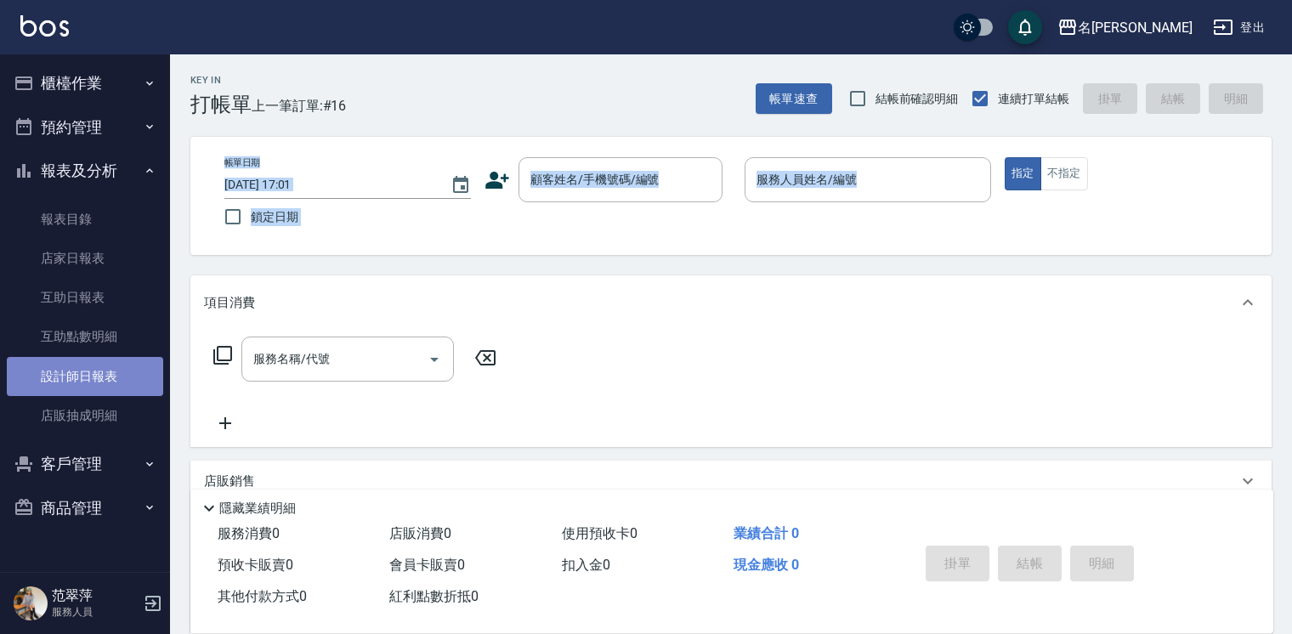
click at [113, 372] on link "設計師日報表" at bounding box center [85, 376] width 156 height 39
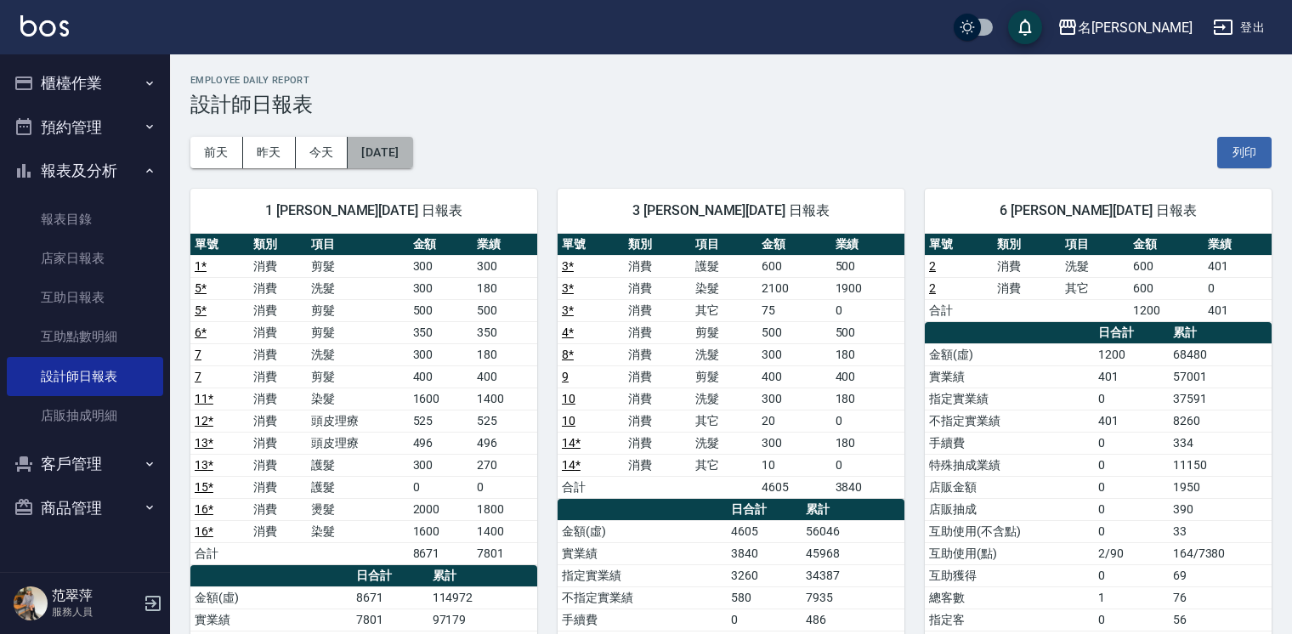
click at [412, 156] on button "[DATE]" at bounding box center [380, 152] width 65 height 31
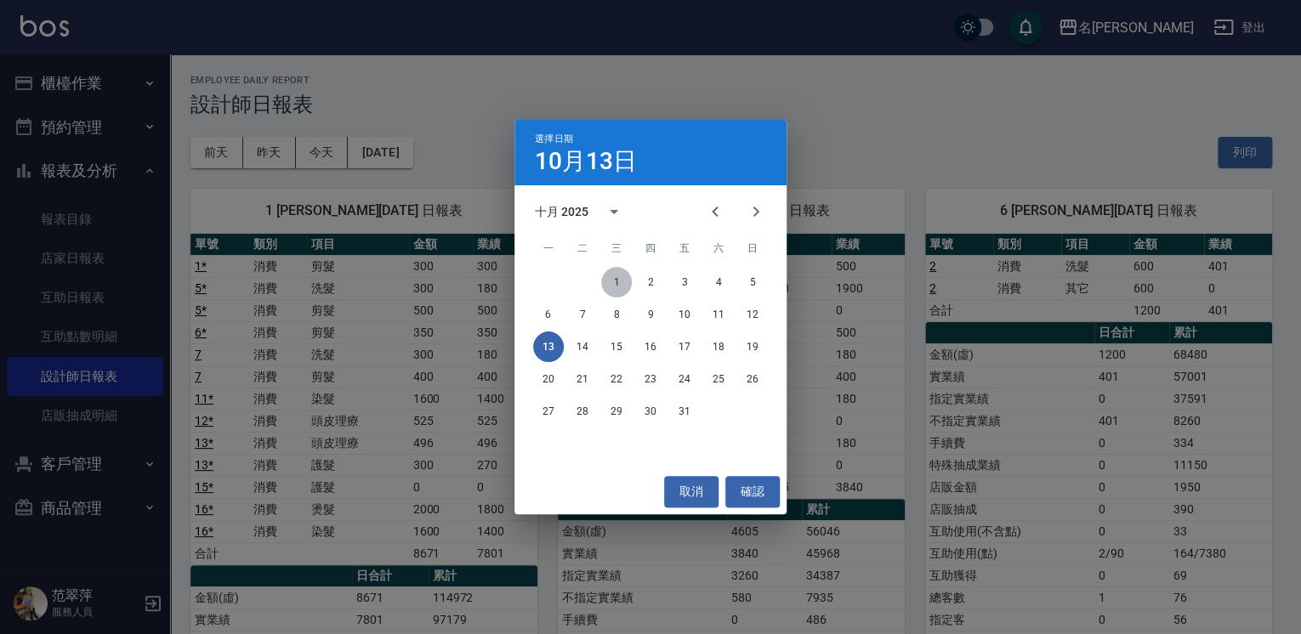
click at [618, 282] on button "1" at bounding box center [616, 282] width 31 height 31
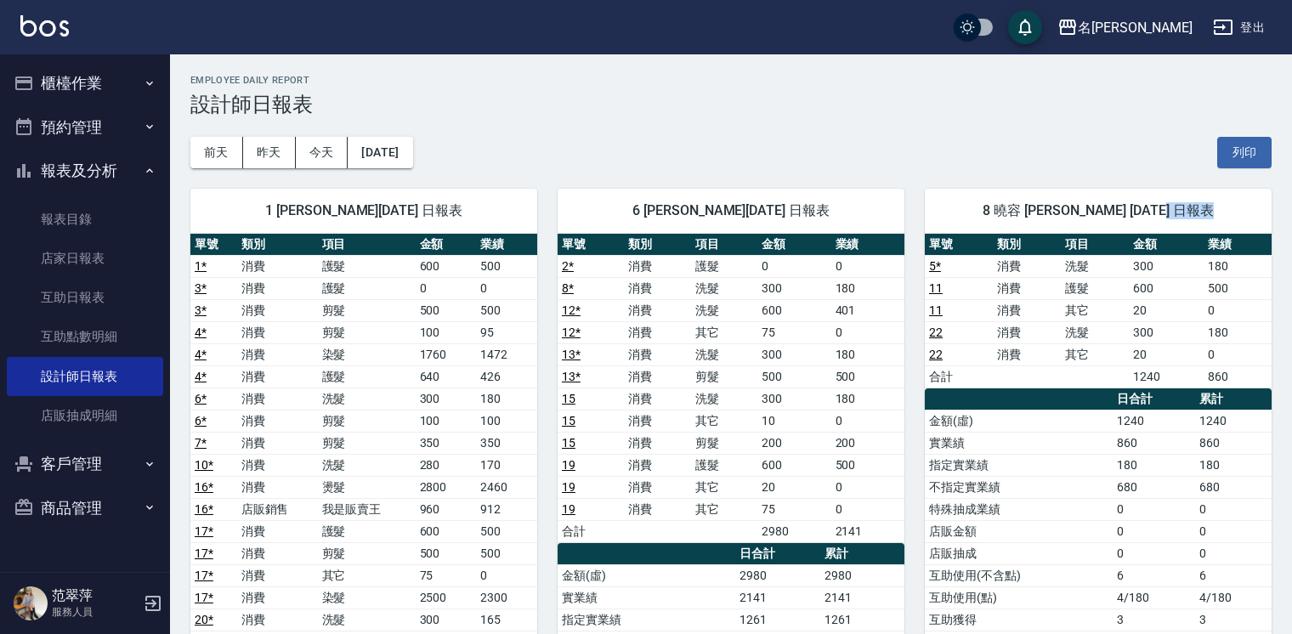
drag, startPoint x: 1290, startPoint y: 235, endPoint x: 1299, endPoint y: 196, distance: 40.2
click at [412, 157] on button "[DATE]" at bounding box center [380, 152] width 65 height 31
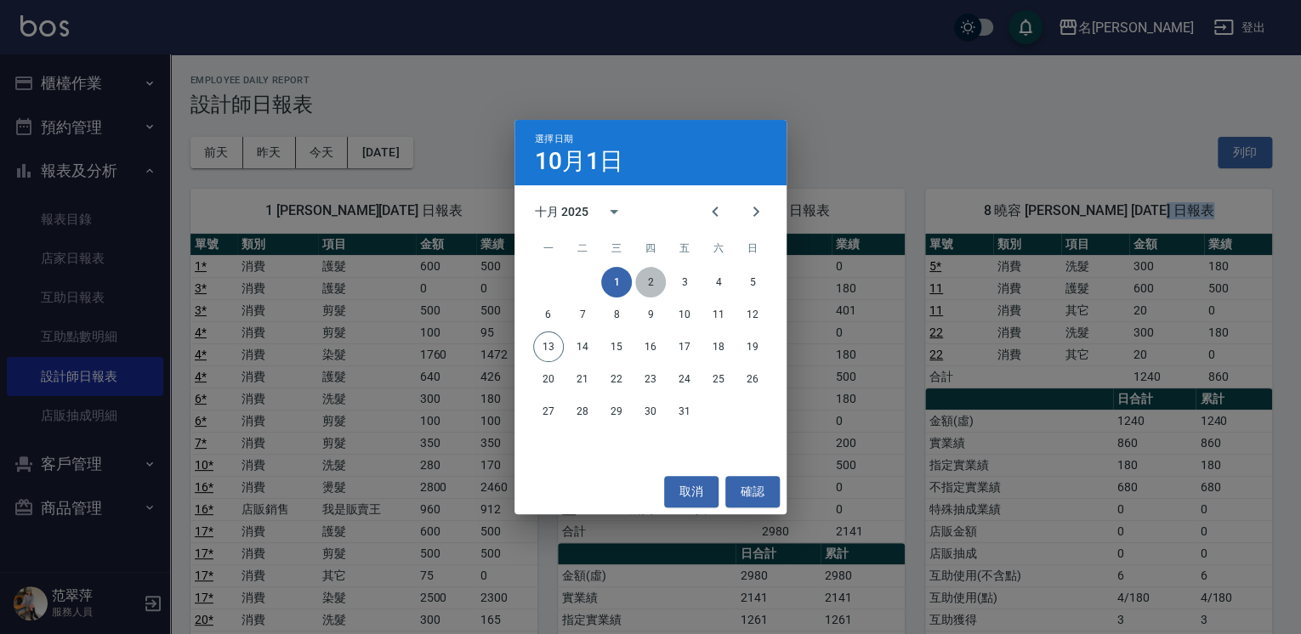
click at [648, 281] on button "2" at bounding box center [650, 282] width 31 height 31
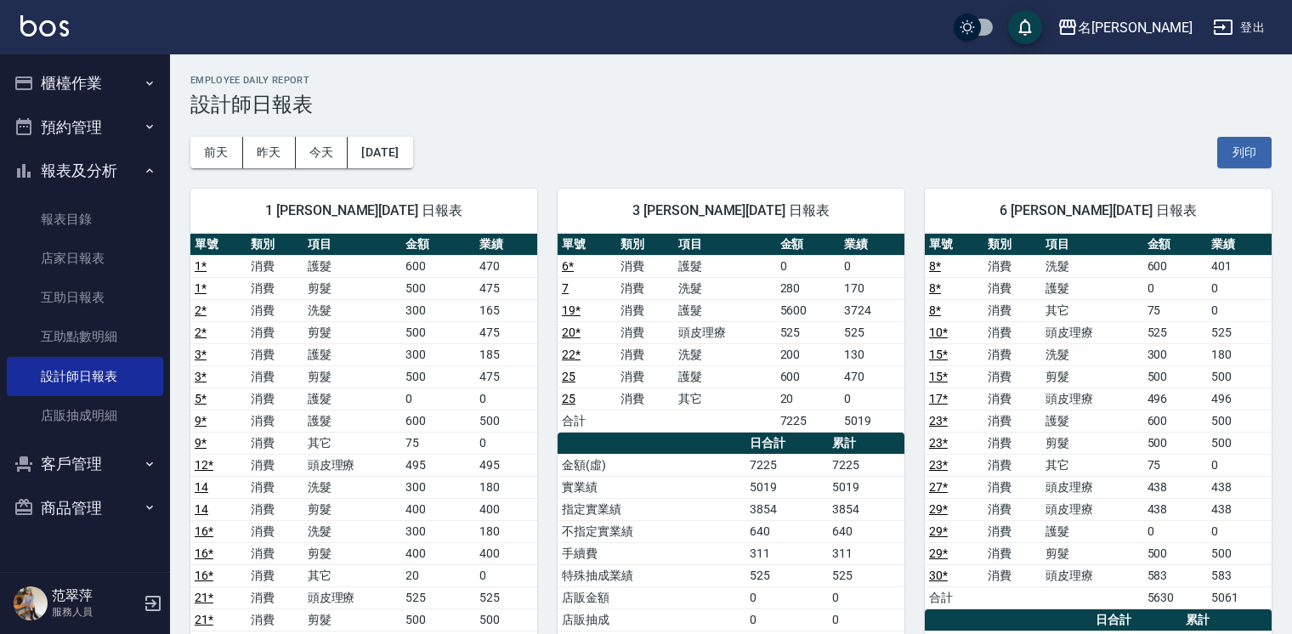
drag, startPoint x: 1290, startPoint y: 195, endPoint x: 1296, endPoint y: 207, distance: 14.1
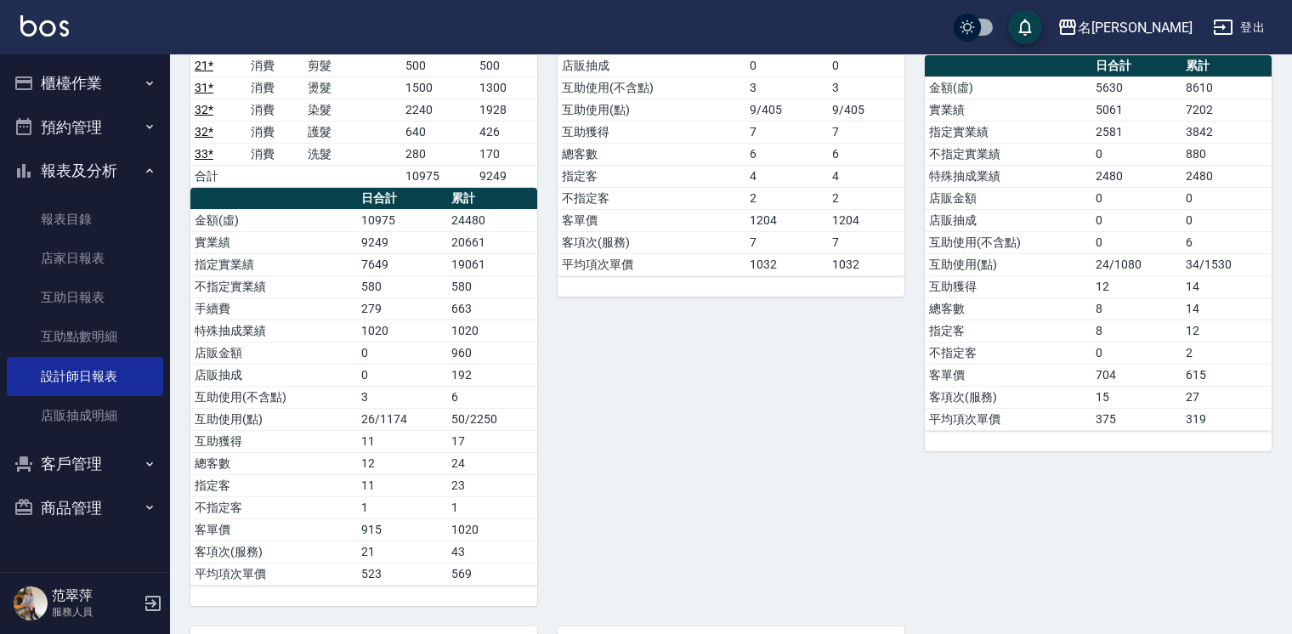
drag, startPoint x: 1289, startPoint y: 327, endPoint x: 1289, endPoint y: 360, distance: 33.2
click at [1289, 360] on div "名留竹林 [DATE] 設計師日報表 列印時間： [DATE][PHONE_NUMBER]:20 Employee Daily Report 設計師日報表 […" at bounding box center [731, 460] width 1122 height 1920
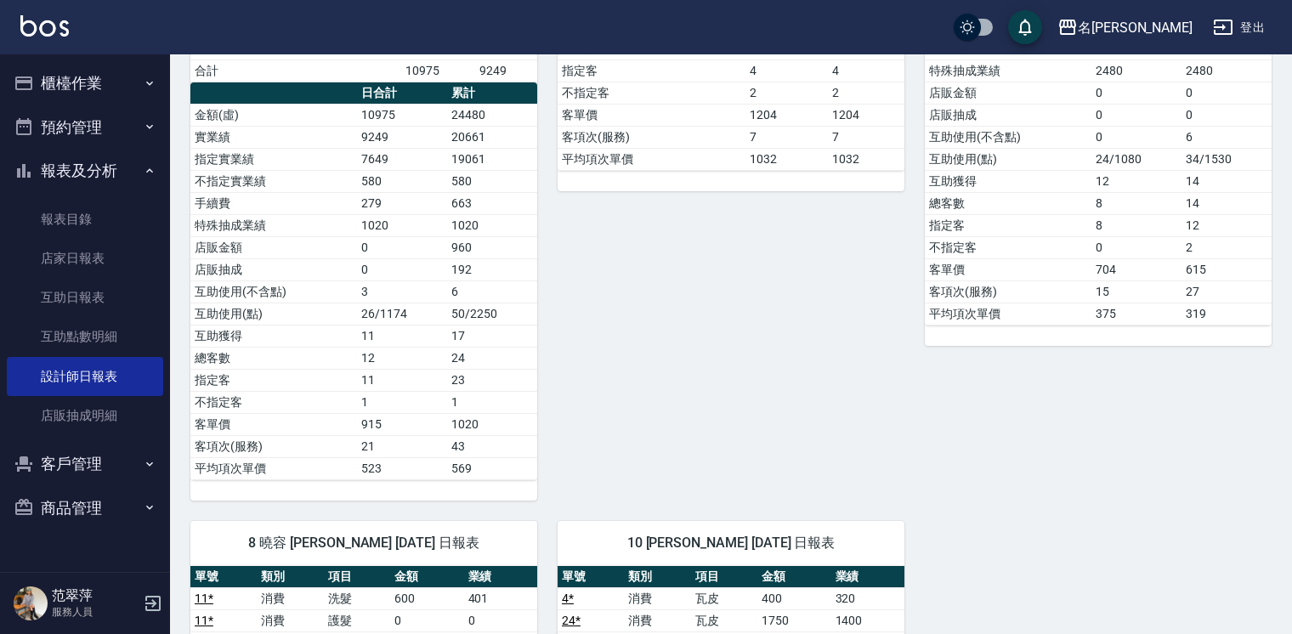
scroll to position [417, 0]
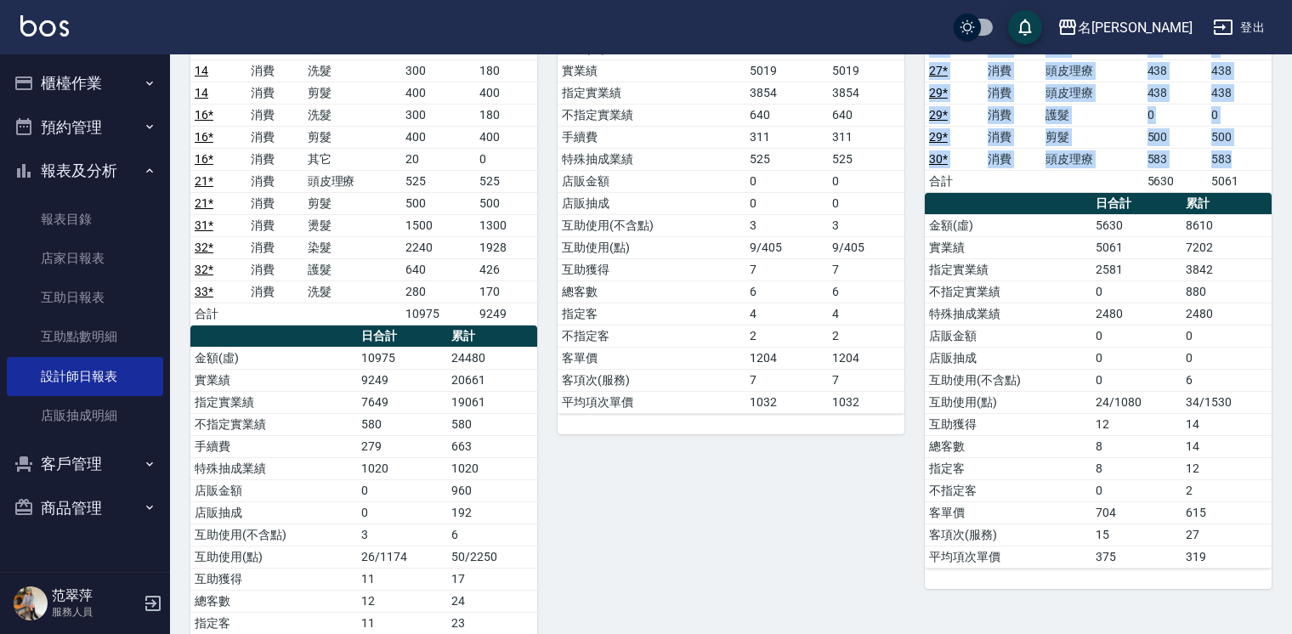
drag, startPoint x: 1271, startPoint y: 158, endPoint x: 1277, endPoint y: 142, distance: 17.2
click at [1277, 142] on div "名留竹林 [DATE] 設計師日報表 列印時間： [DATE][PHONE_NUMBER]:20 Employee Daily Report 設計師日報表 […" at bounding box center [731, 598] width 1122 height 1920
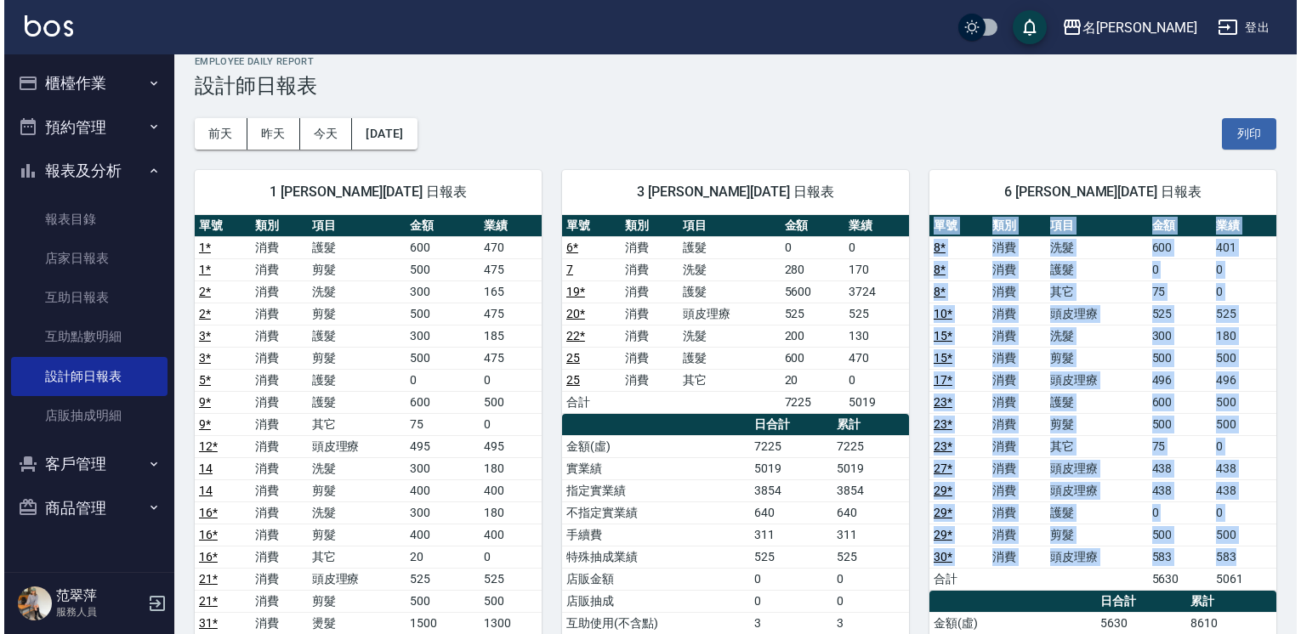
scroll to position [36, 0]
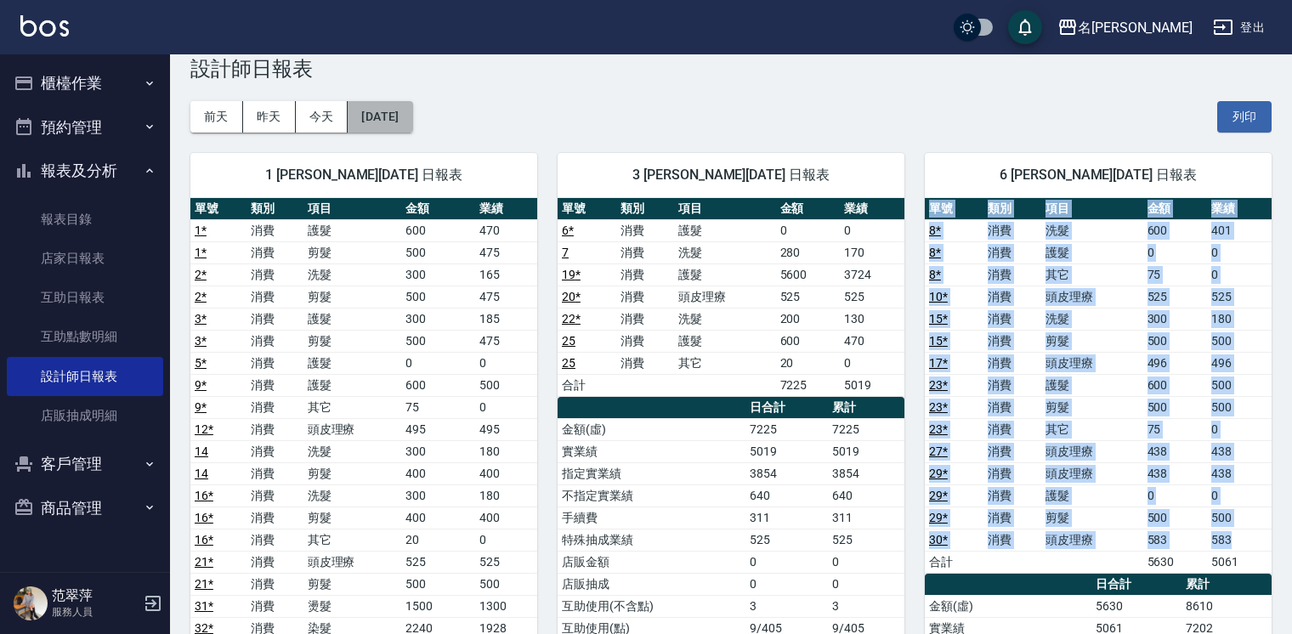
click at [412, 116] on button "[DATE]" at bounding box center [380, 116] width 65 height 31
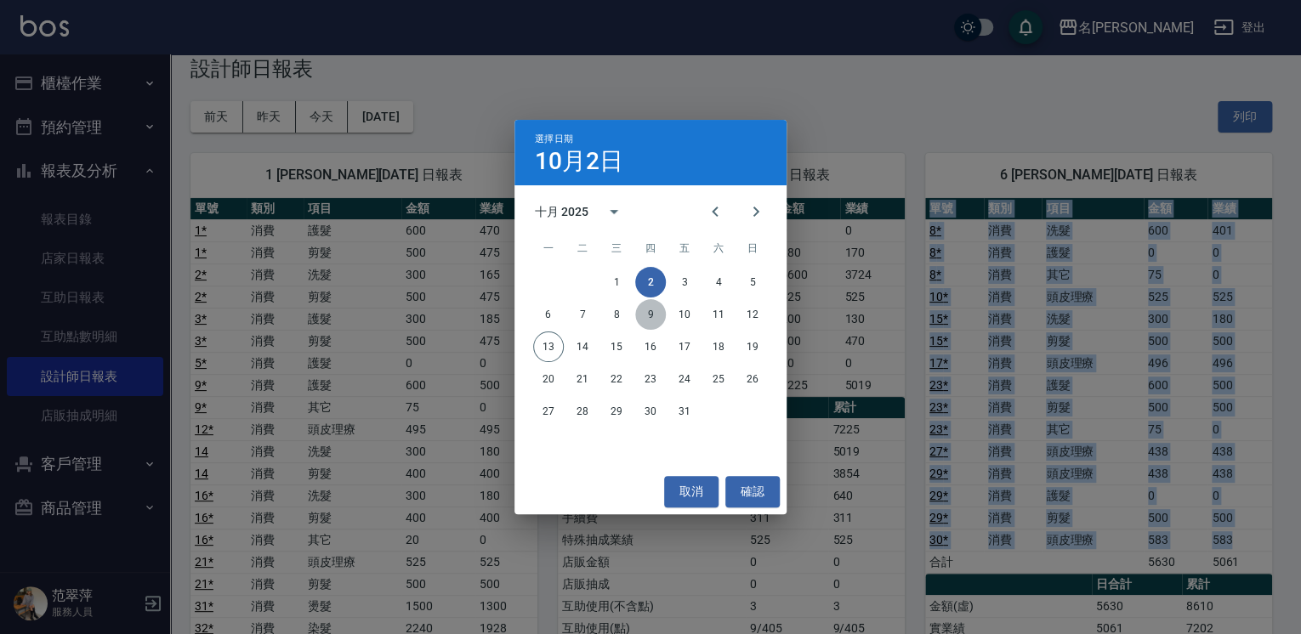
click at [649, 318] on button "9" at bounding box center [650, 314] width 31 height 31
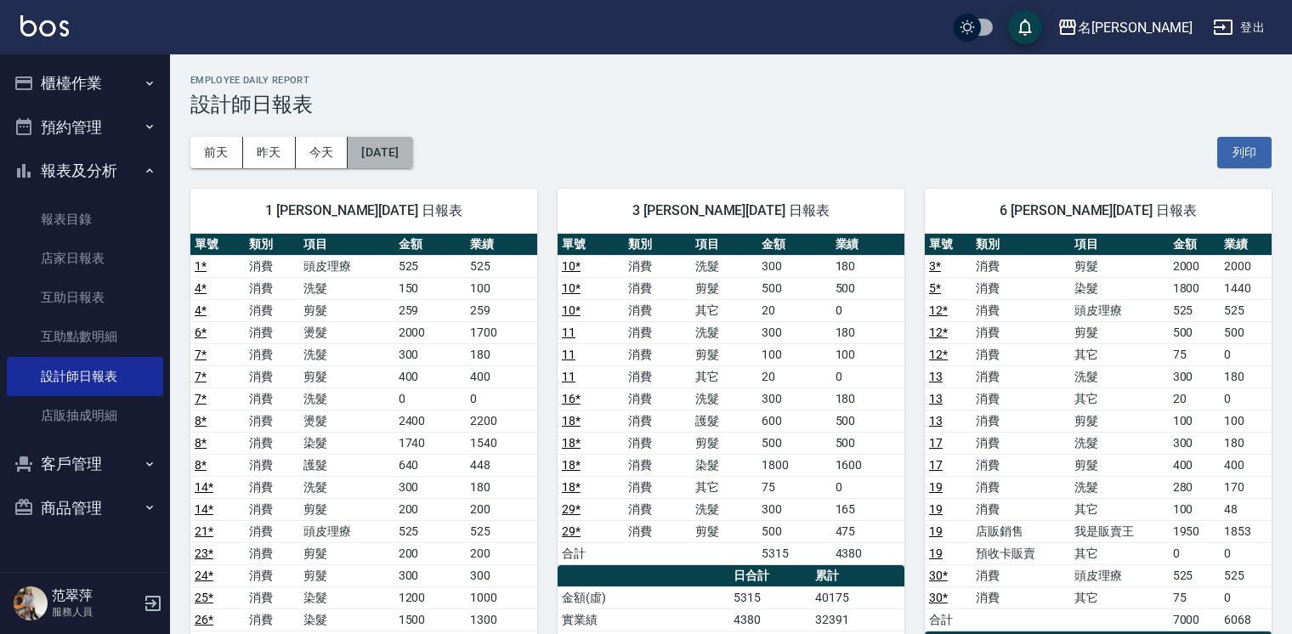
click at [412, 147] on button "[DATE]" at bounding box center [380, 152] width 65 height 31
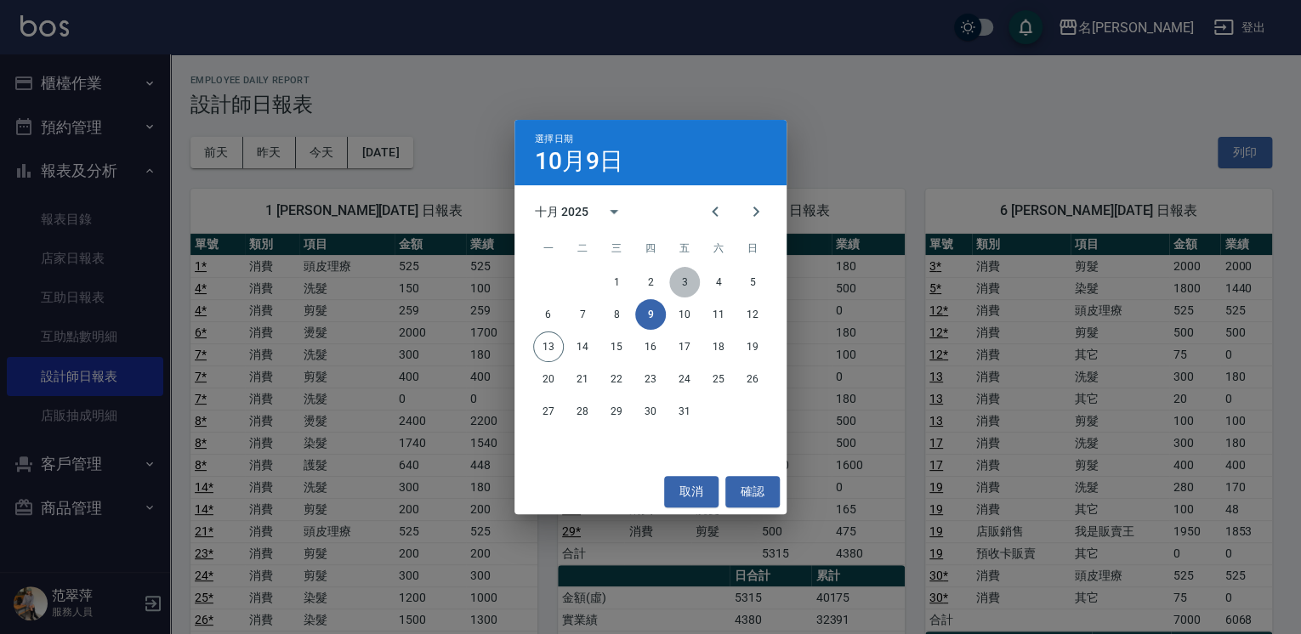
click at [683, 284] on button "3" at bounding box center [684, 282] width 31 height 31
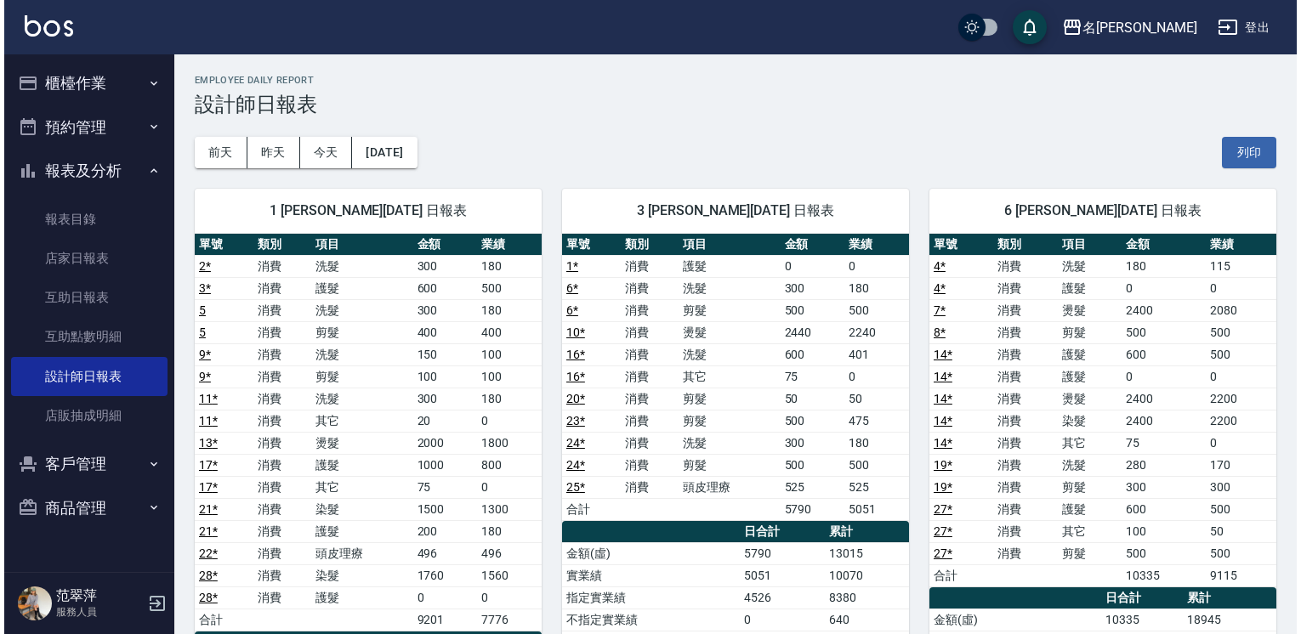
scroll to position [18, 0]
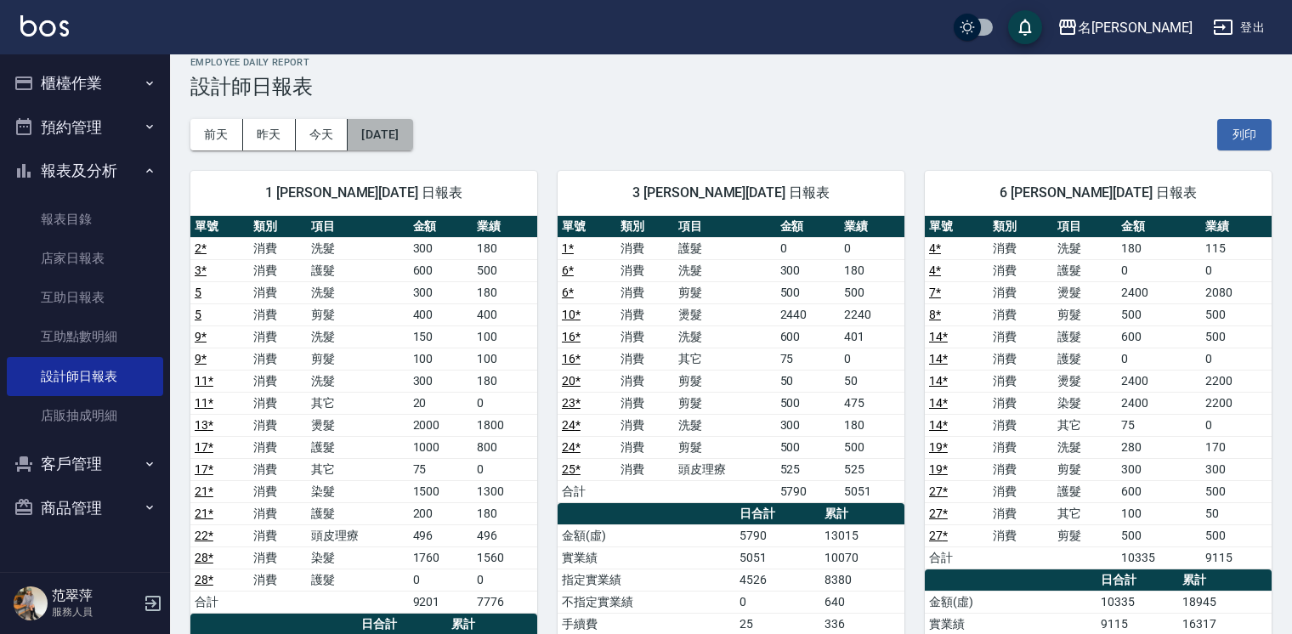
click at [412, 136] on button "[DATE]" at bounding box center [380, 134] width 65 height 31
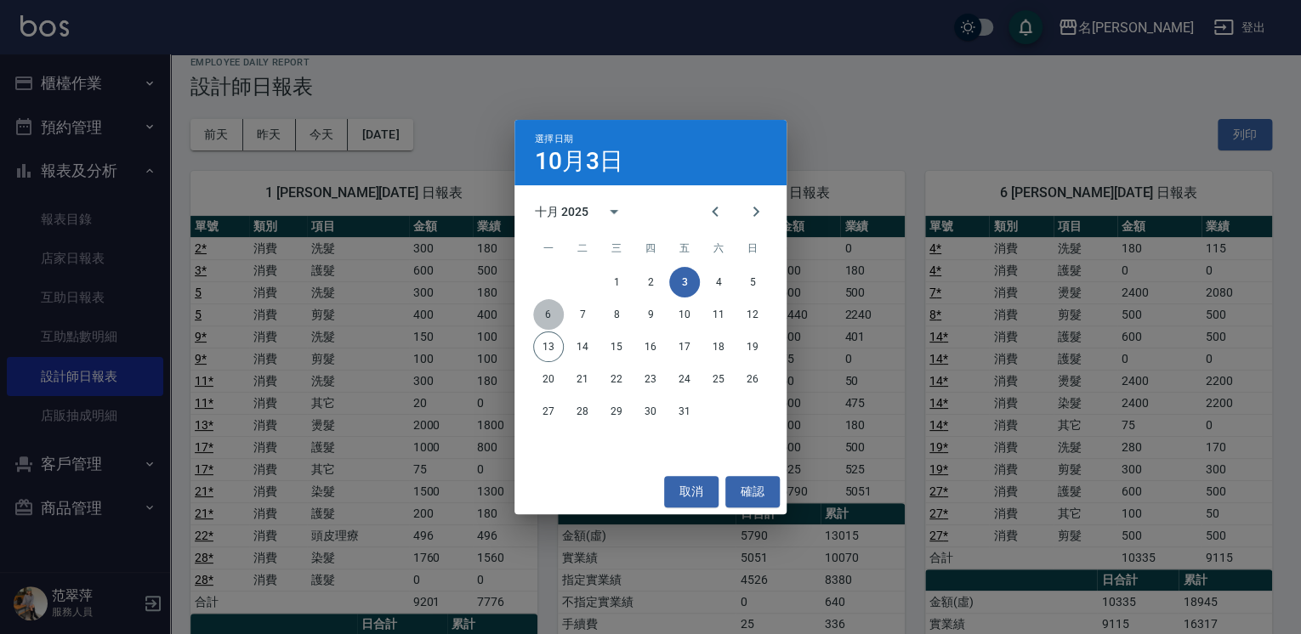
click at [544, 318] on button "6" at bounding box center [548, 314] width 31 height 31
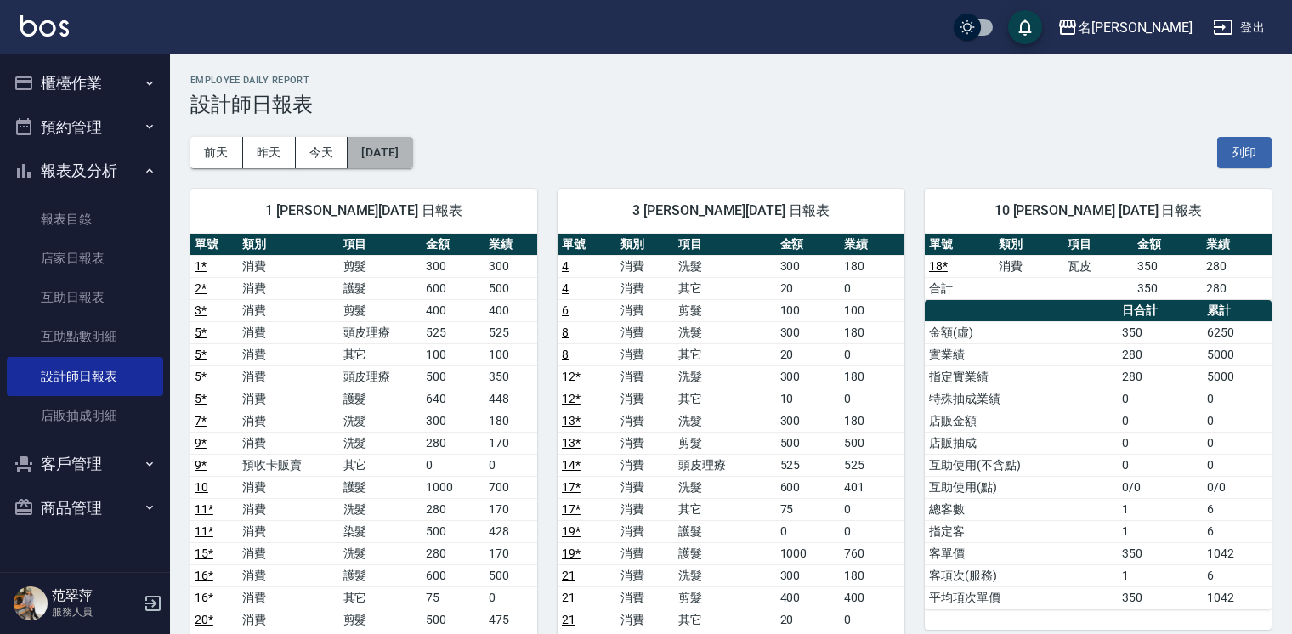
click at [412, 160] on button "[DATE]" at bounding box center [380, 152] width 65 height 31
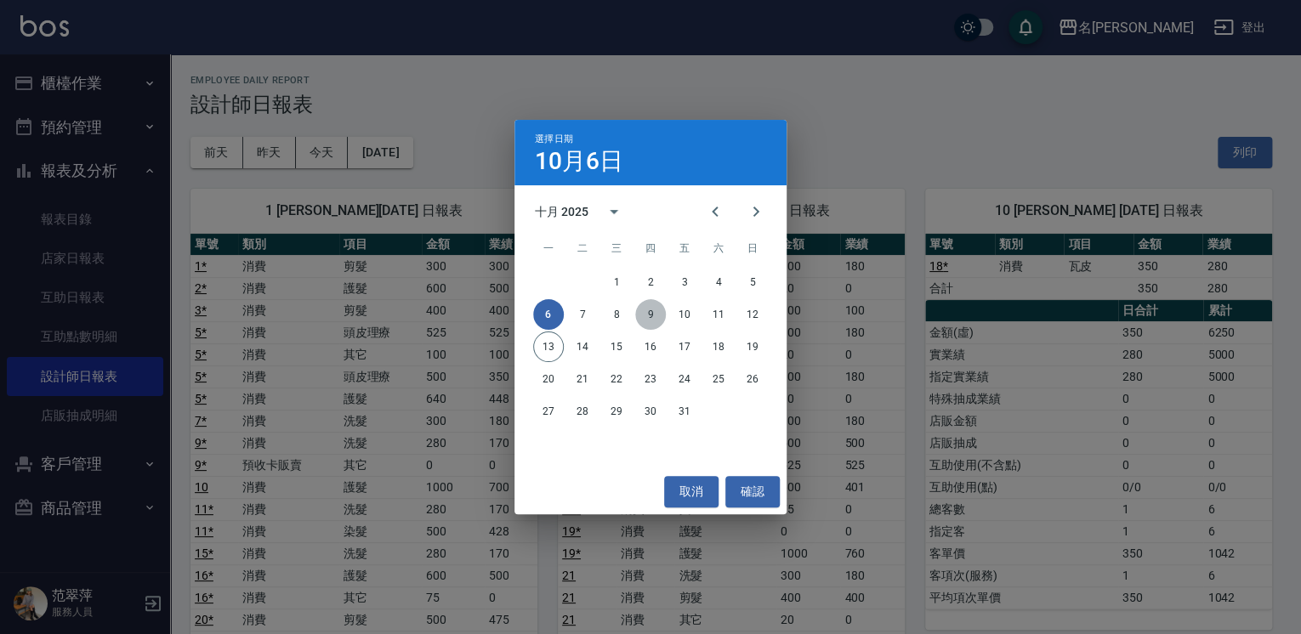
click at [653, 315] on button "9" at bounding box center [650, 314] width 31 height 31
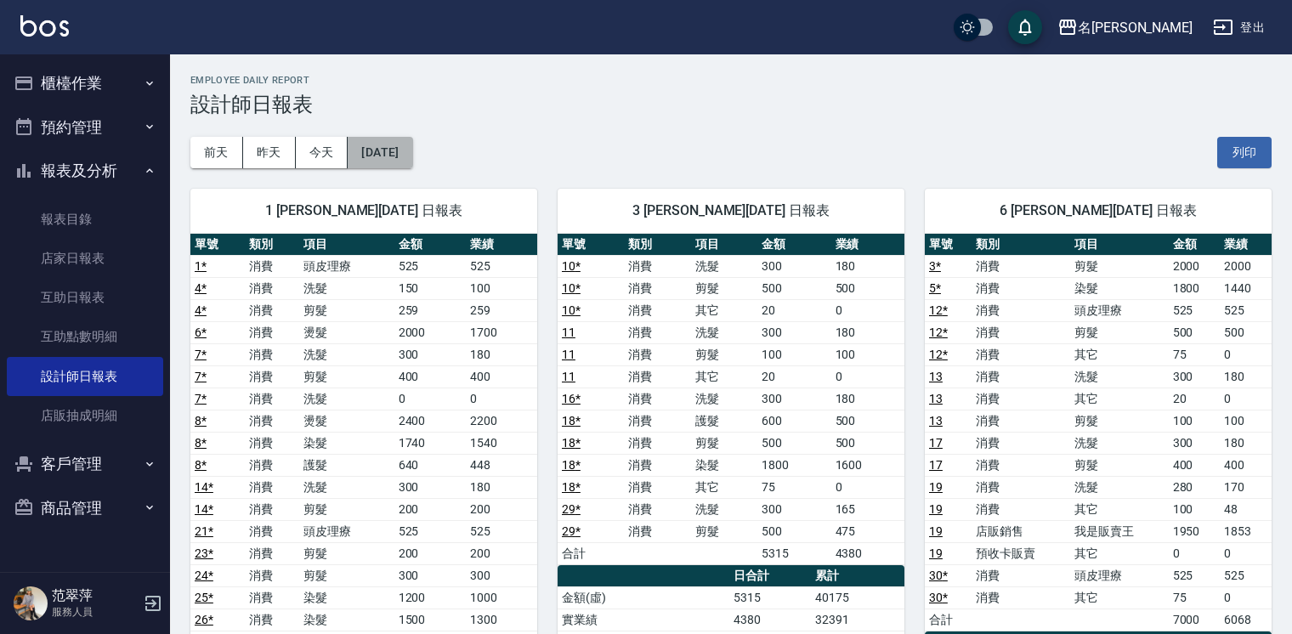
click at [412, 157] on button "[DATE]" at bounding box center [380, 152] width 65 height 31
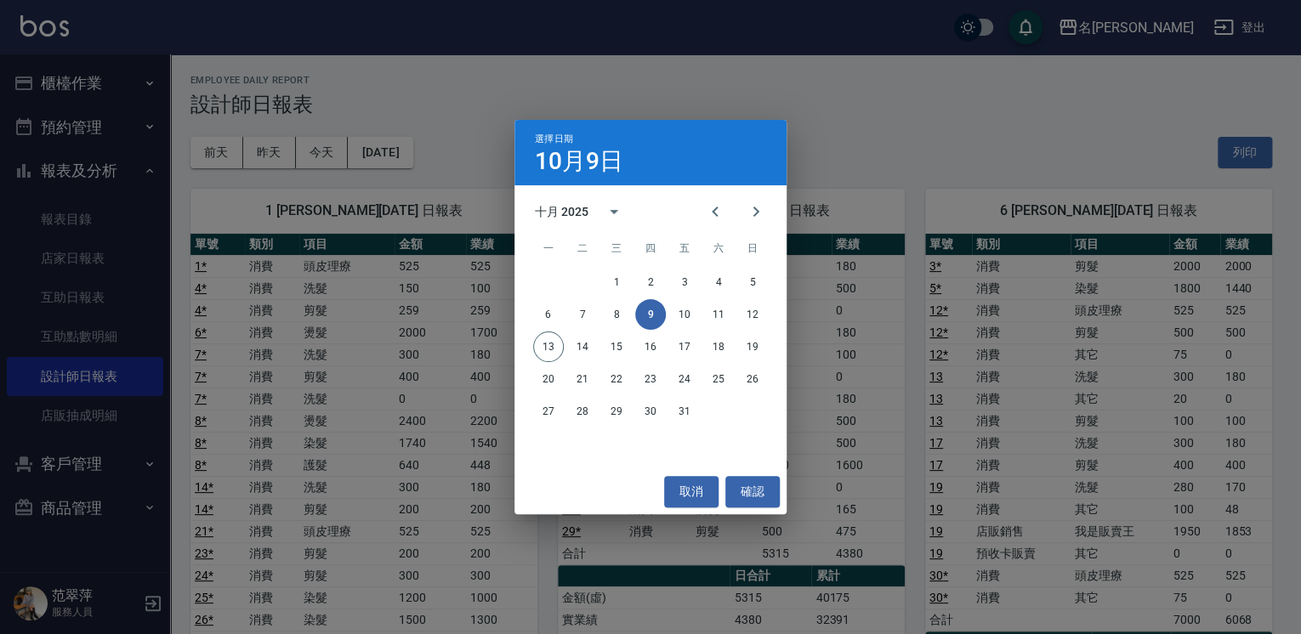
click at [277, 162] on div "選擇日期 10月9日 十月 2025 一 二 三 四 五 六 日 1 2 3 4 5 6 7 8 9 10 11 12 13 14 15 16 17 18 1…" at bounding box center [650, 317] width 1301 height 634
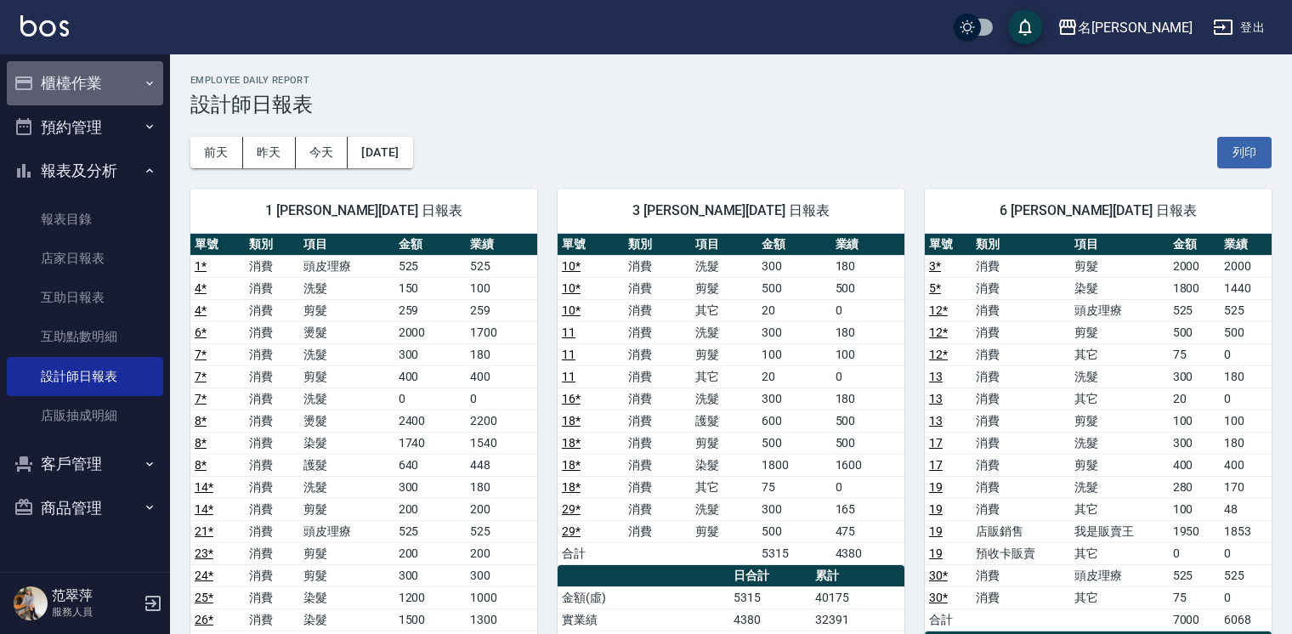
click at [64, 71] on button "櫃檯作業" at bounding box center [85, 83] width 156 height 44
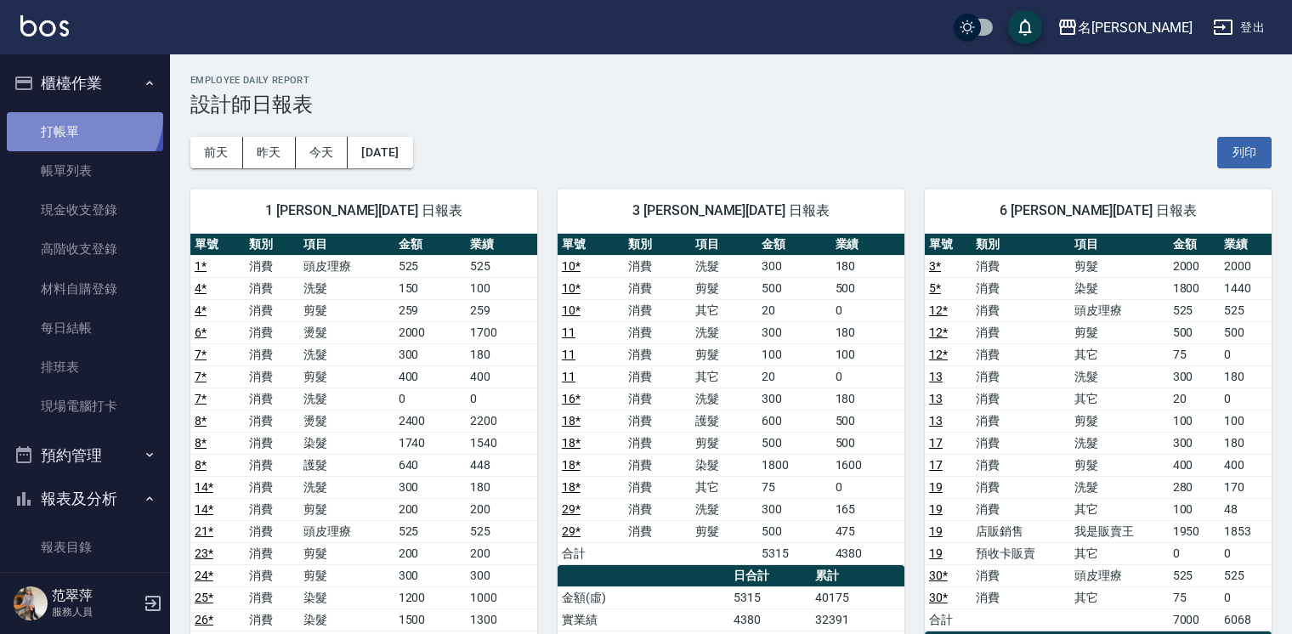
click at [77, 115] on link "打帳單" at bounding box center [85, 131] width 156 height 39
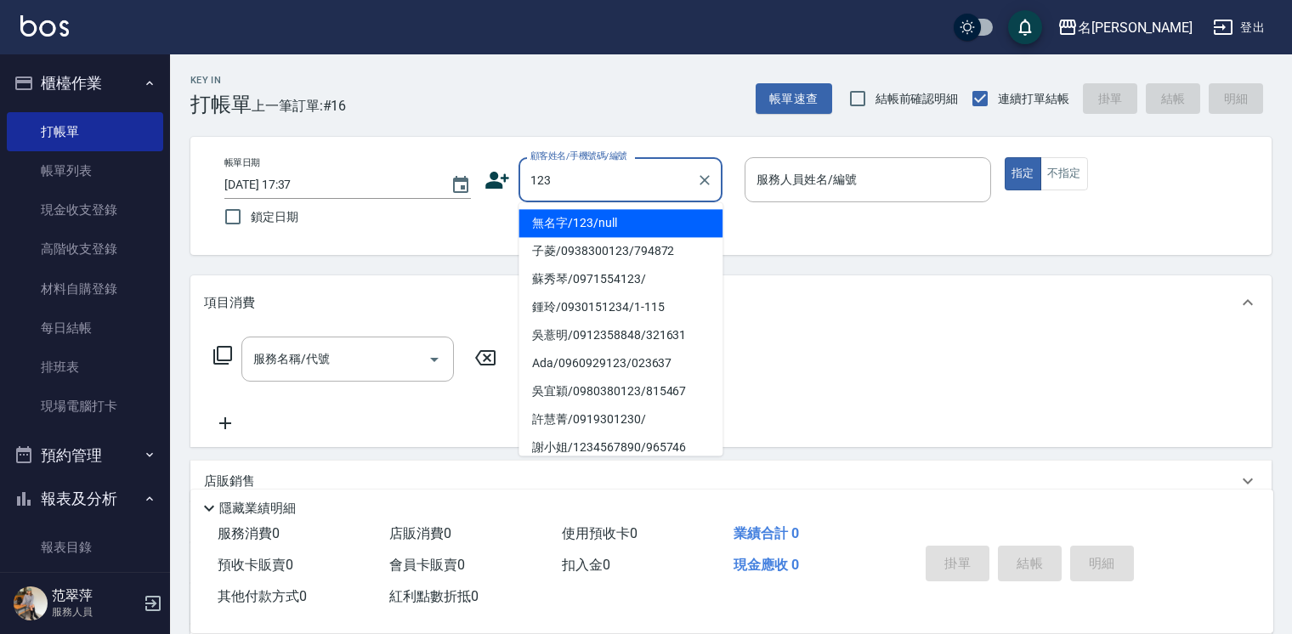
click at [636, 221] on li "無名字/123/null" at bounding box center [621, 223] width 204 height 28
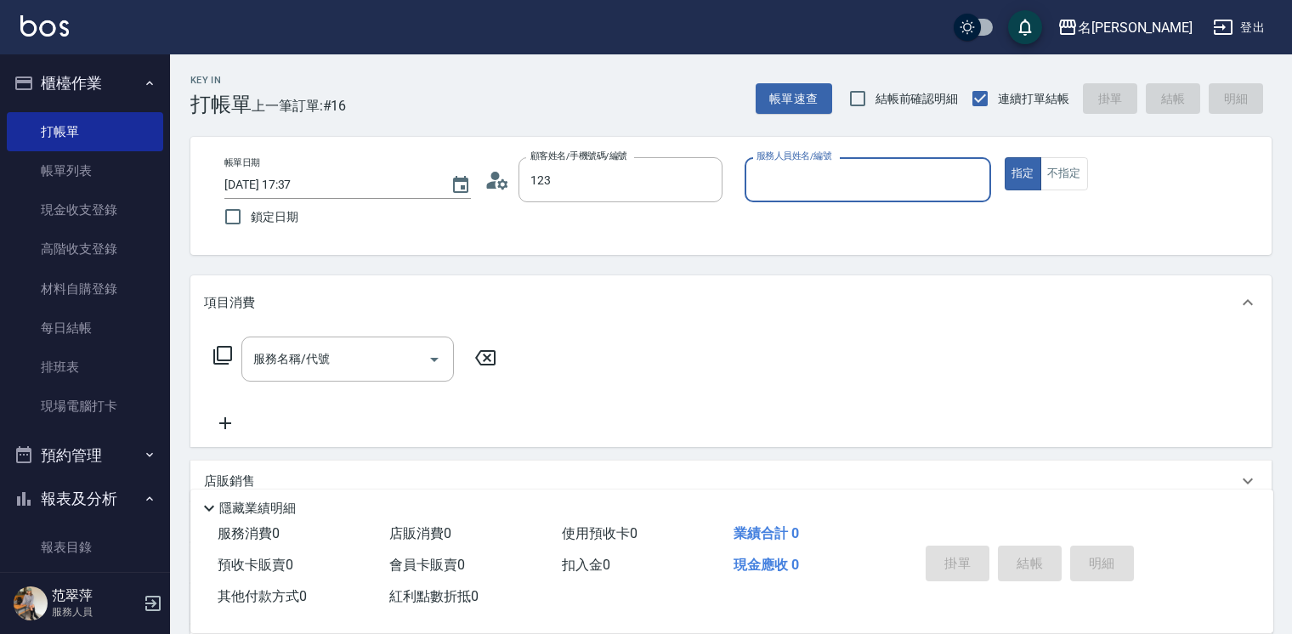
type input "無名字/123/null"
drag, startPoint x: 814, startPoint y: 186, endPoint x: 813, endPoint y: 197, distance: 11.1
click at [813, 190] on input "服務人員姓名/編號" at bounding box center [867, 180] width 231 height 30
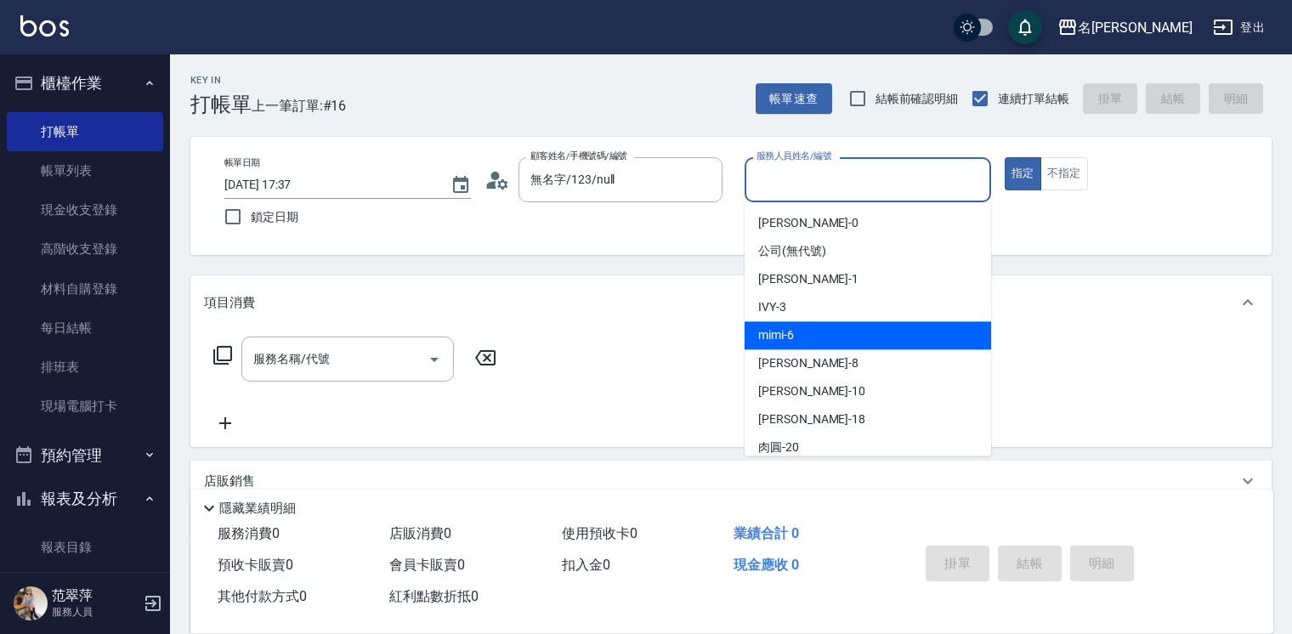
click at [806, 326] on div "mimi -6" at bounding box center [868, 335] width 247 height 28
type input "mimi-6"
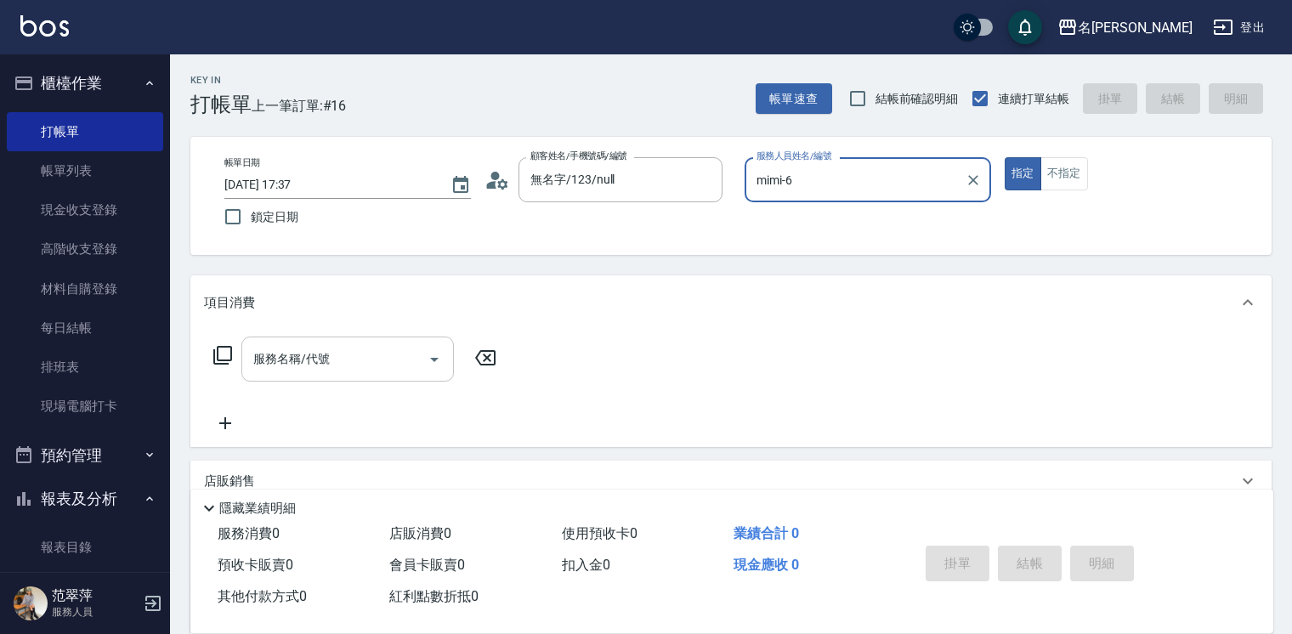
click at [336, 374] on div "服務名稱/代號" at bounding box center [347, 359] width 213 height 45
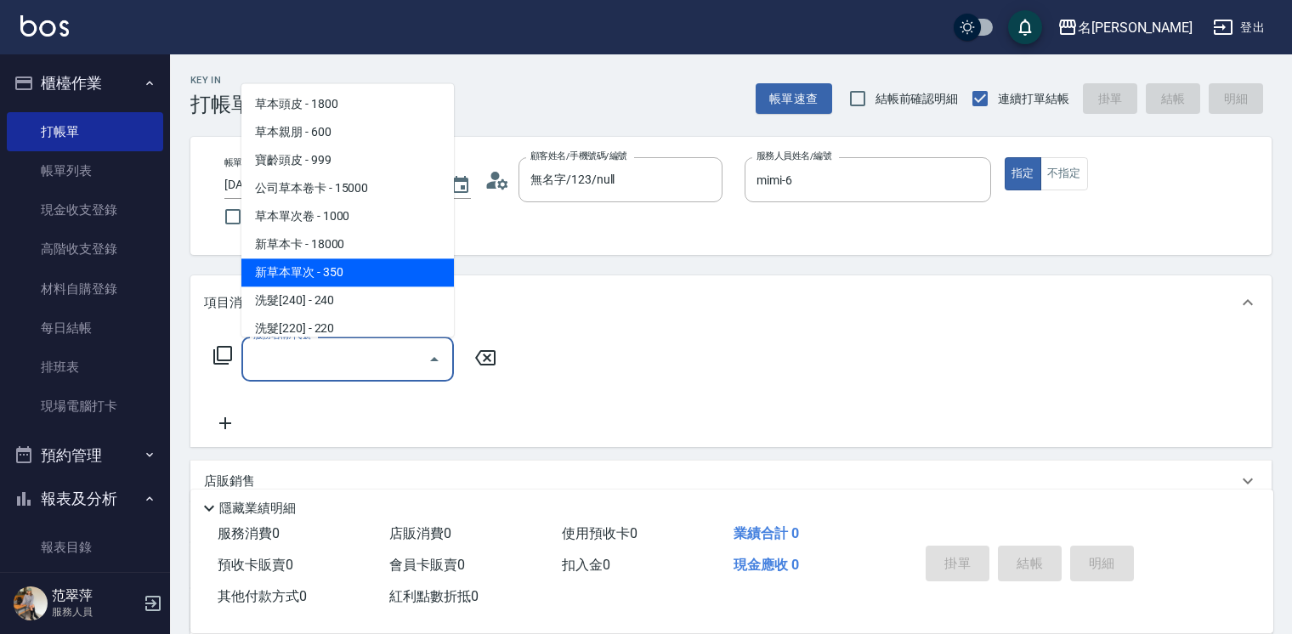
click at [371, 263] on span "新草本單次 - 350" at bounding box center [347, 272] width 213 height 28
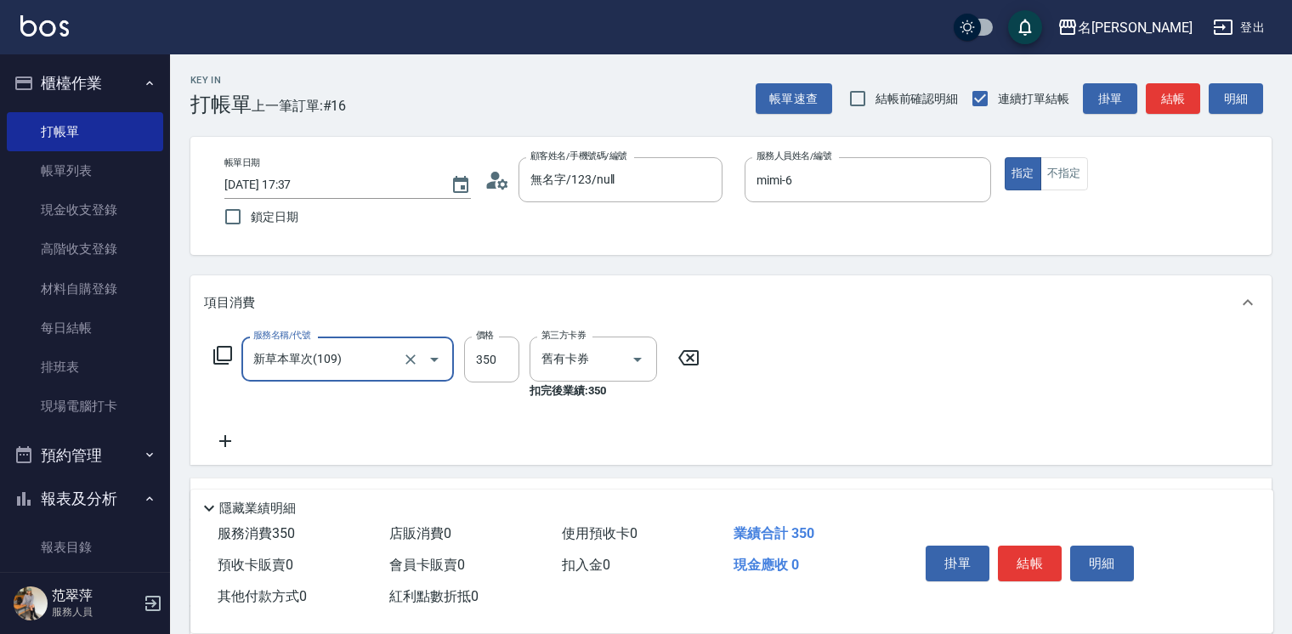
type input "新草本單次(109)"
click at [493, 366] on input "350" at bounding box center [491, 360] width 55 height 46
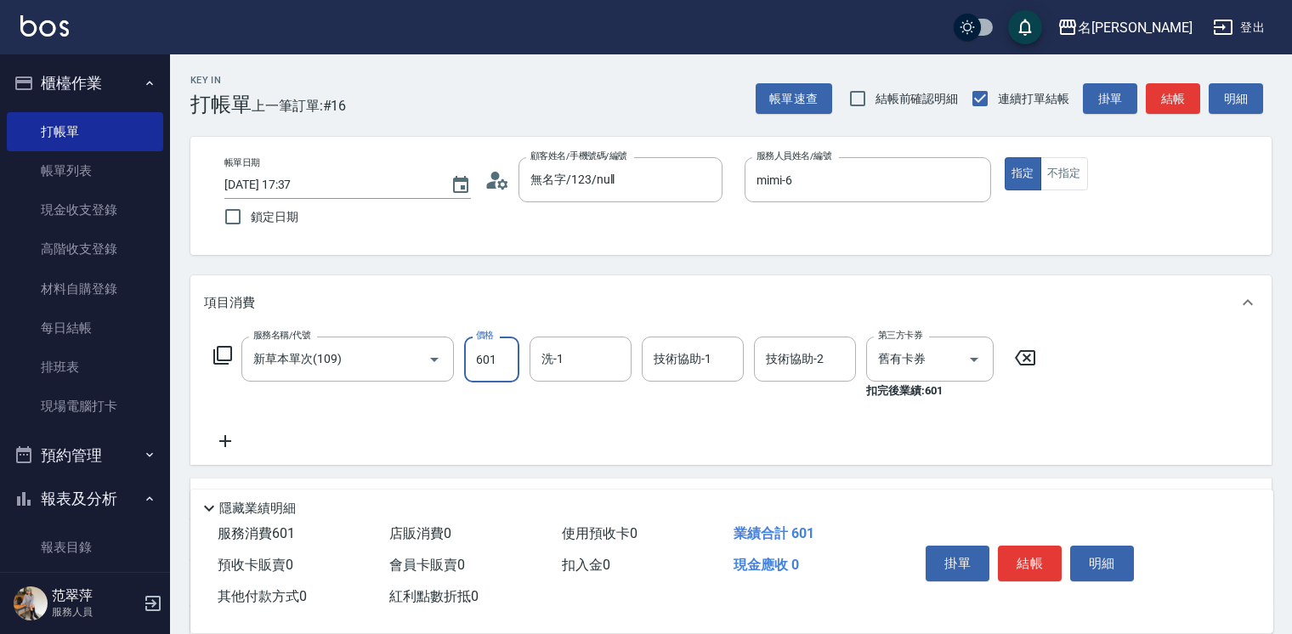
type input "601"
click at [591, 362] on input "洗-1" at bounding box center [580, 359] width 87 height 30
type input "mimi-6"
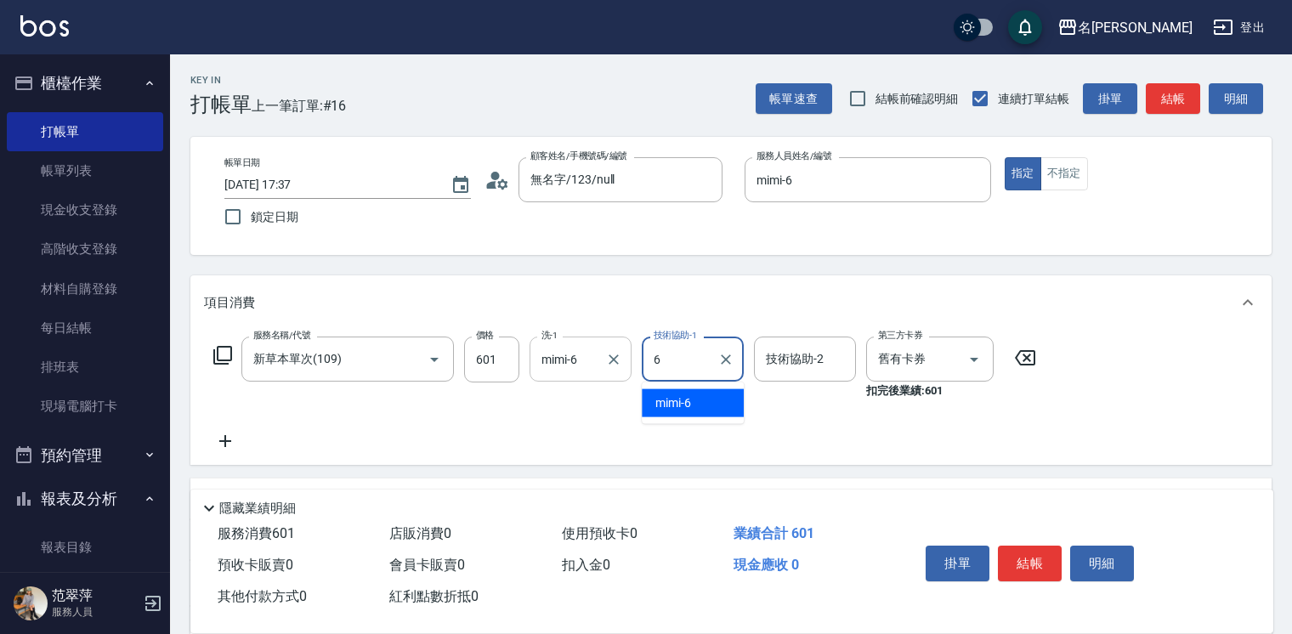
type input "mimi-6"
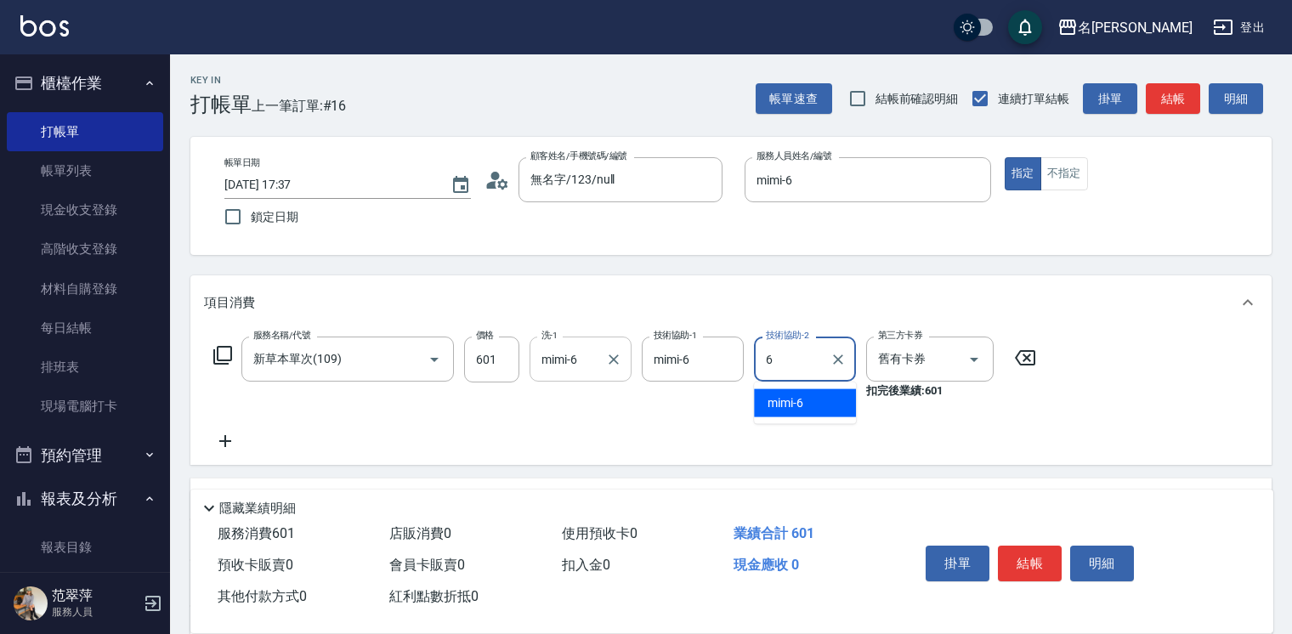
type input "mimi-6"
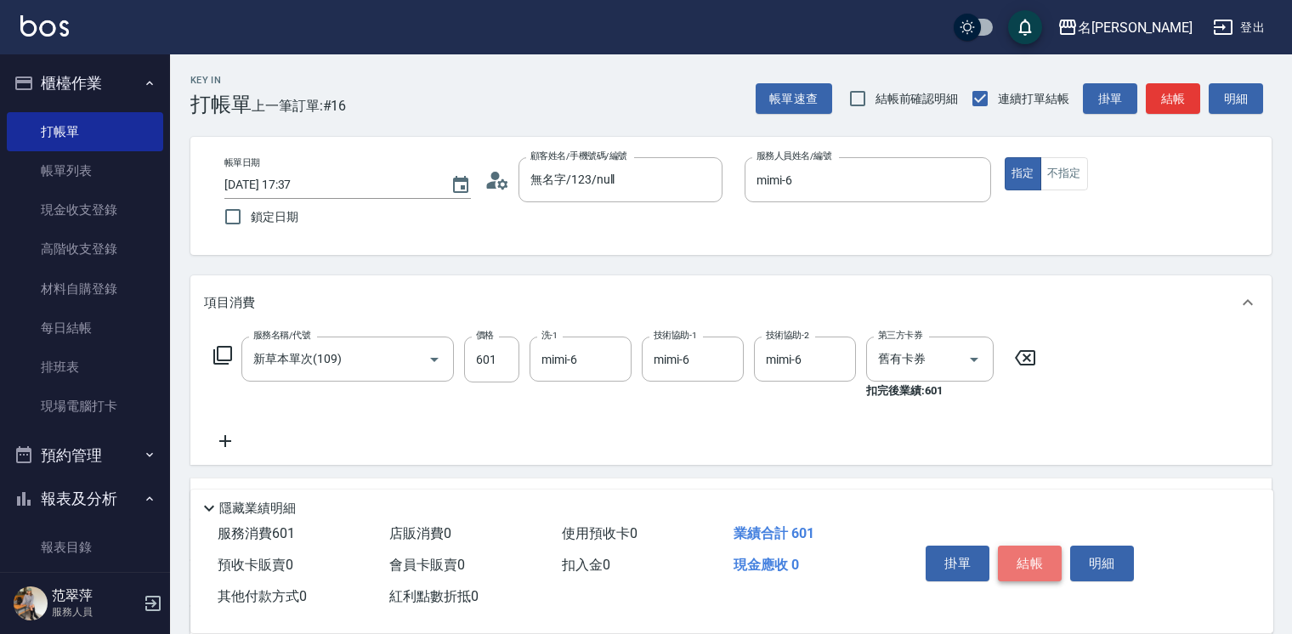
click at [1052, 558] on button "結帳" at bounding box center [1030, 564] width 64 height 36
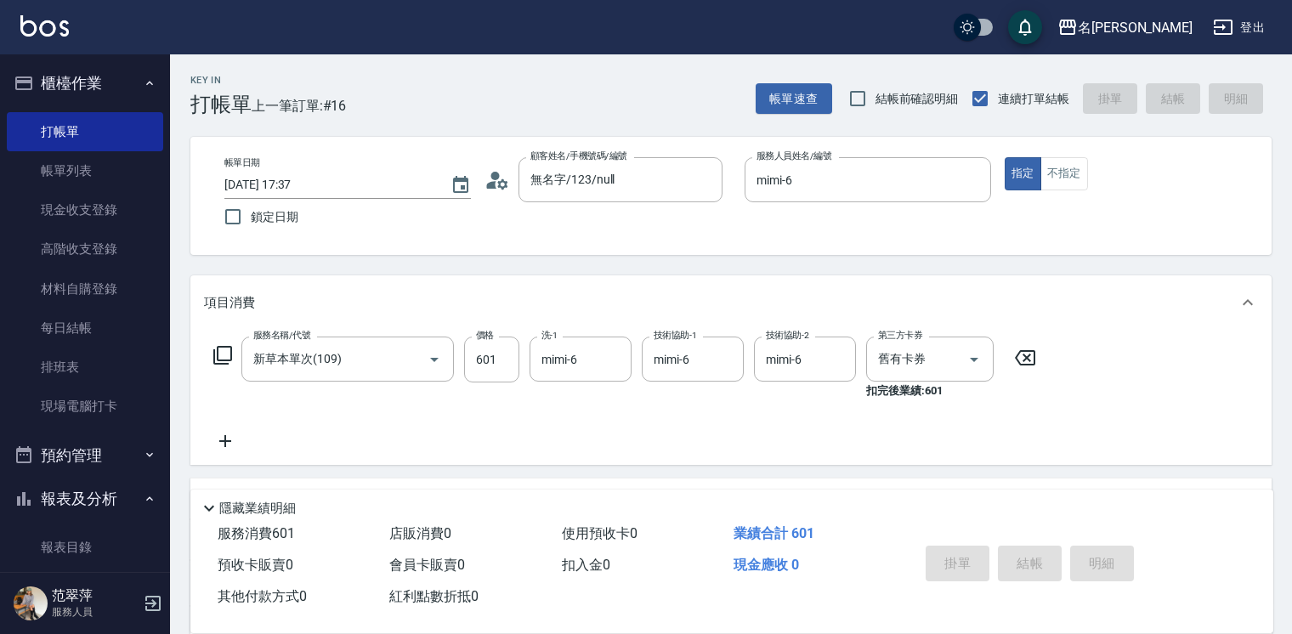
type input "[DATE] 17:48"
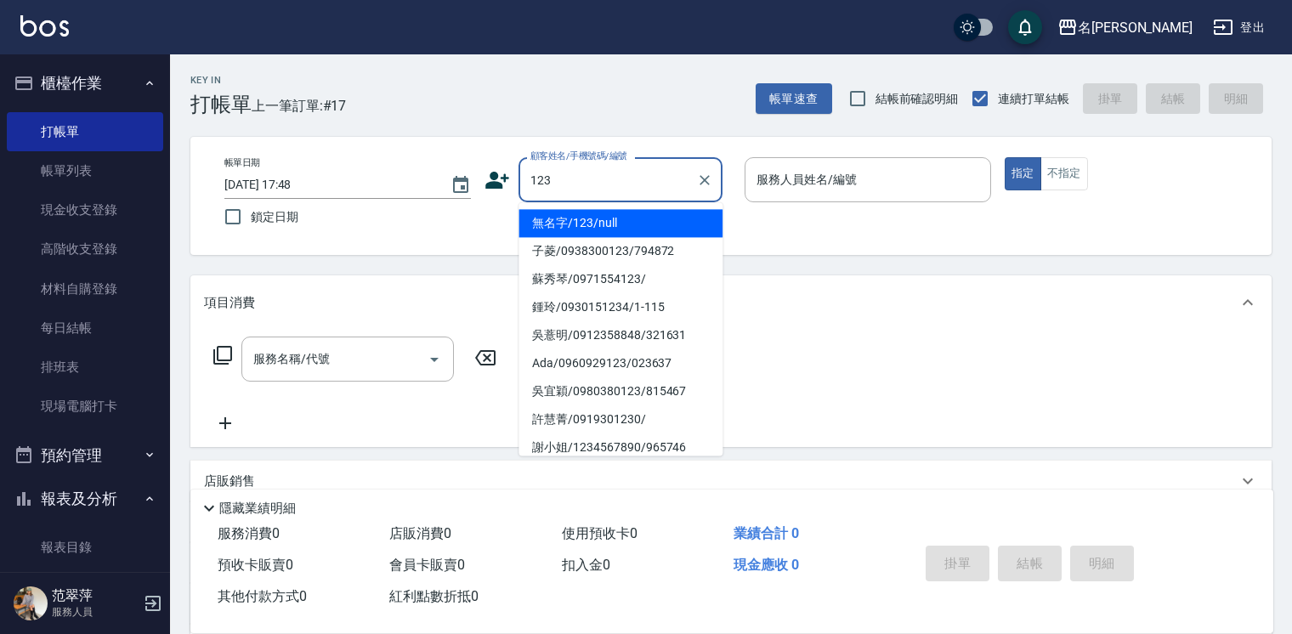
click at [638, 218] on li "無名字/123/null" at bounding box center [621, 223] width 204 height 28
type input "無名字/123/null"
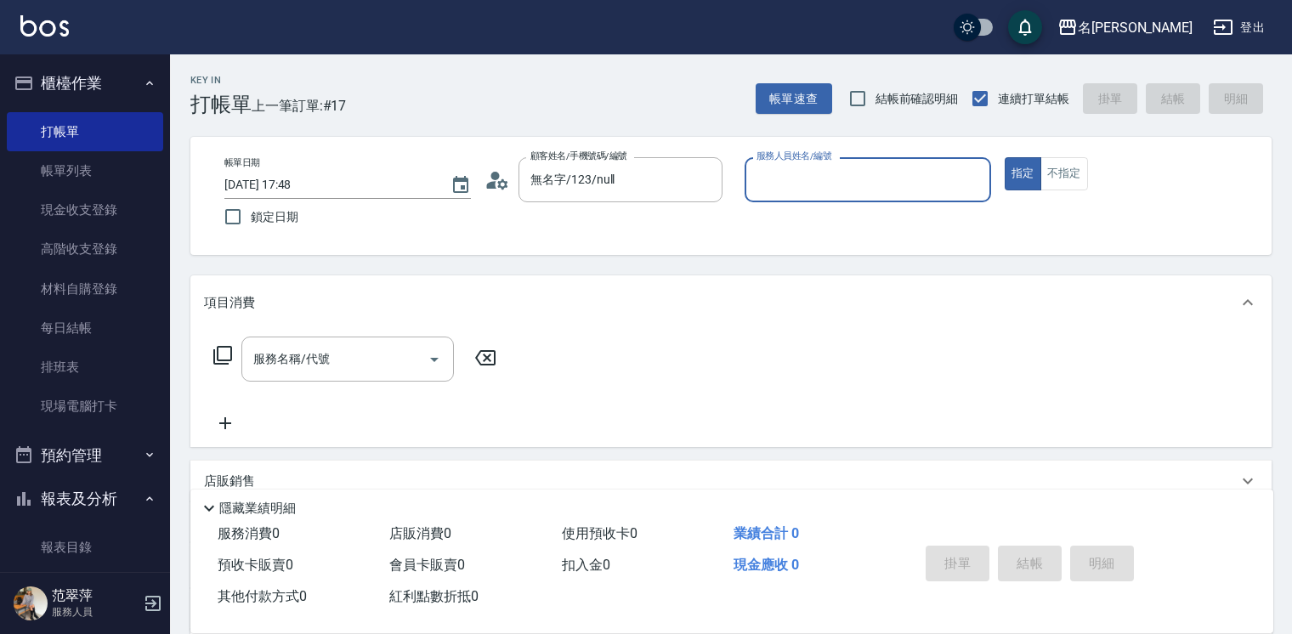
click at [794, 182] on input "服務人員姓名/編號" at bounding box center [867, 180] width 231 height 30
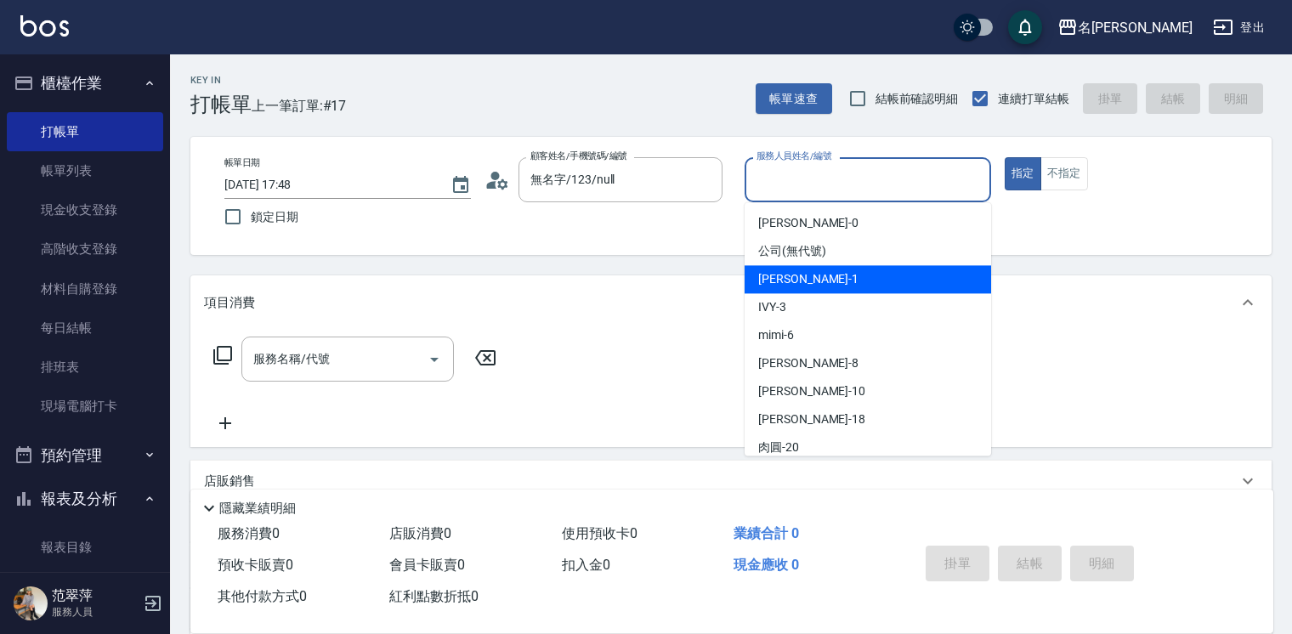
click at [815, 278] on div "[PERSON_NAME] -1" at bounding box center [868, 279] width 247 height 28
type input "[PERSON_NAME]-1"
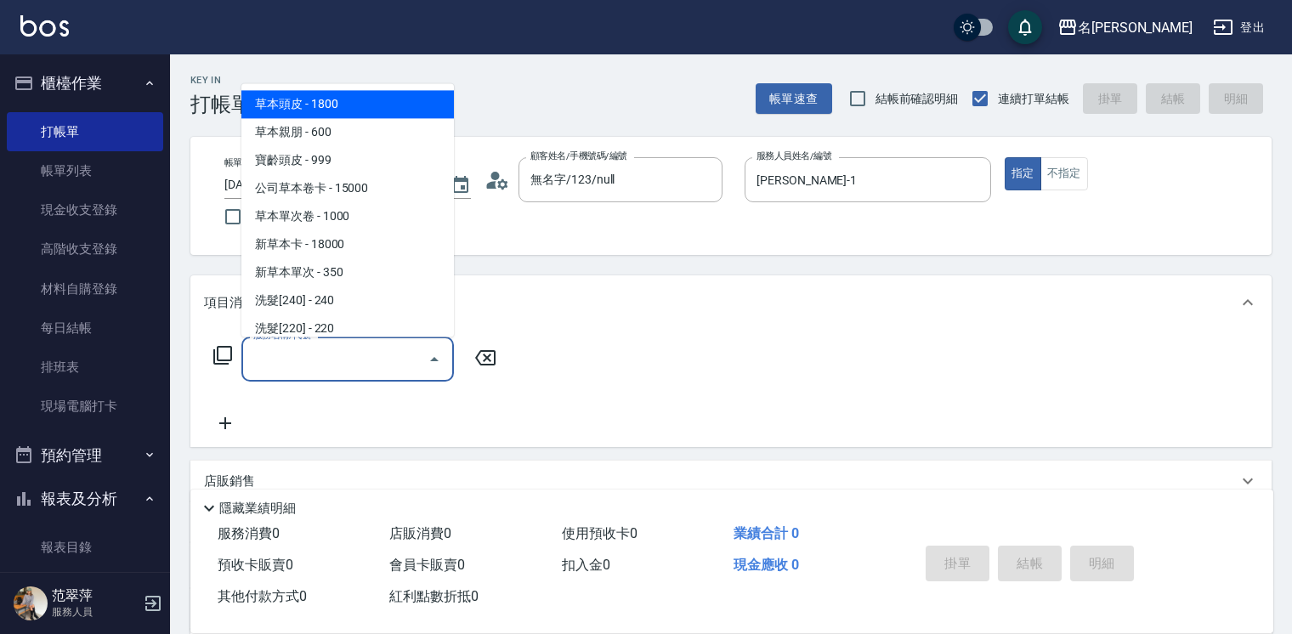
click at [354, 354] on input "服務名稱/代號" at bounding box center [335, 359] width 172 height 30
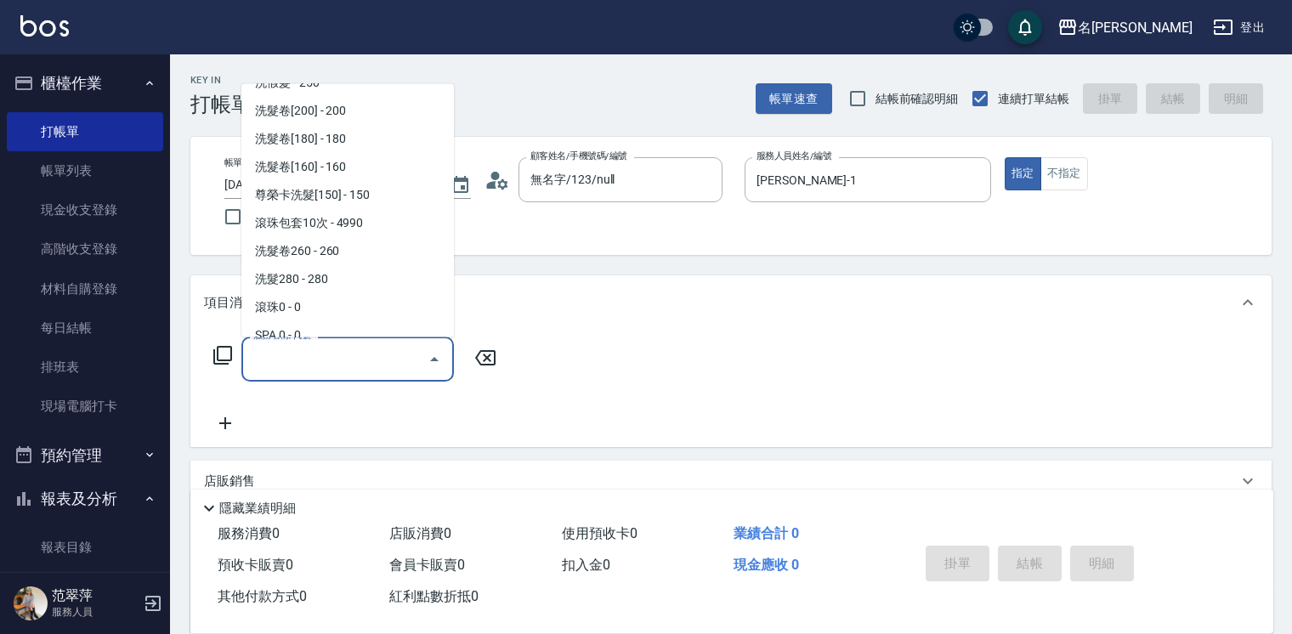
scroll to position [598, 0]
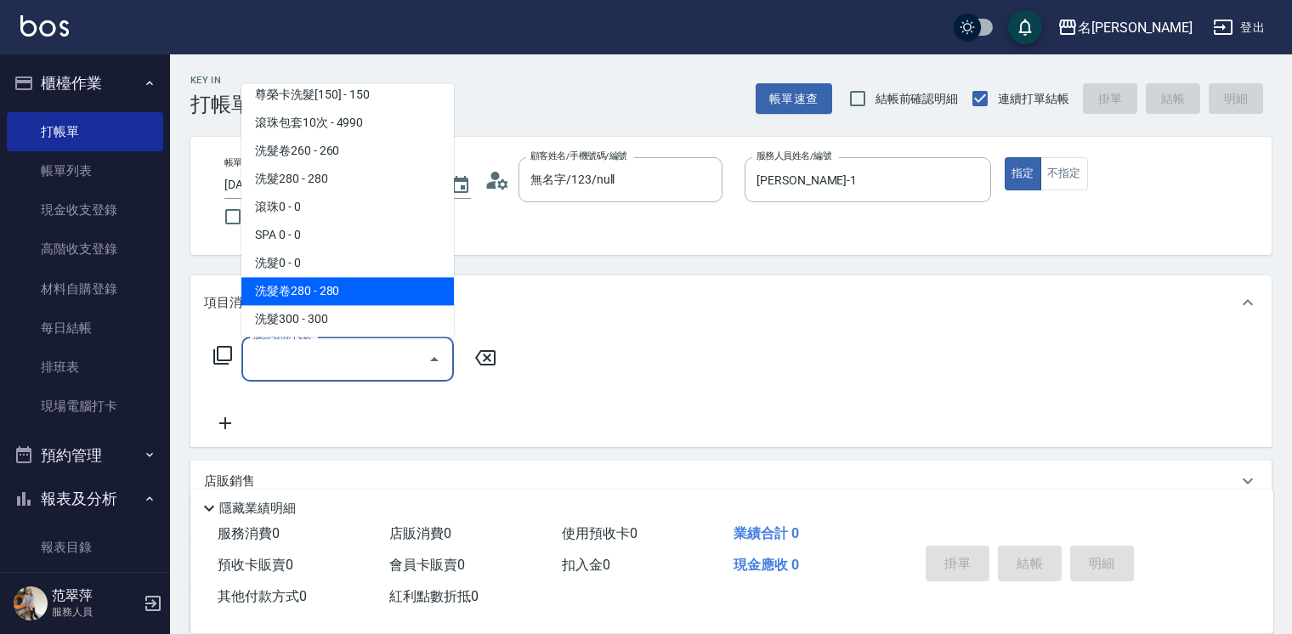
click at [350, 286] on span "洗髮卷280 - 280" at bounding box center [347, 291] width 213 height 28
type input "洗髮卷280(232)"
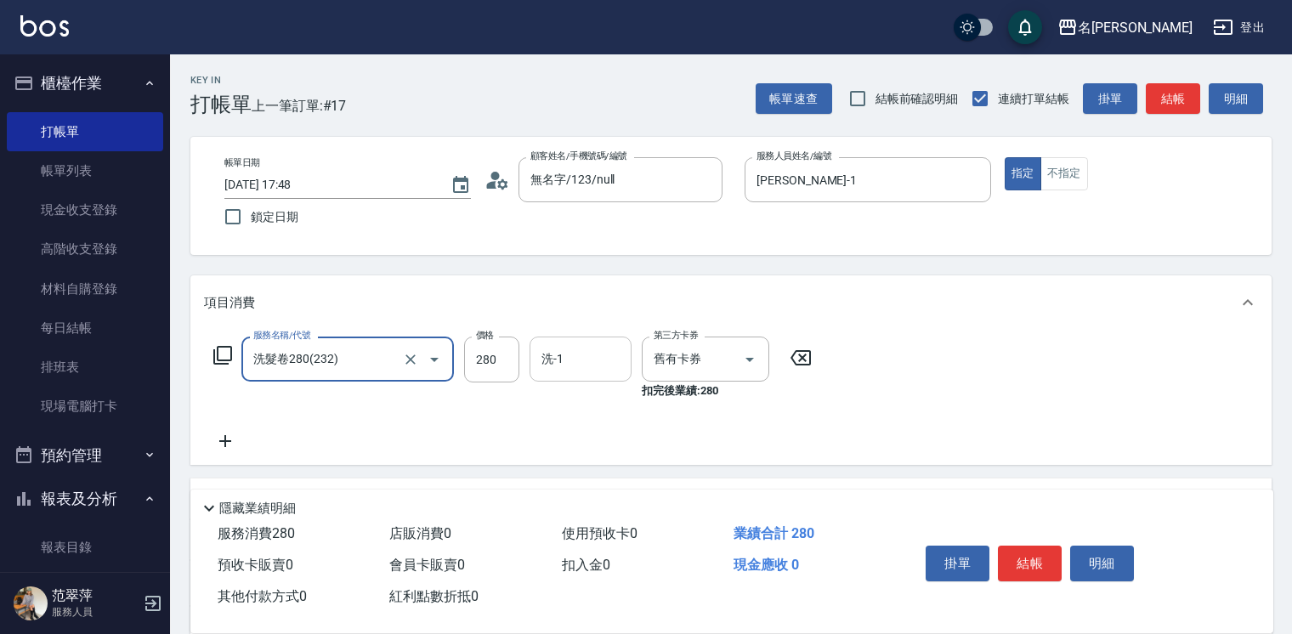
click at [559, 357] on div "洗-1 洗-1" at bounding box center [581, 359] width 102 height 45
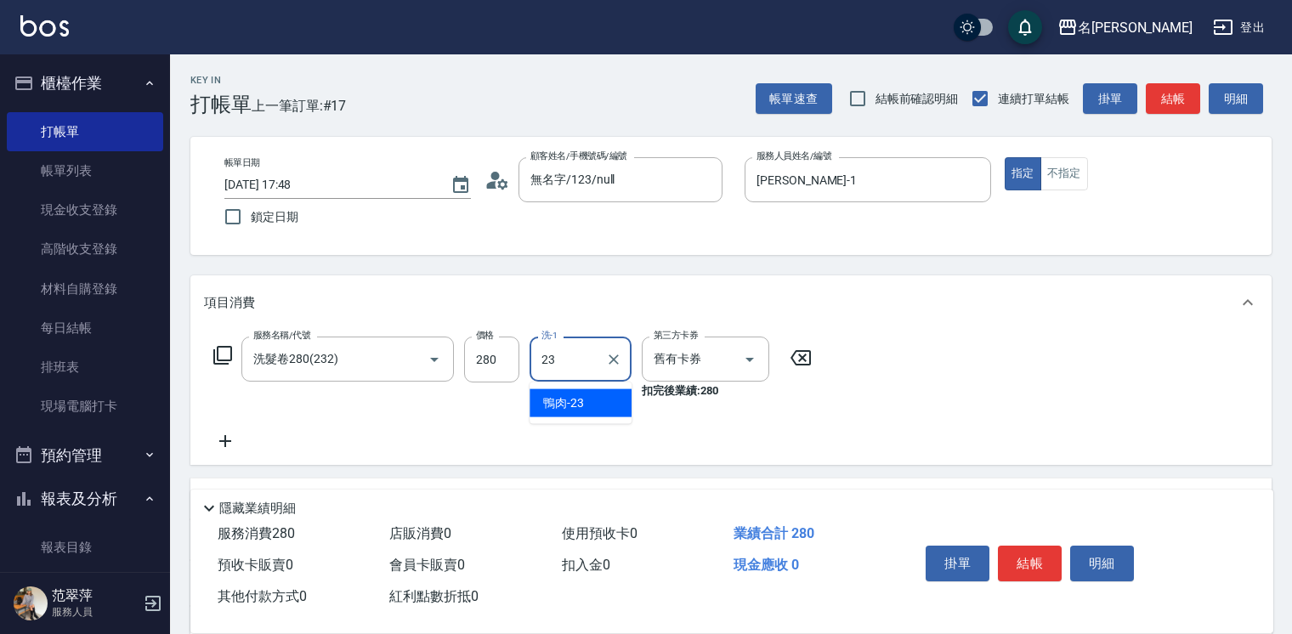
type input "鴨肉-23"
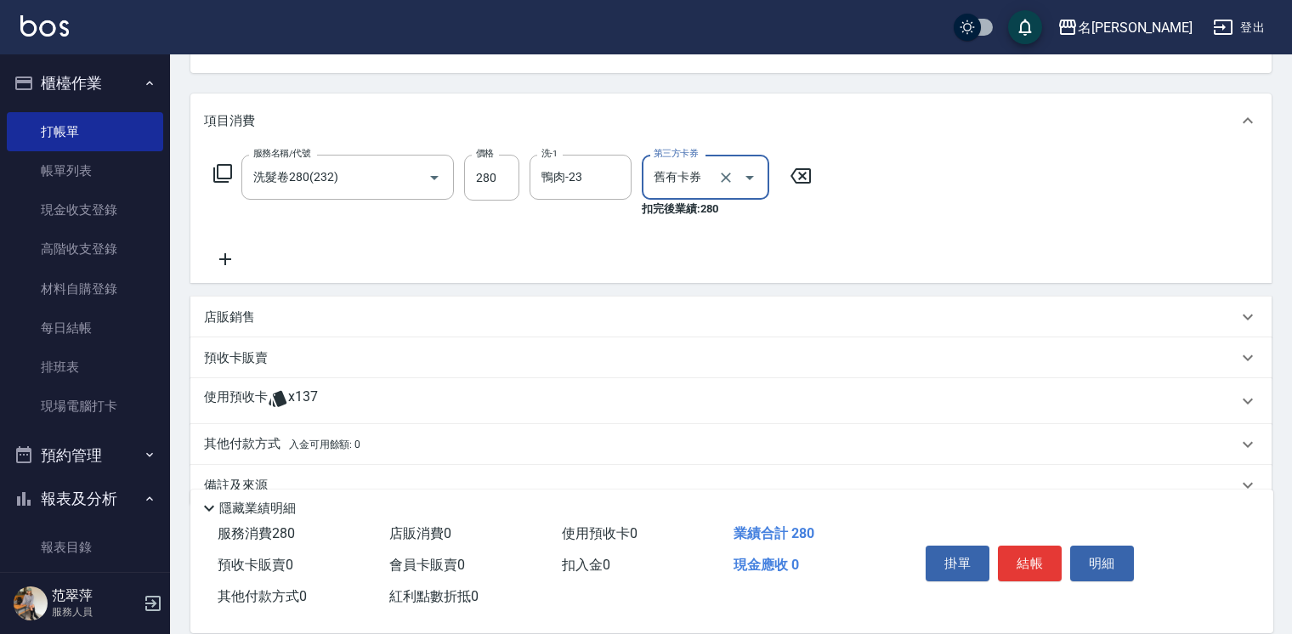
scroll to position [188, 0]
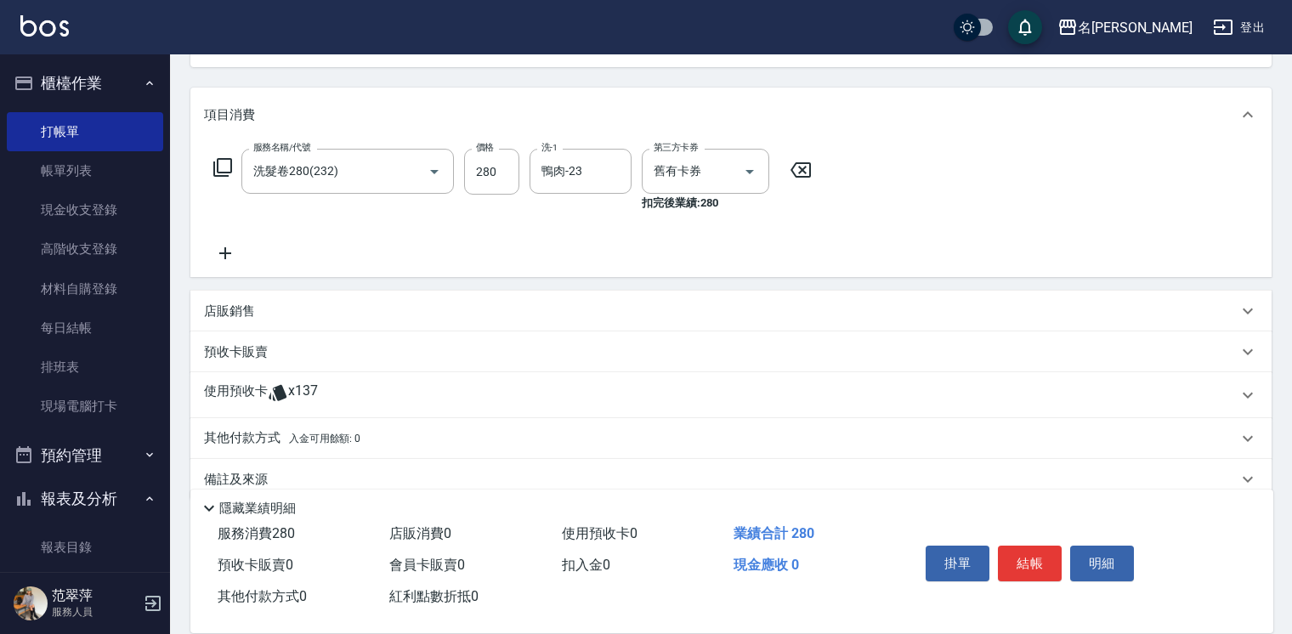
click at [232, 315] on p "店販銷售" at bounding box center [229, 312] width 51 height 18
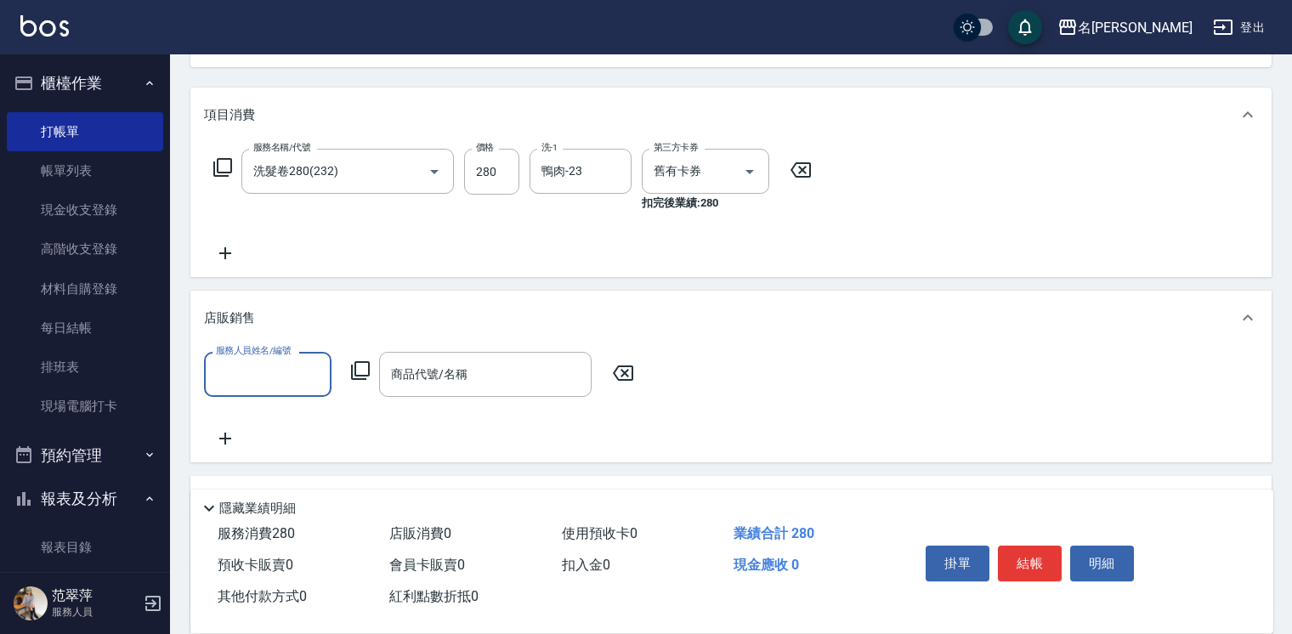
scroll to position [0, 0]
click at [272, 366] on input "服務人員姓名/編號" at bounding box center [268, 375] width 112 height 30
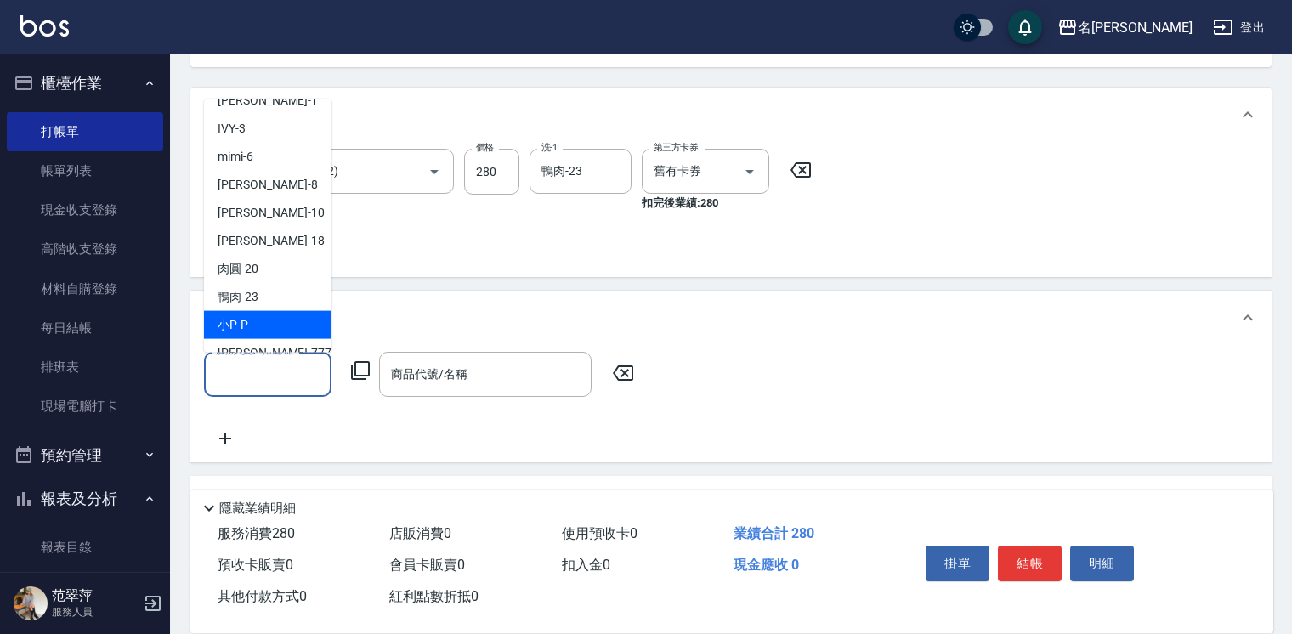
scroll to position [77, 0]
click at [251, 292] on span "鴨肉 -23" at bounding box center [238, 295] width 41 height 18
type input "鴨肉-23"
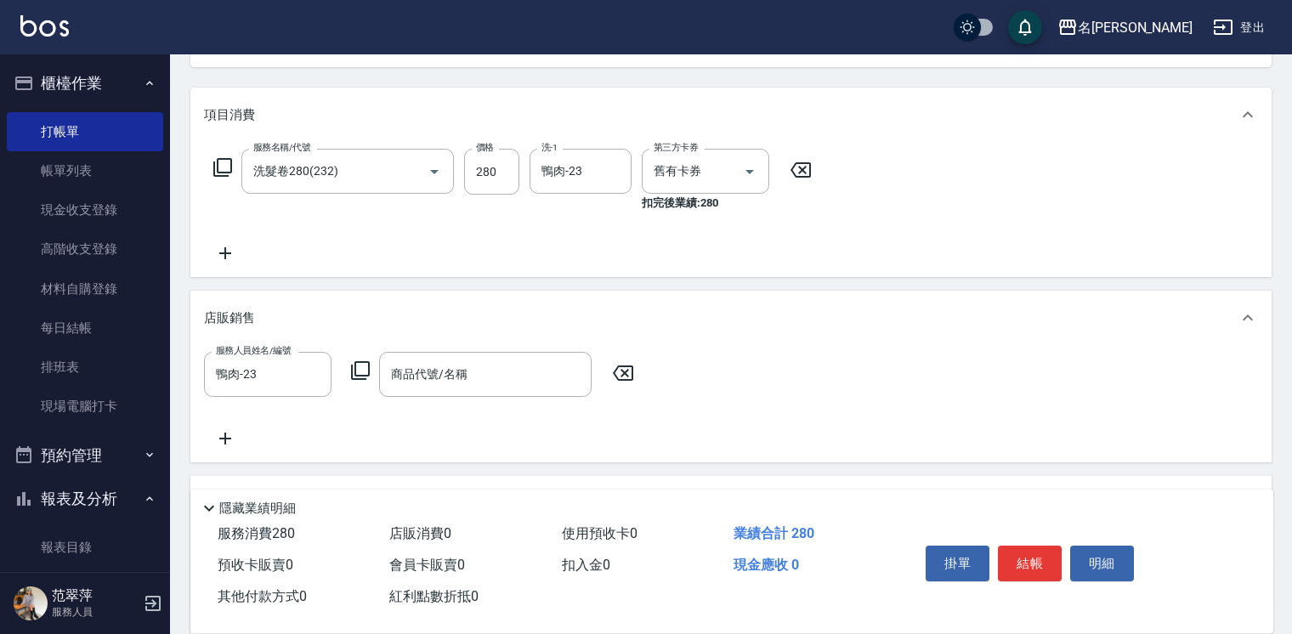
click at [369, 377] on icon at bounding box center [360, 370] width 20 height 20
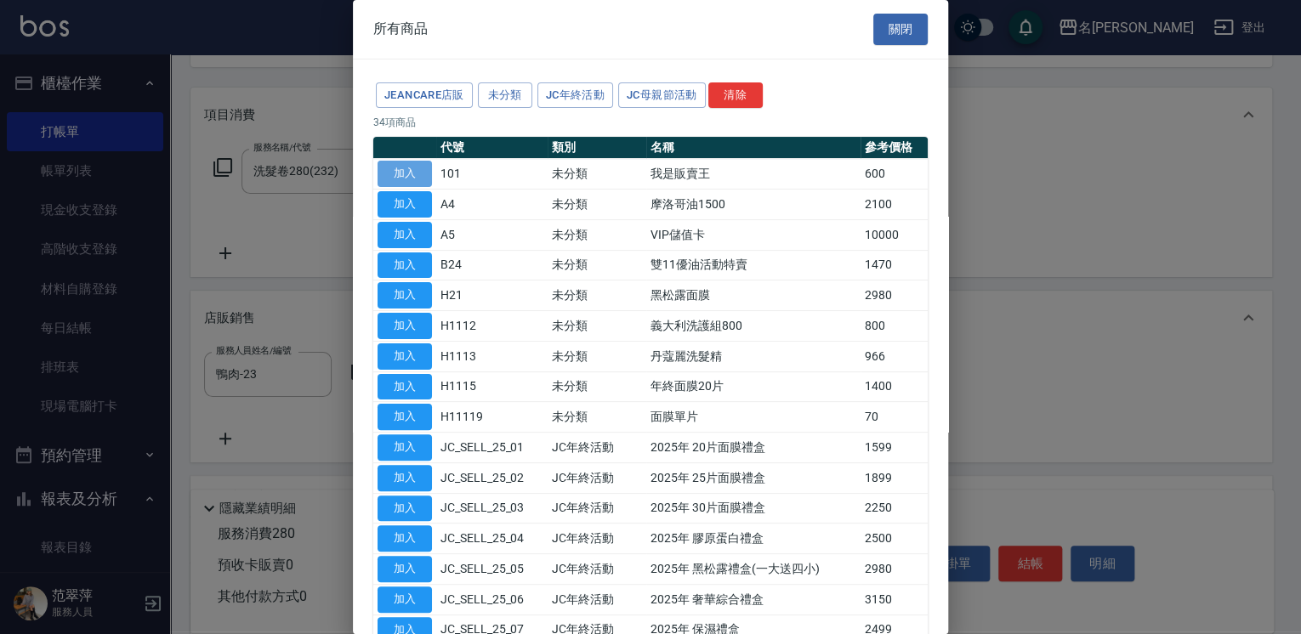
click at [413, 167] on button "加入" at bounding box center [404, 174] width 54 height 26
type input "我是販賣王"
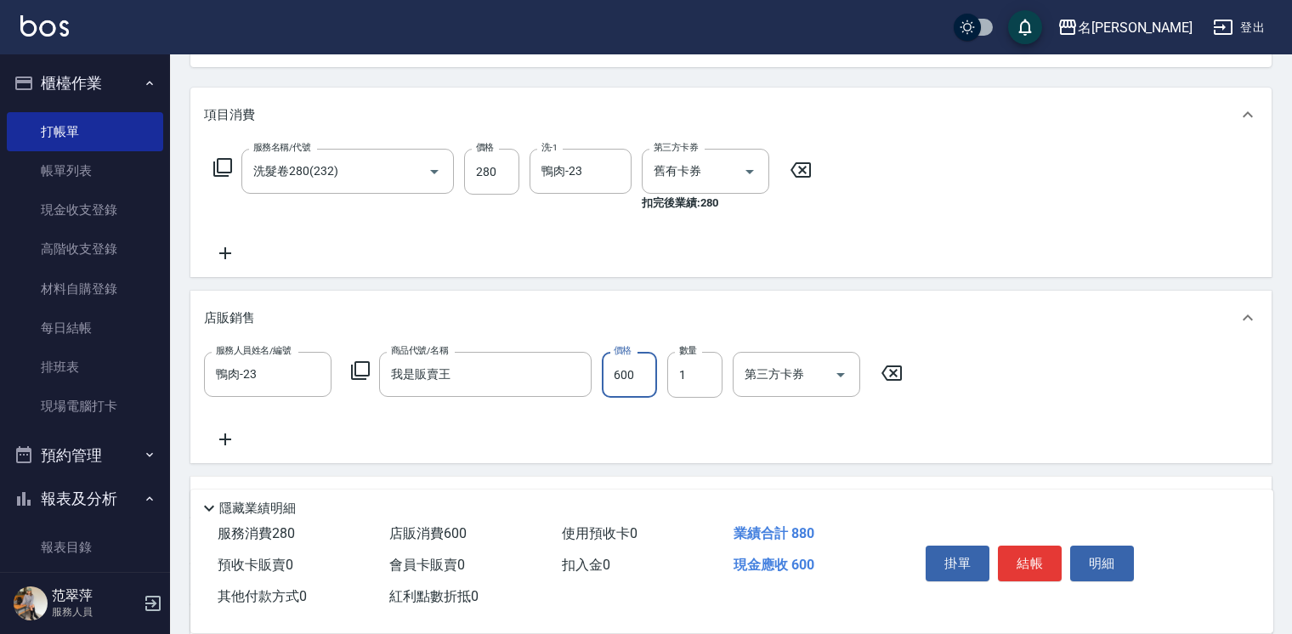
click at [629, 360] on input "600" at bounding box center [629, 375] width 55 height 46
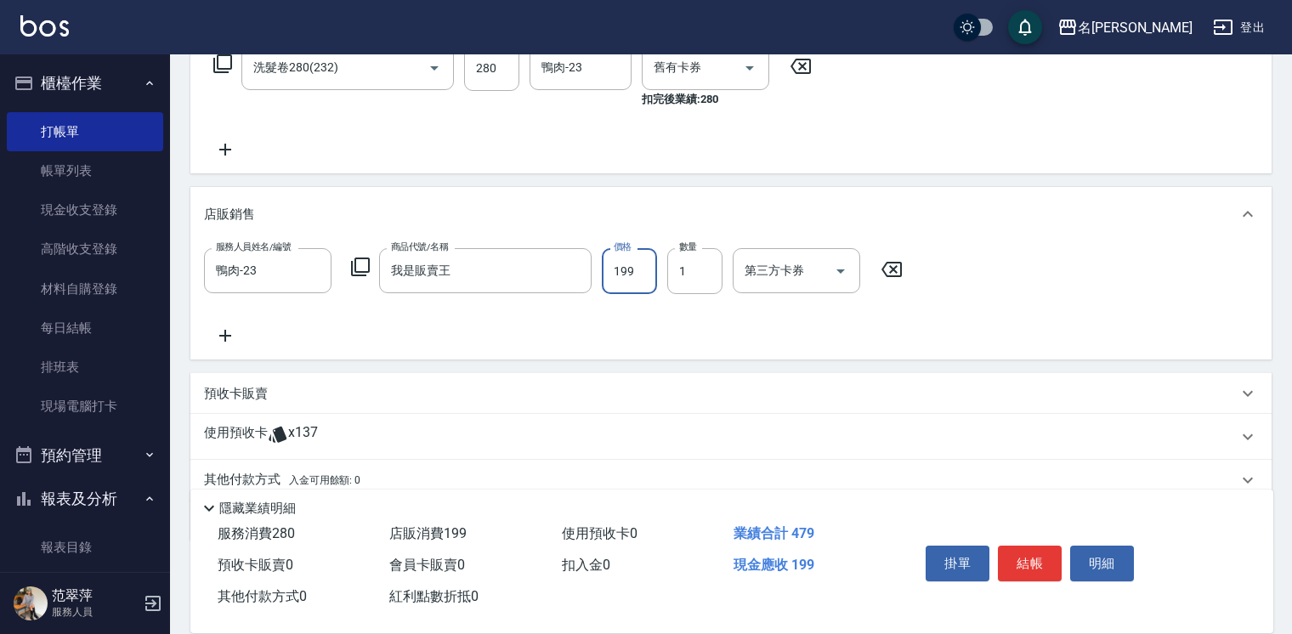
scroll to position [344, 0]
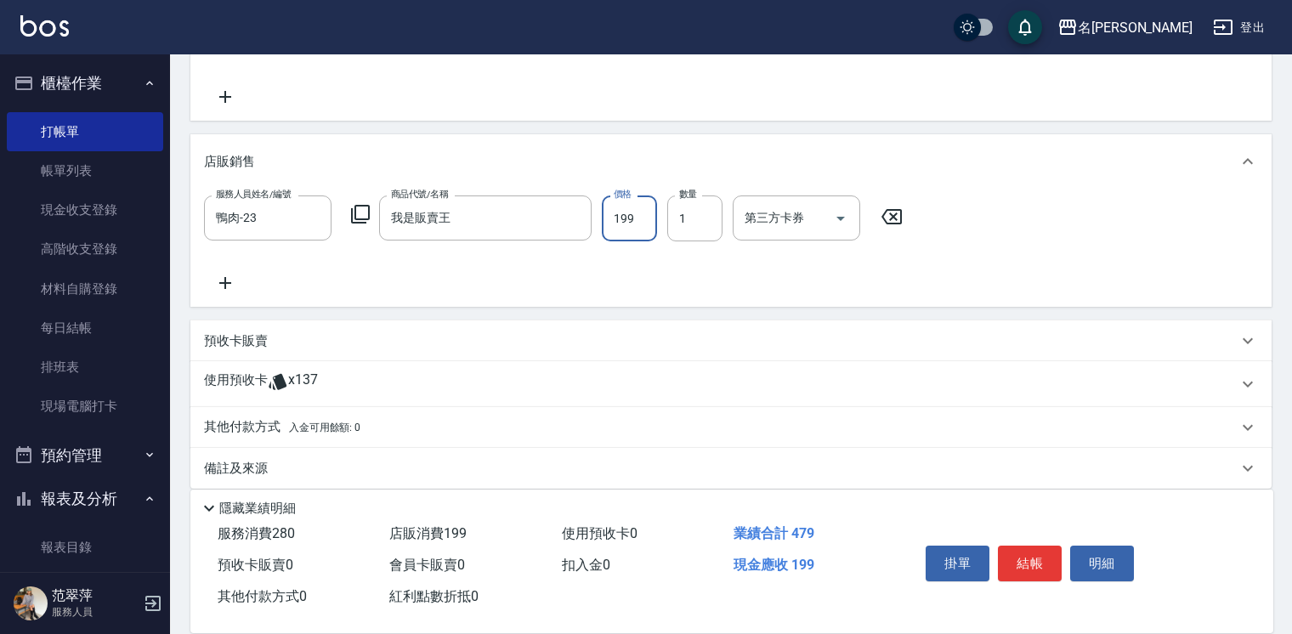
type input "199"
click at [241, 381] on p "使用預收卡" at bounding box center [236, 384] width 64 height 26
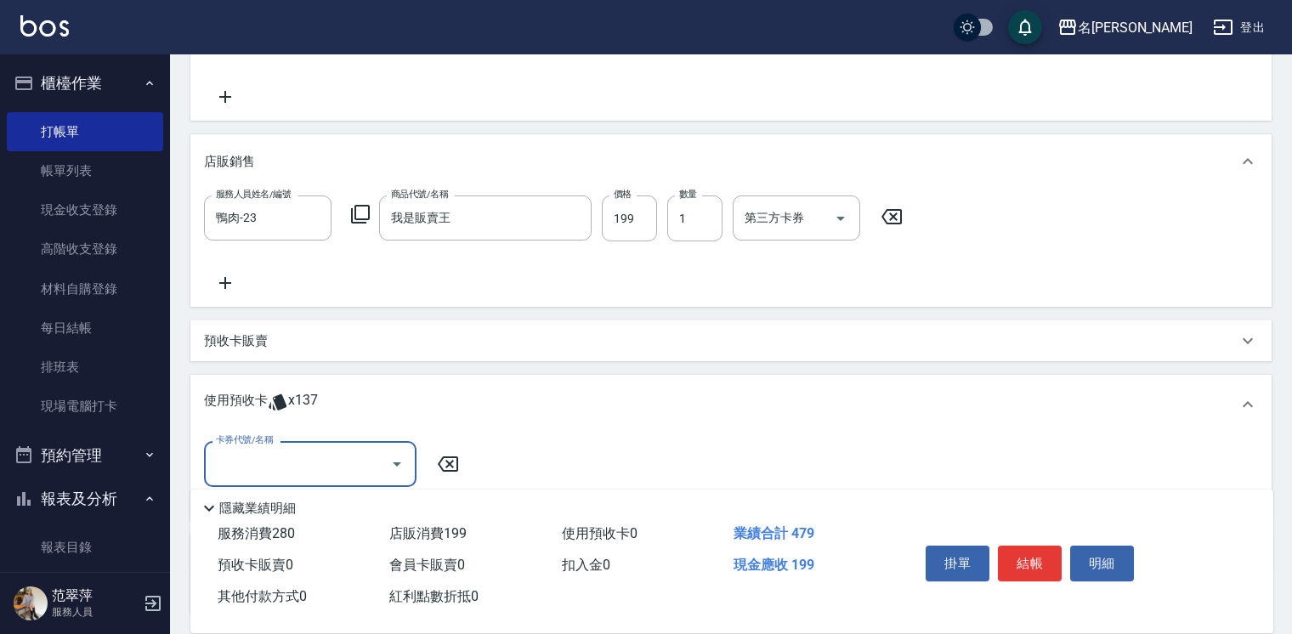
scroll to position [0, 0]
click at [244, 341] on p "預收卡販賣" at bounding box center [236, 341] width 64 height 18
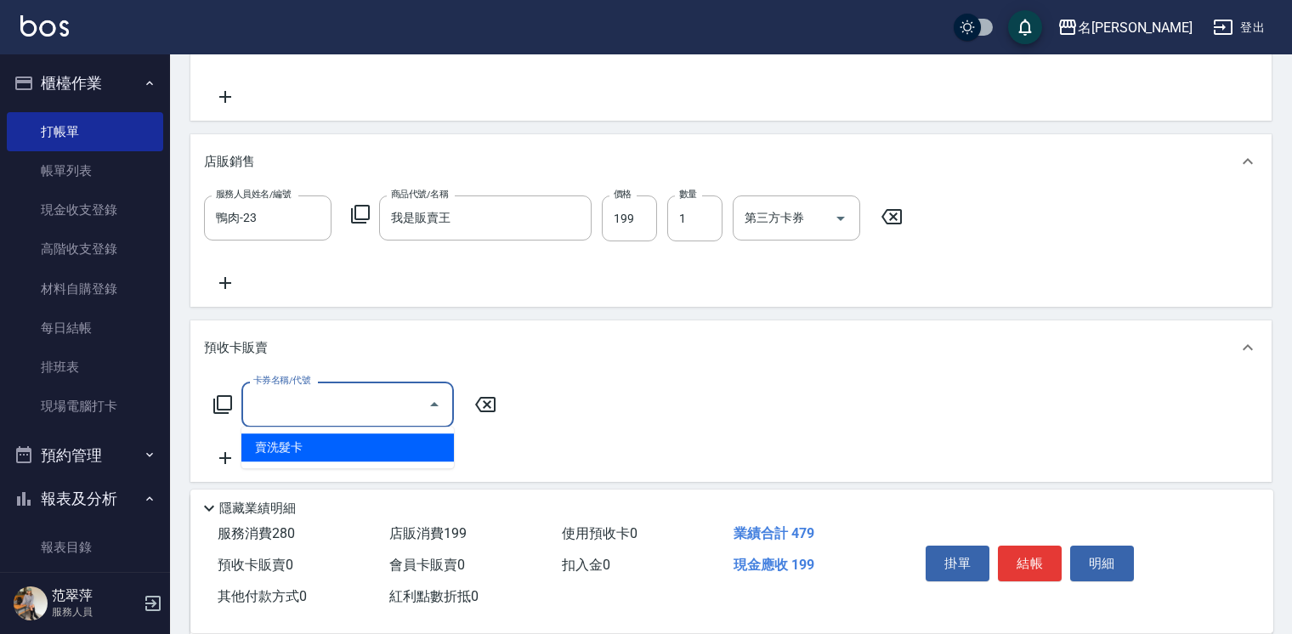
click at [303, 399] on input "卡券名稱/代號" at bounding box center [335, 404] width 172 height 30
click at [326, 449] on span "賣洗髮卡" at bounding box center [347, 448] width 213 height 28
type input "賣洗髮卡(992)"
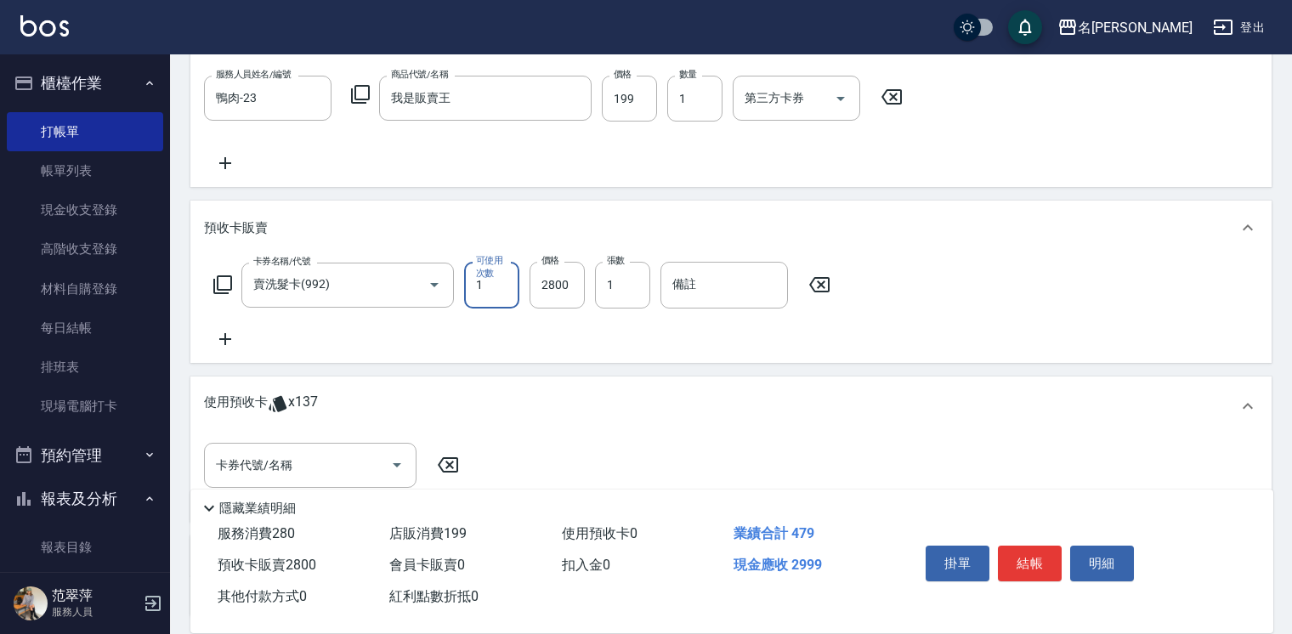
scroll to position [609, 0]
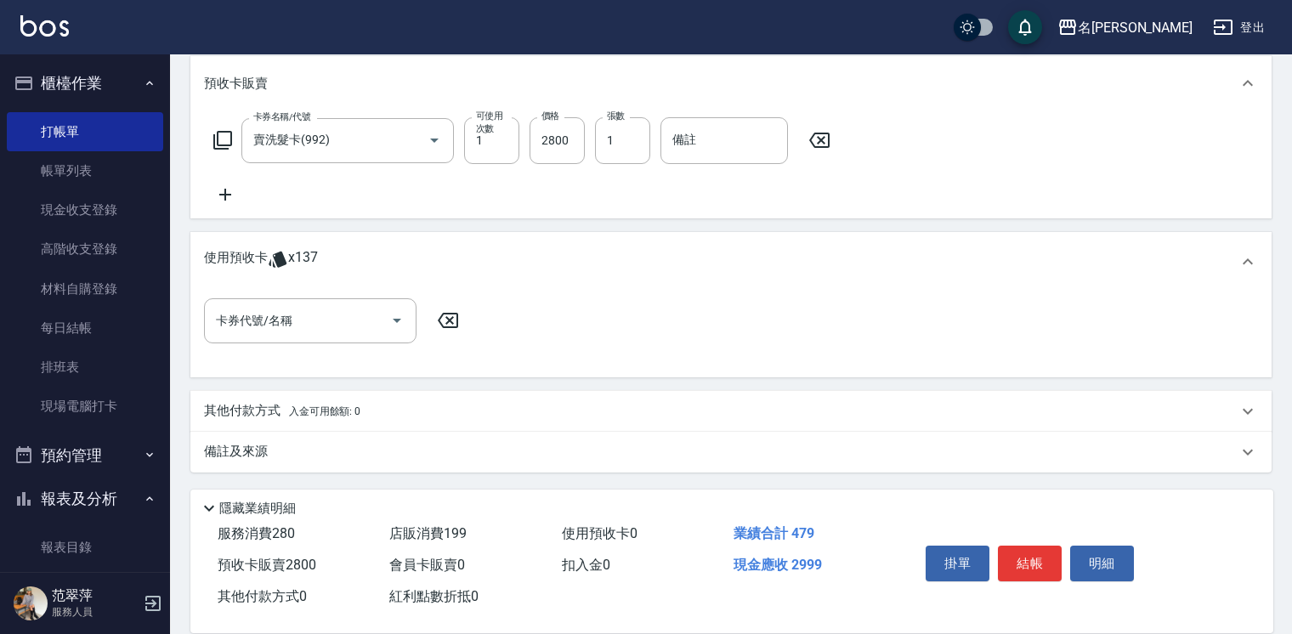
click at [256, 412] on p "其他付款方式 入金可用餘額: 0" at bounding box center [282, 411] width 156 height 19
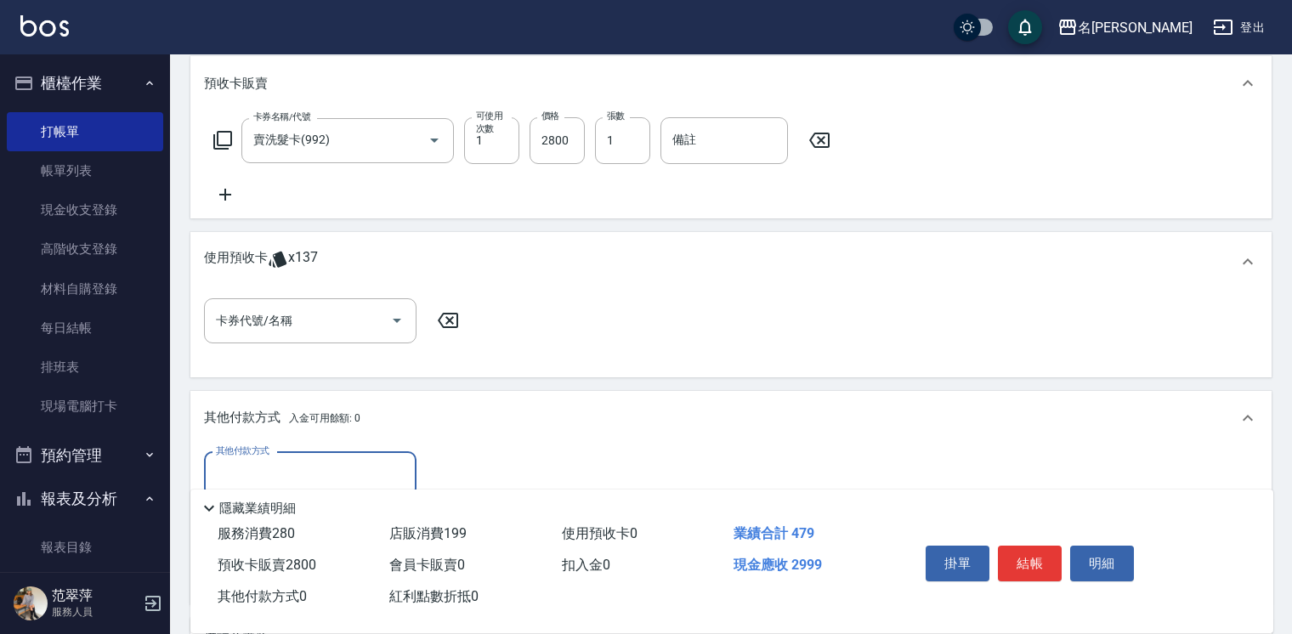
scroll to position [0, 0]
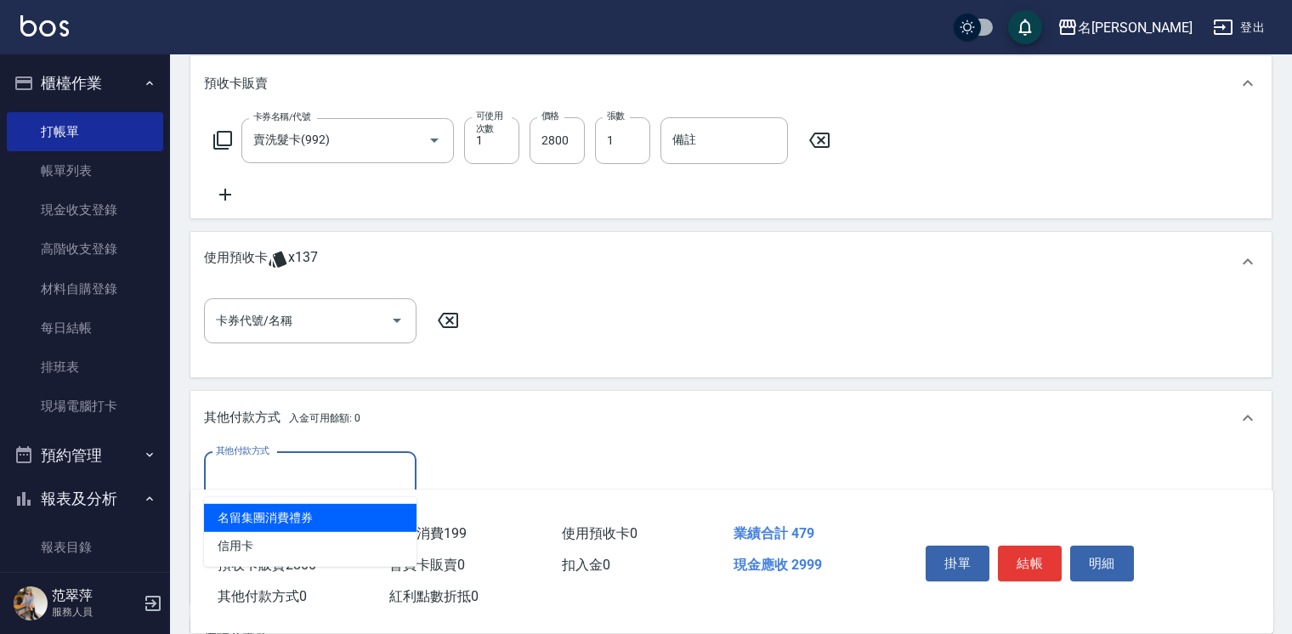
click at [353, 471] on input "其他付款方式" at bounding box center [310, 475] width 197 height 30
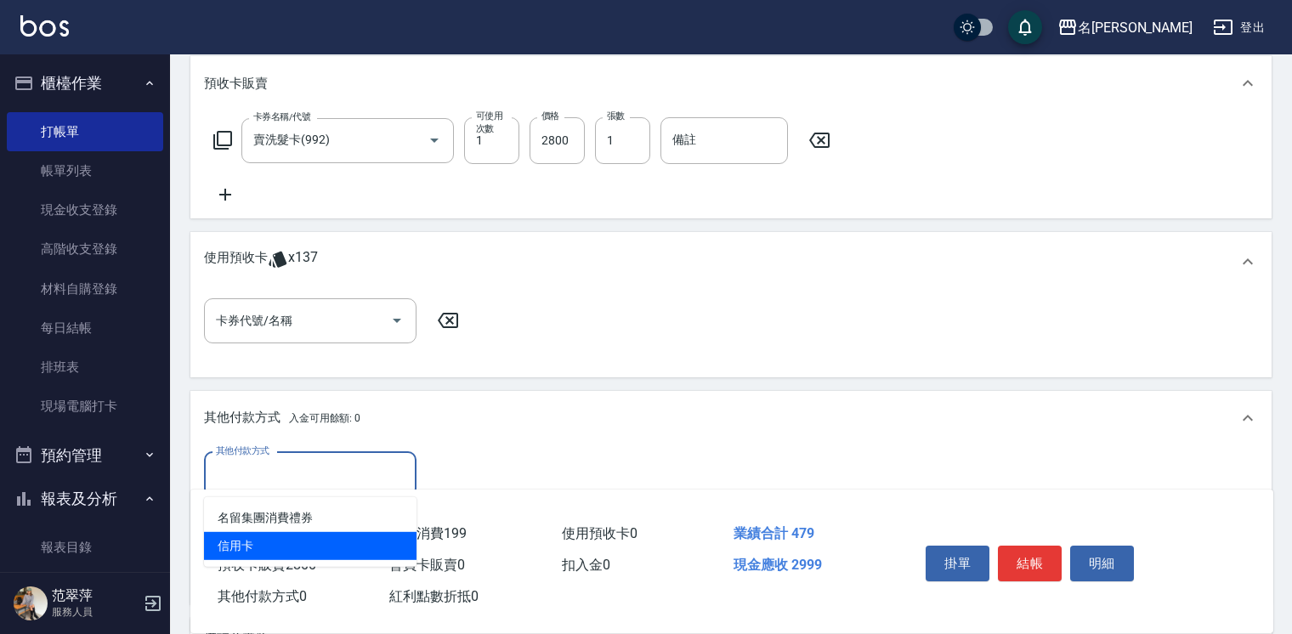
click at [347, 546] on span "信用卡" at bounding box center [310, 546] width 213 height 28
type input "信用卡"
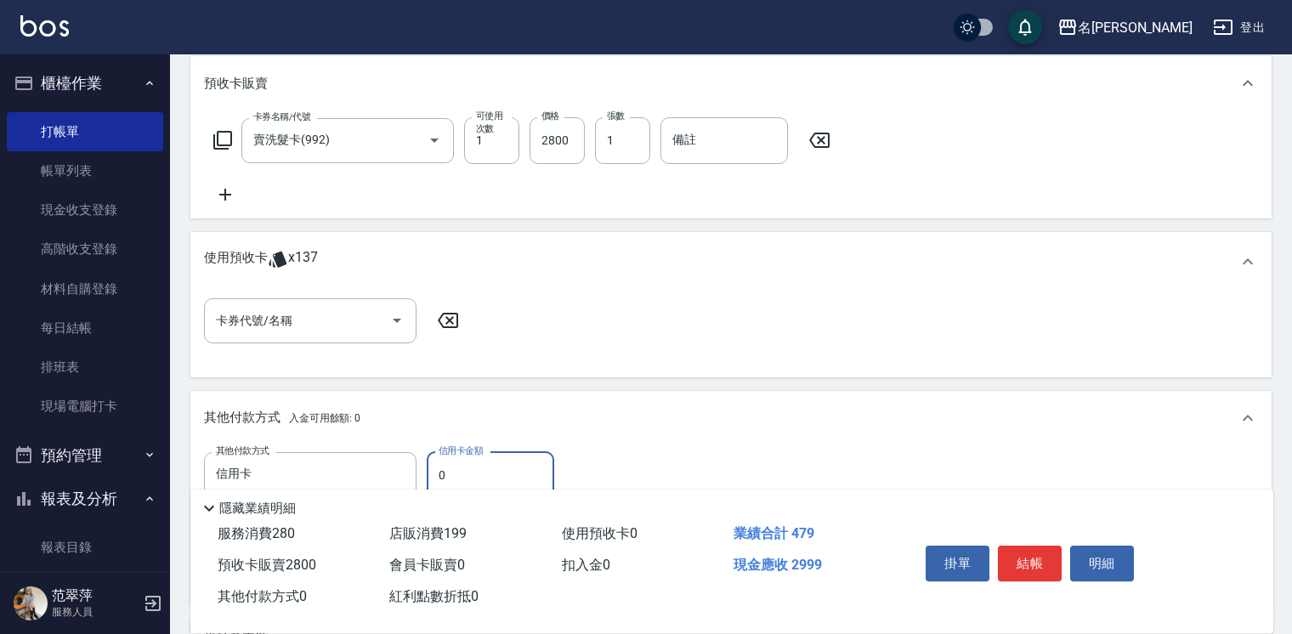
click at [432, 466] on input "0" at bounding box center [491, 475] width 128 height 46
click at [479, 474] on input "2990" at bounding box center [491, 475] width 128 height 46
type input "2999"
click at [1039, 555] on button "結帳" at bounding box center [1030, 564] width 64 height 36
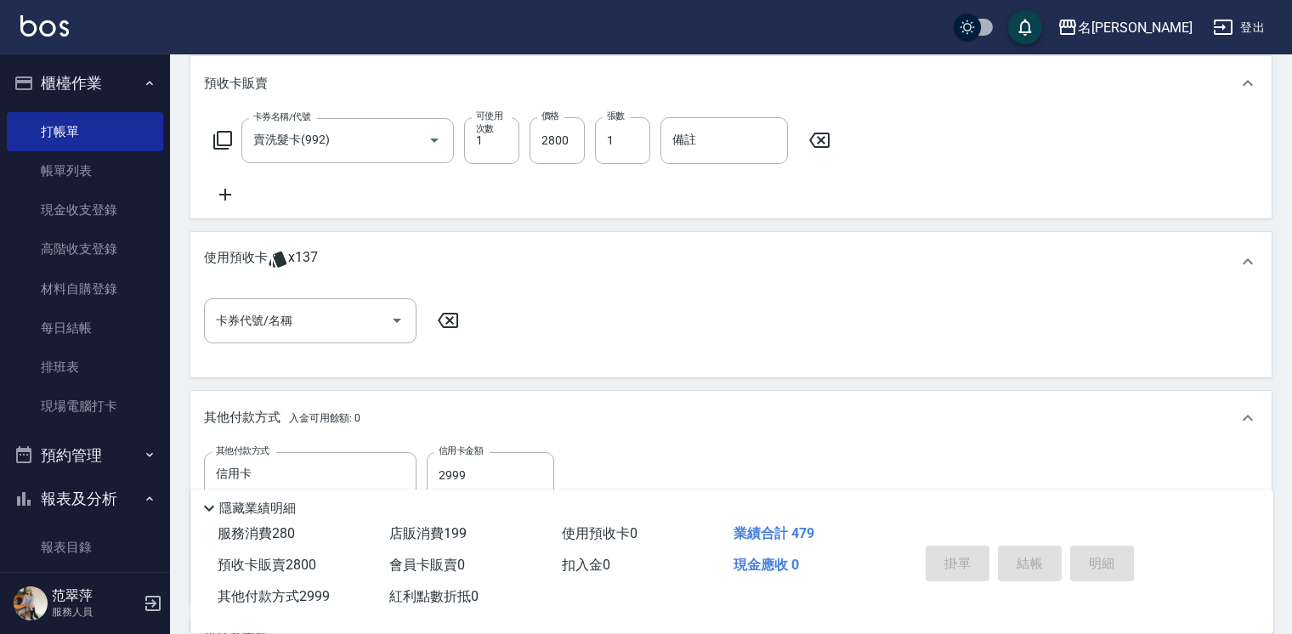
type input "[DATE] 17:49"
